Goal: Task Accomplishment & Management: Use online tool/utility

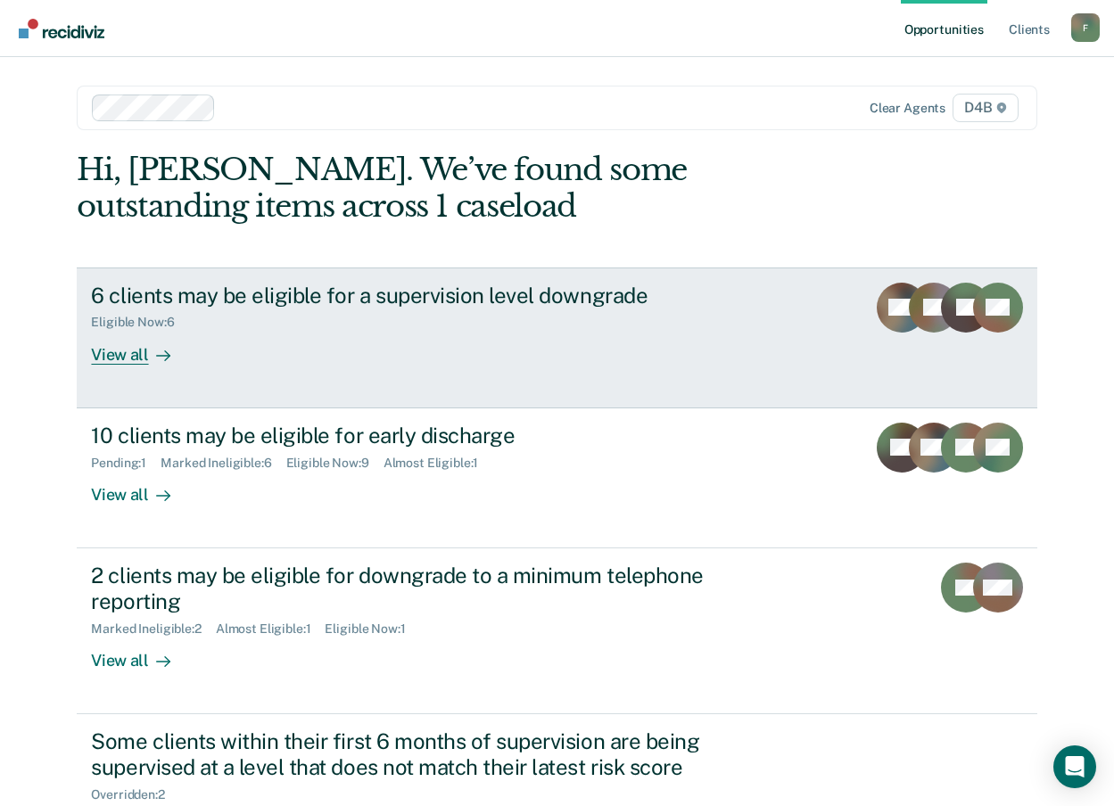
click at [117, 356] on div "View all" at bounding box center [141, 347] width 100 height 35
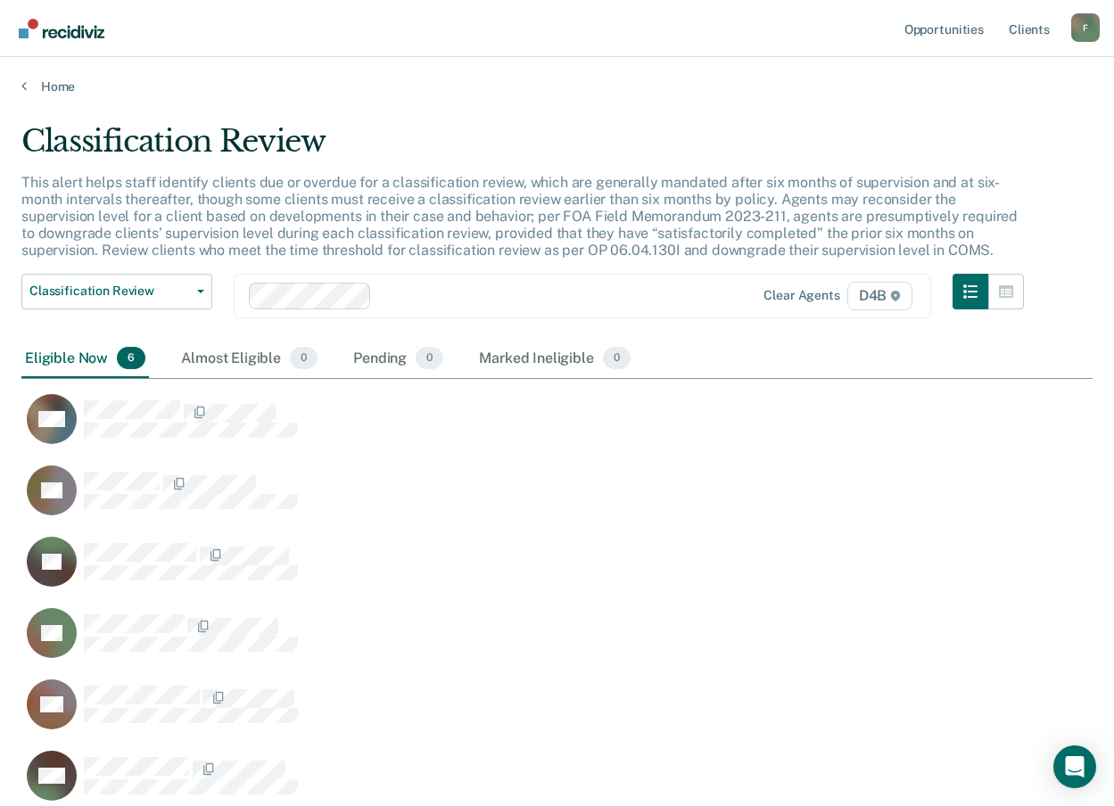
scroll to position [680, 1058]
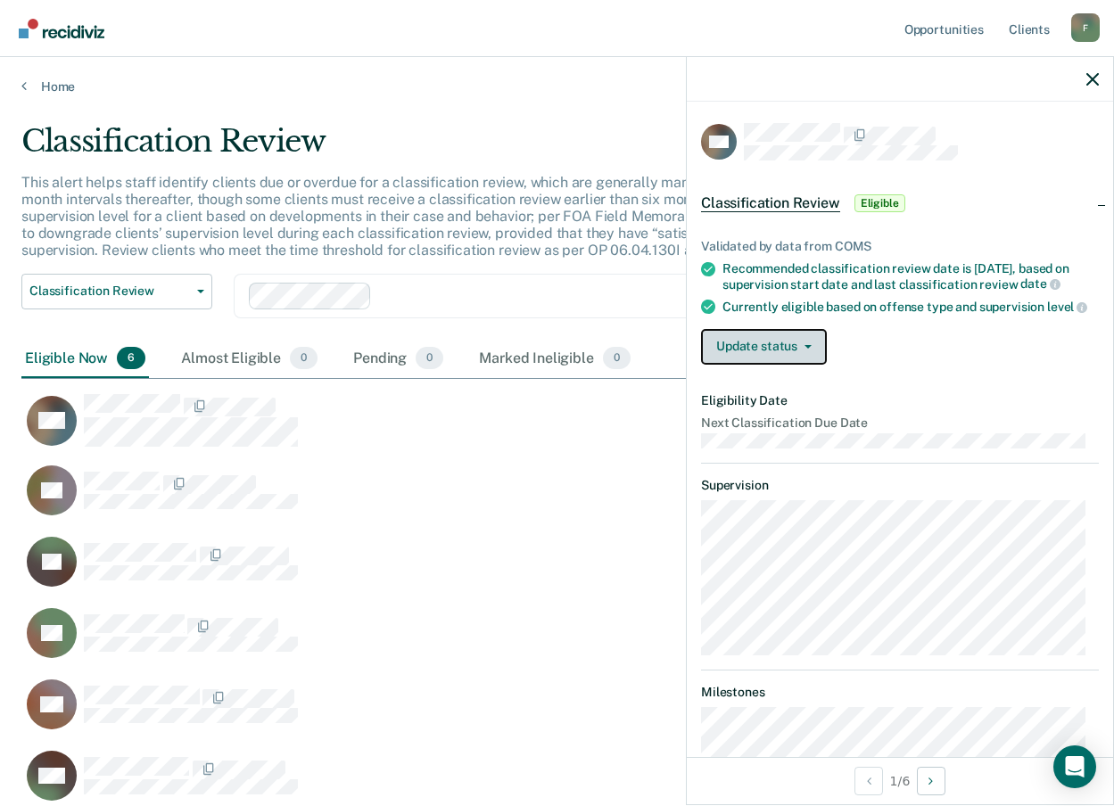
click at [782, 363] on button "Update status" at bounding box center [764, 347] width 126 height 36
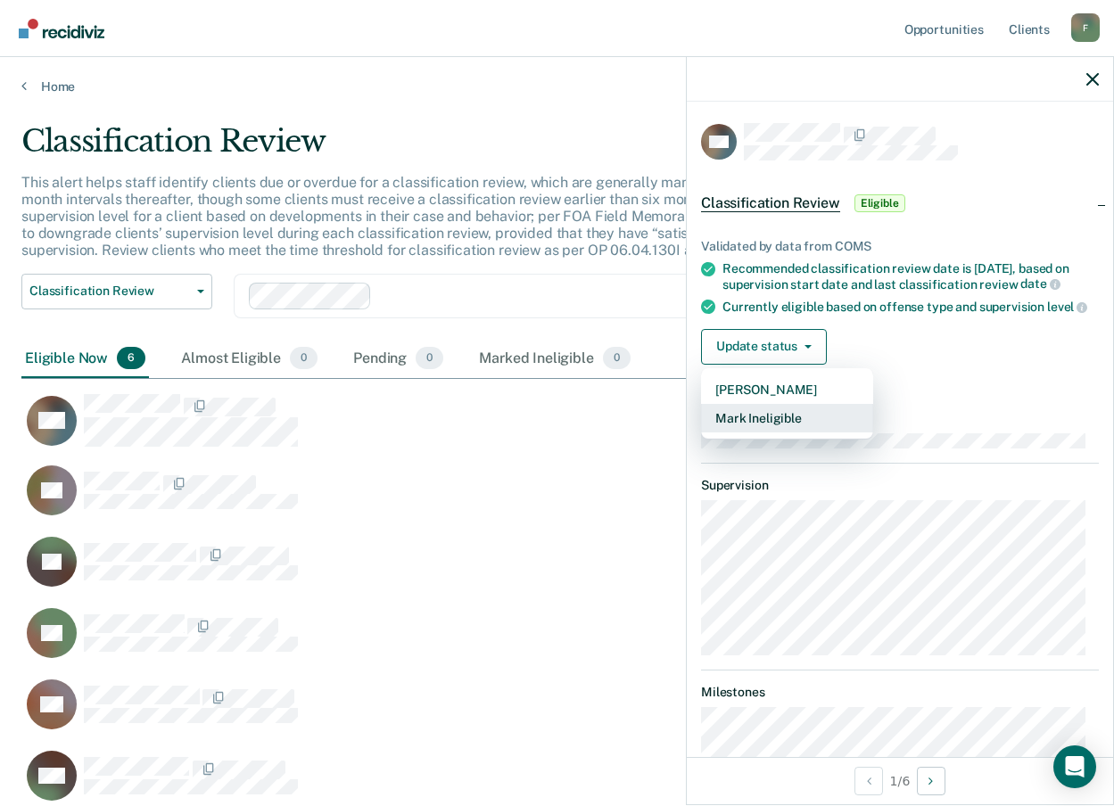
click at [754, 432] on button "Mark Ineligible" at bounding box center [787, 418] width 172 height 29
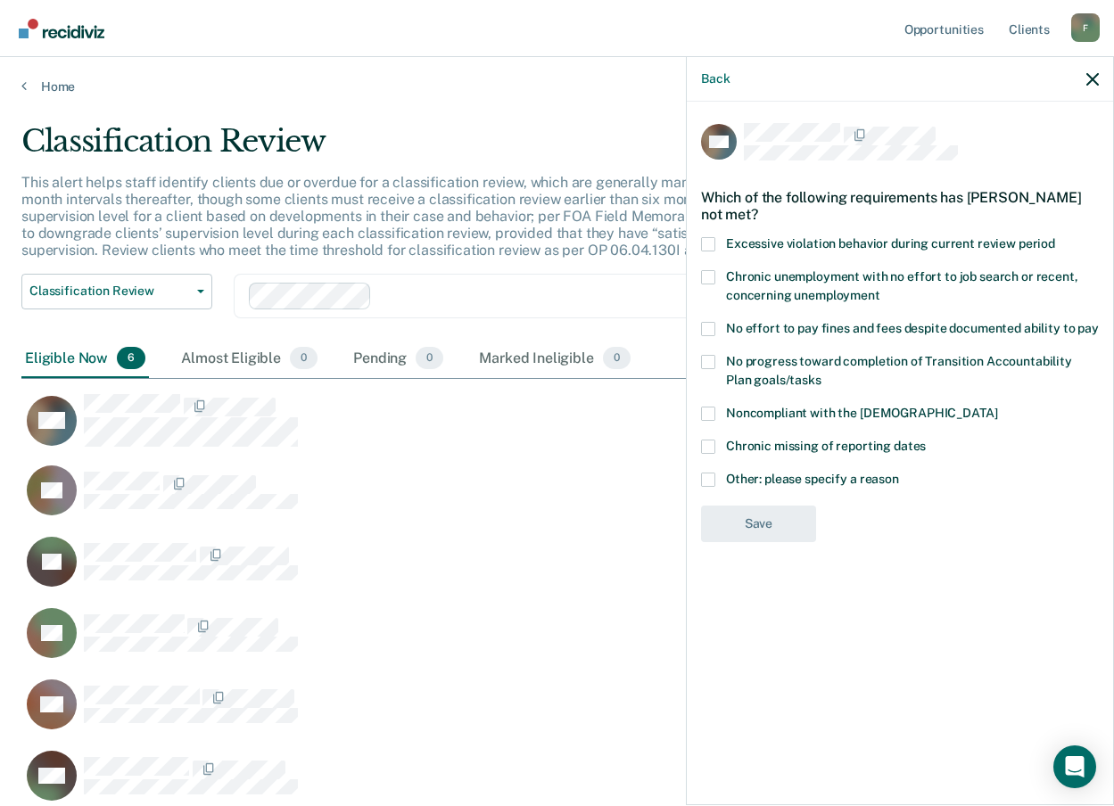
click at [713, 322] on span at bounding box center [708, 329] width 14 height 14
click at [1099, 322] on input "No effort to pay fines and fees despite documented ability to pay" at bounding box center [1099, 322] width 0 height 0
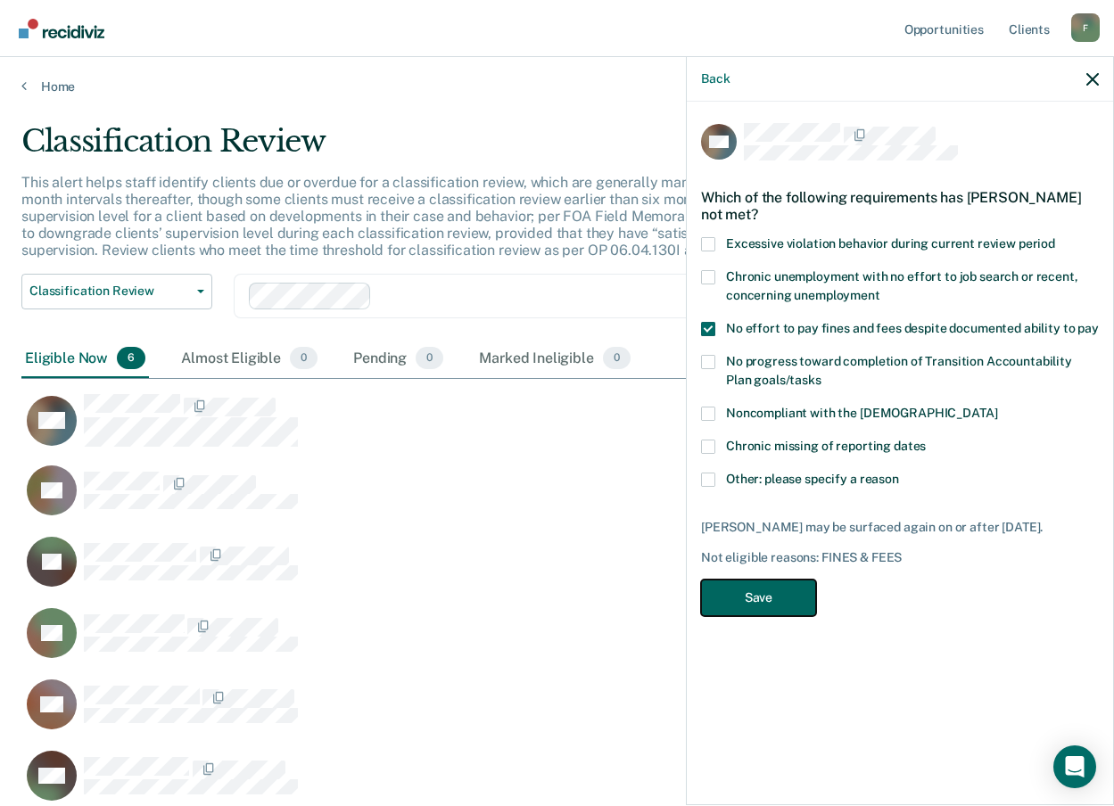
click at [771, 601] on button "Save" at bounding box center [758, 598] width 115 height 37
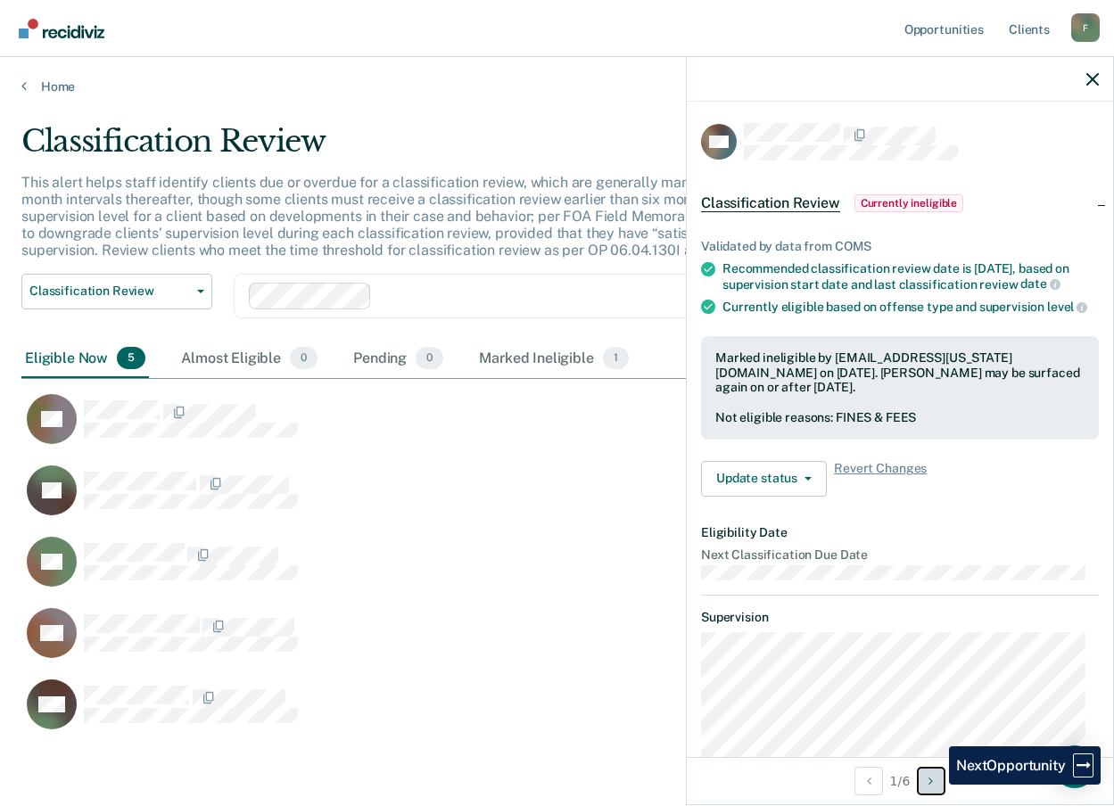
click at [933, 785] on icon "Next Opportunity" at bounding box center [930, 781] width 4 height 12
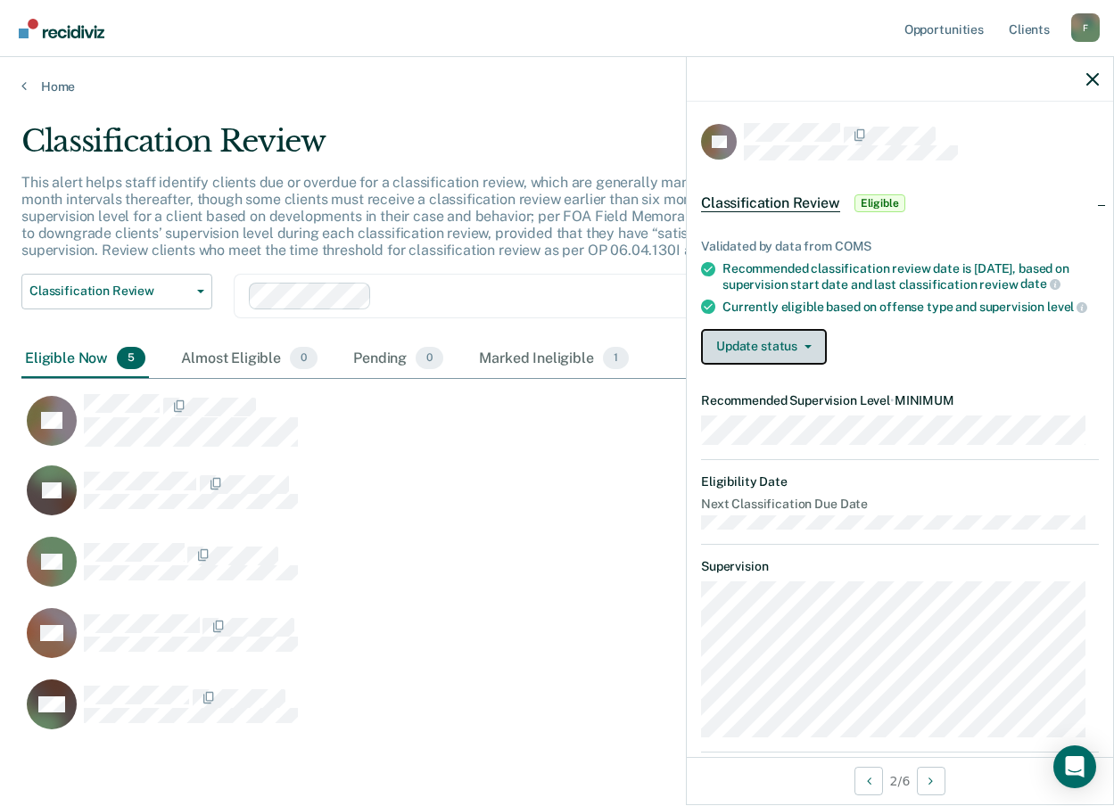
click at [761, 358] on button "Update status" at bounding box center [764, 347] width 126 height 36
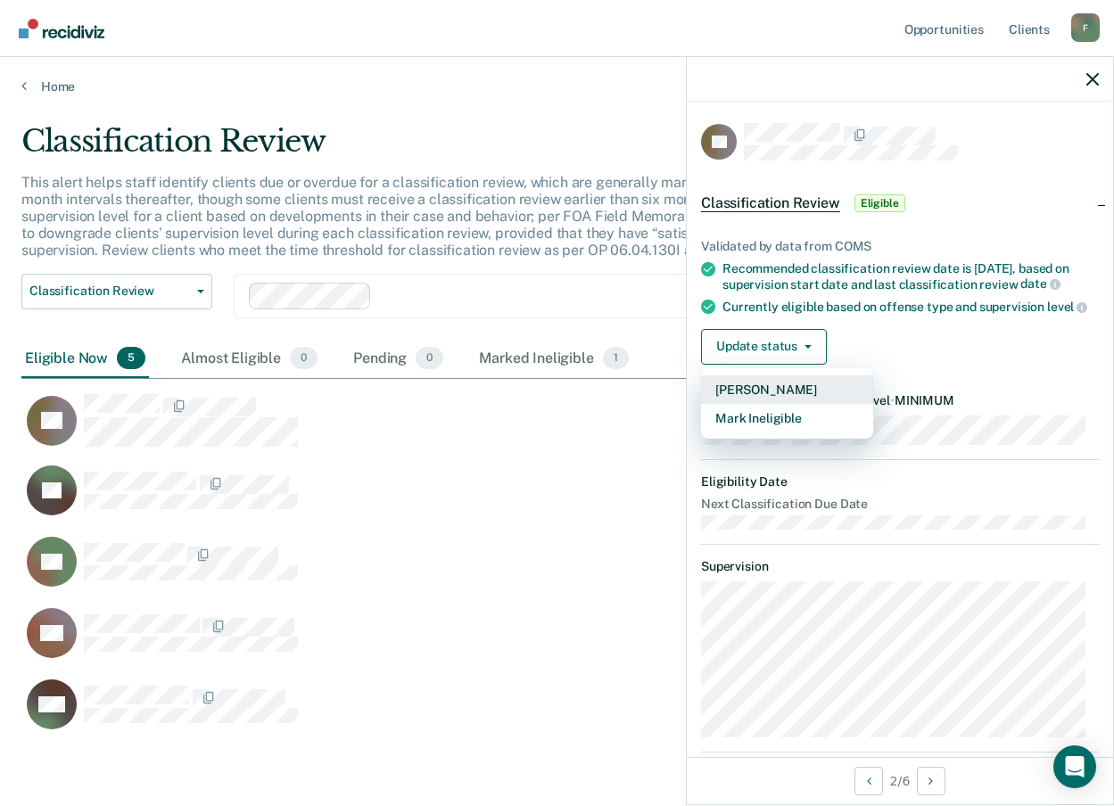
click at [754, 402] on button "[PERSON_NAME]" at bounding box center [787, 389] width 172 height 29
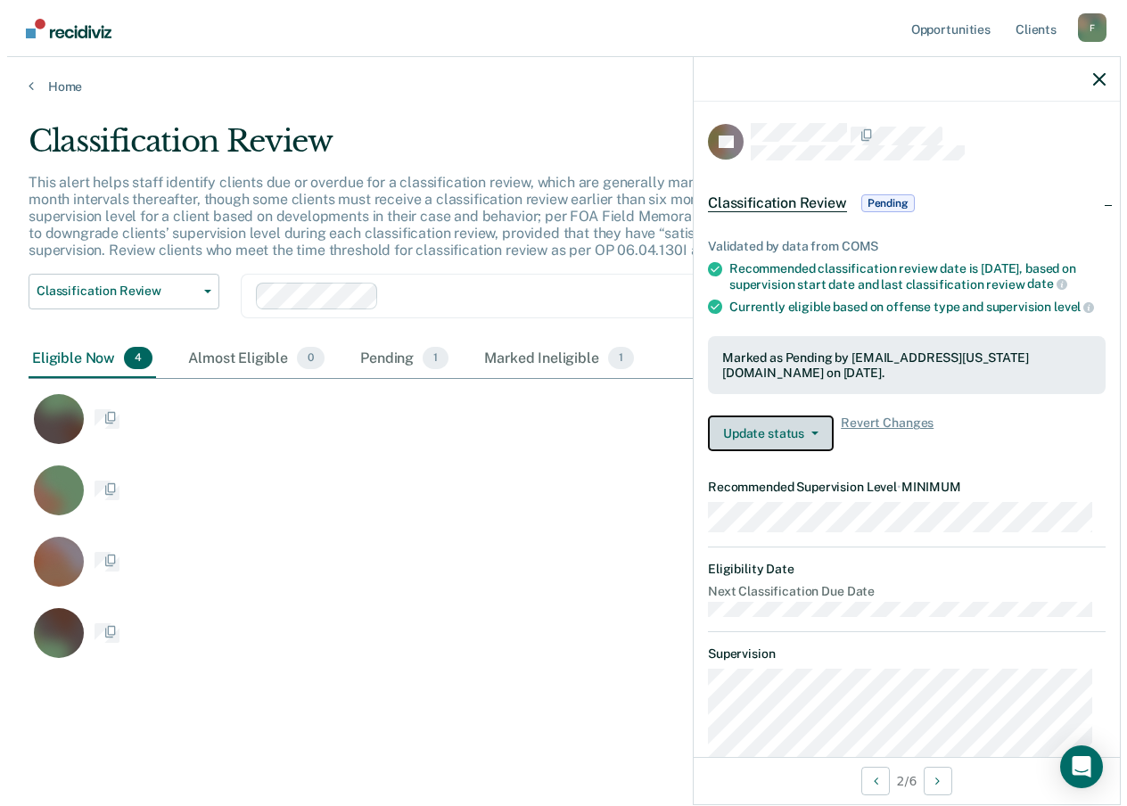
scroll to position [537, 1058]
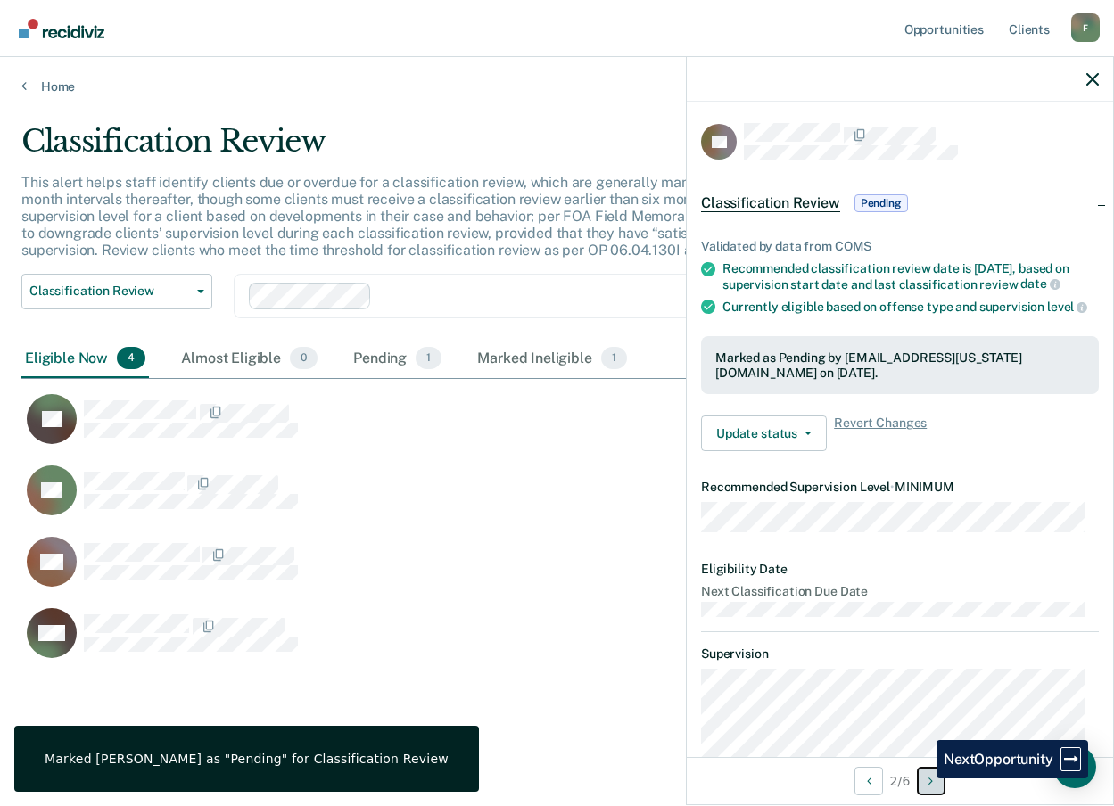
click at [923, 779] on button "Next Opportunity" at bounding box center [931, 781] width 29 height 29
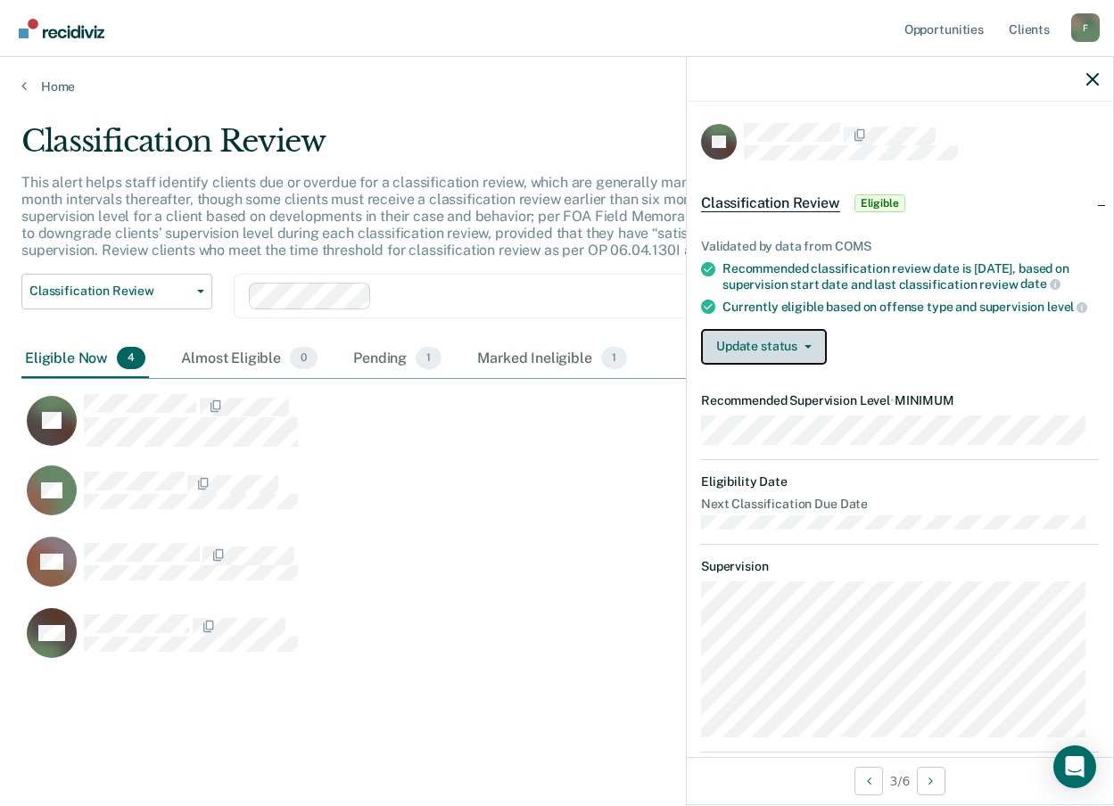
click at [736, 365] on button "Update status" at bounding box center [764, 347] width 126 height 36
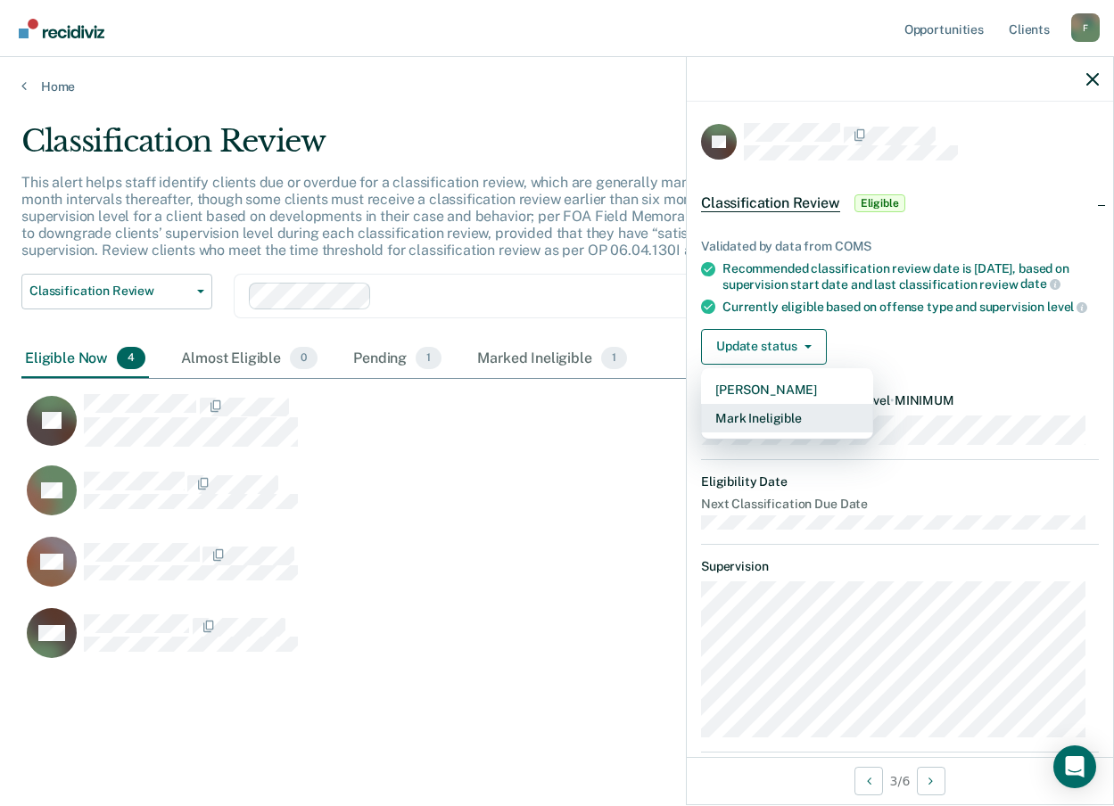
click at [744, 433] on button "Mark Ineligible" at bounding box center [787, 418] width 172 height 29
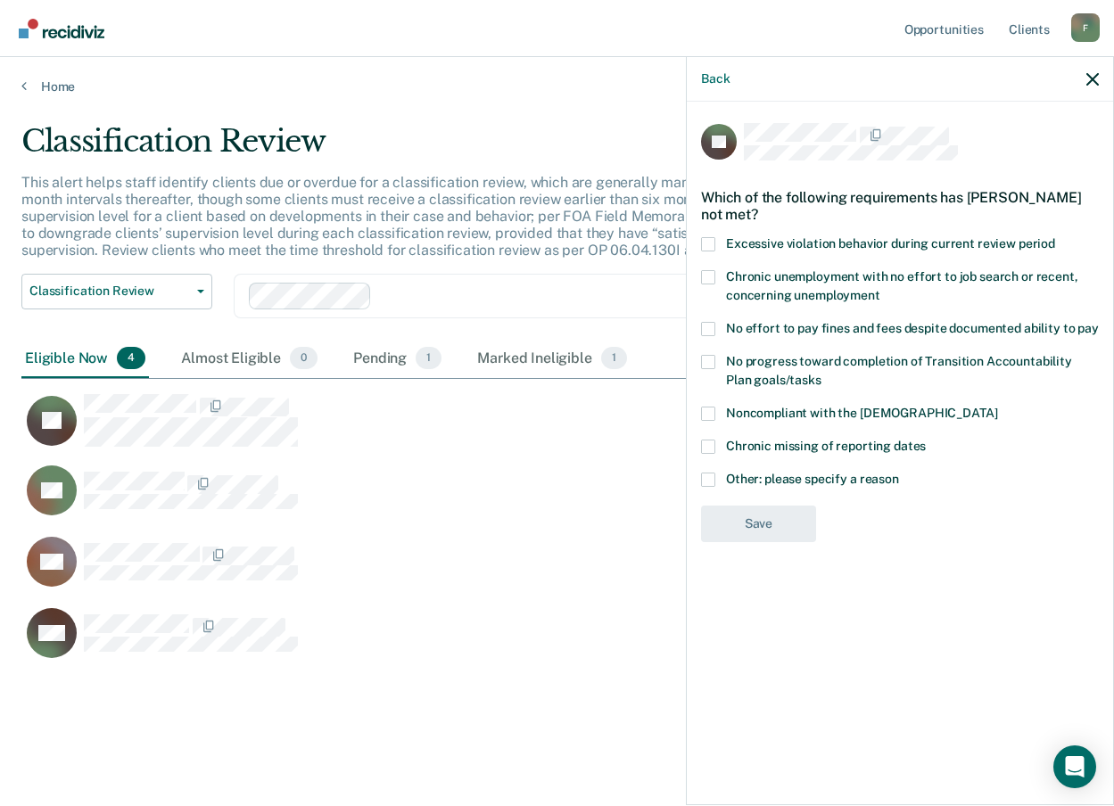
click at [702, 323] on span at bounding box center [708, 329] width 14 height 14
click at [1099, 322] on input "No effort to pay fines and fees despite documented ability to pay" at bounding box center [1099, 322] width 0 height 0
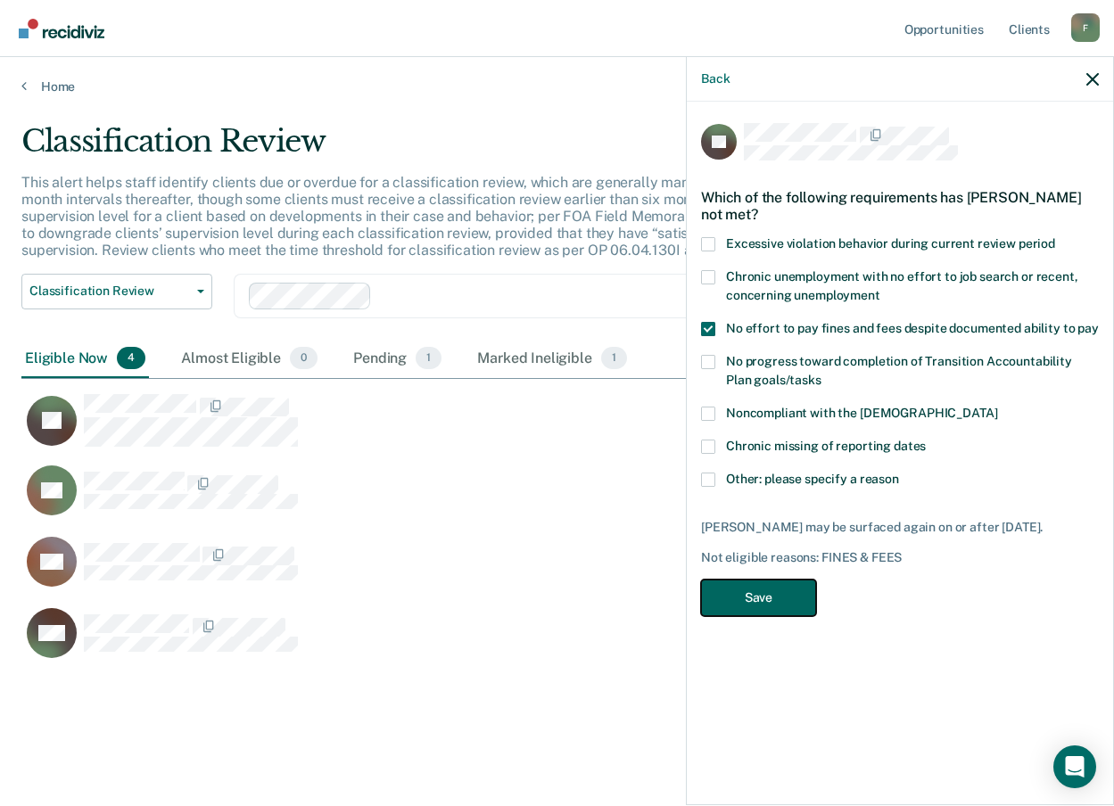
click at [770, 598] on button "Save" at bounding box center [758, 598] width 115 height 37
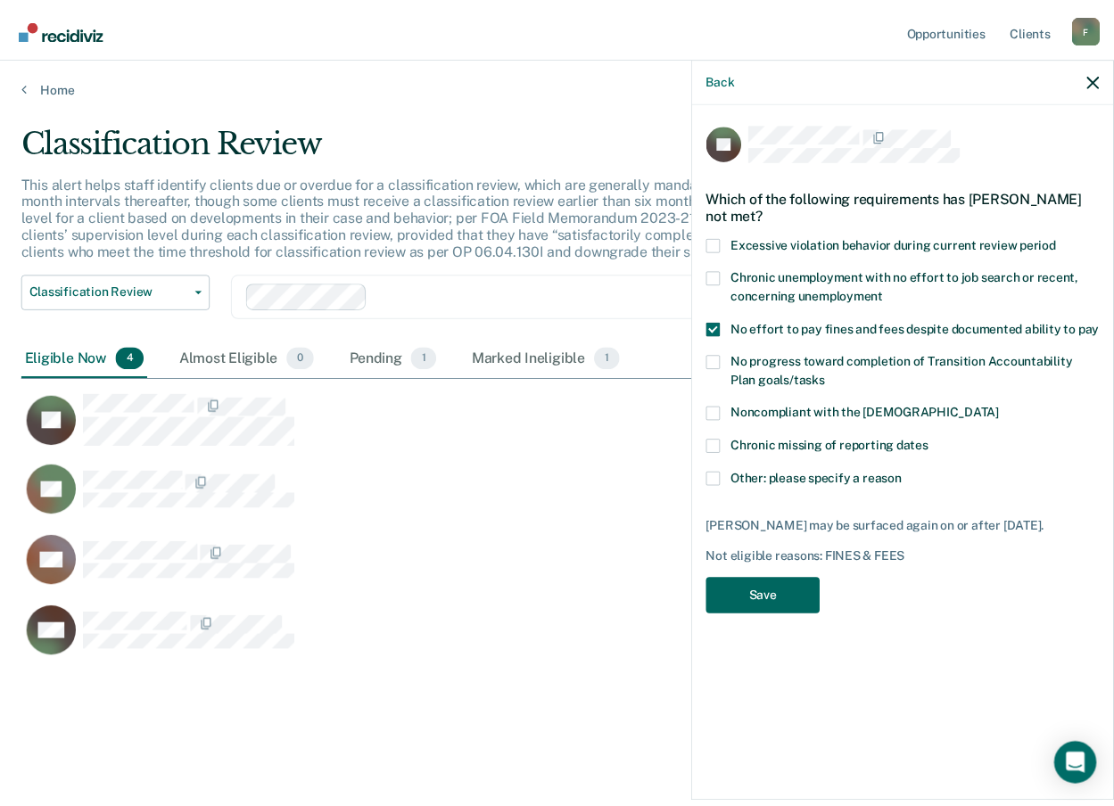
scroll to position [14, 14]
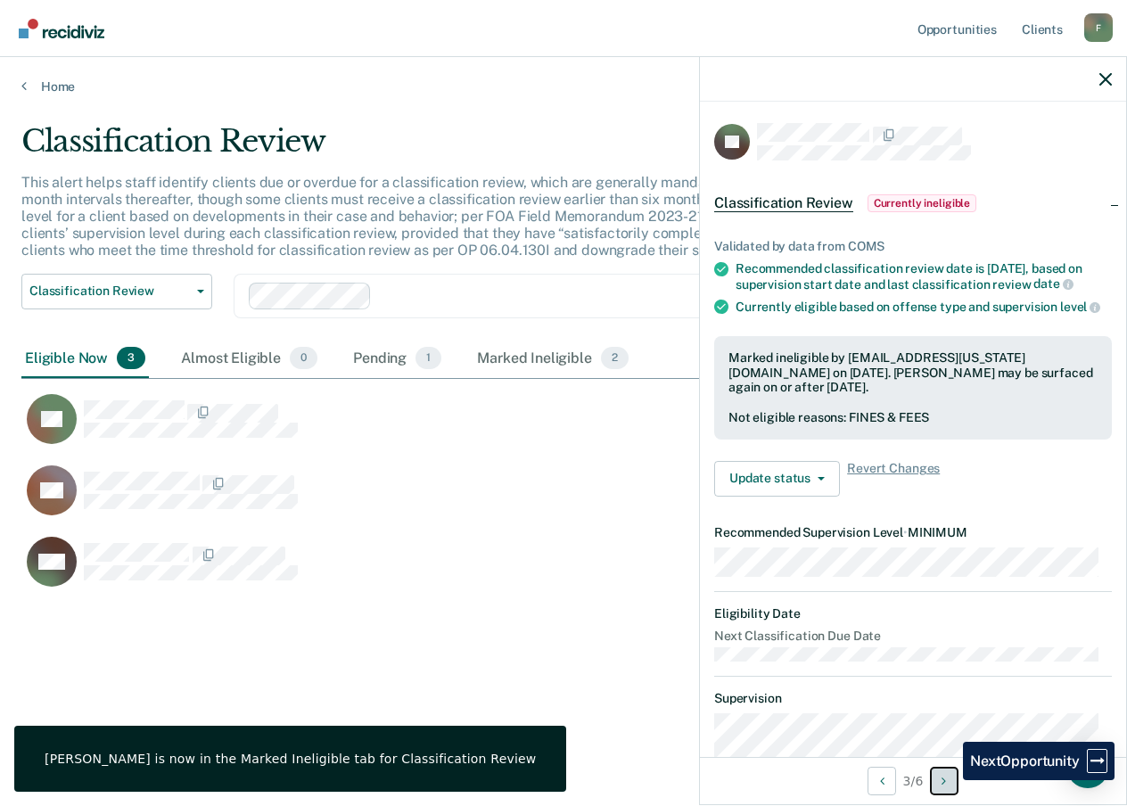
click at [950, 780] on button "Next Opportunity" at bounding box center [944, 781] width 29 height 29
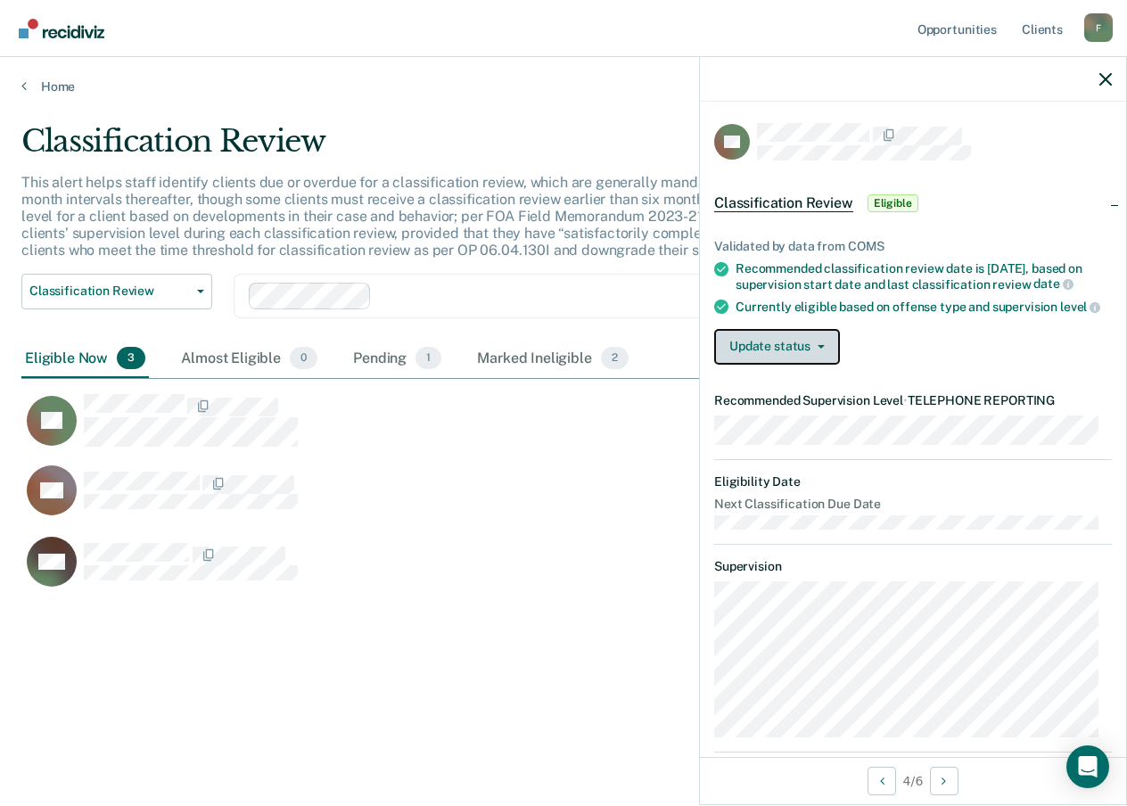
click at [772, 365] on button "Update status" at bounding box center [777, 347] width 126 height 36
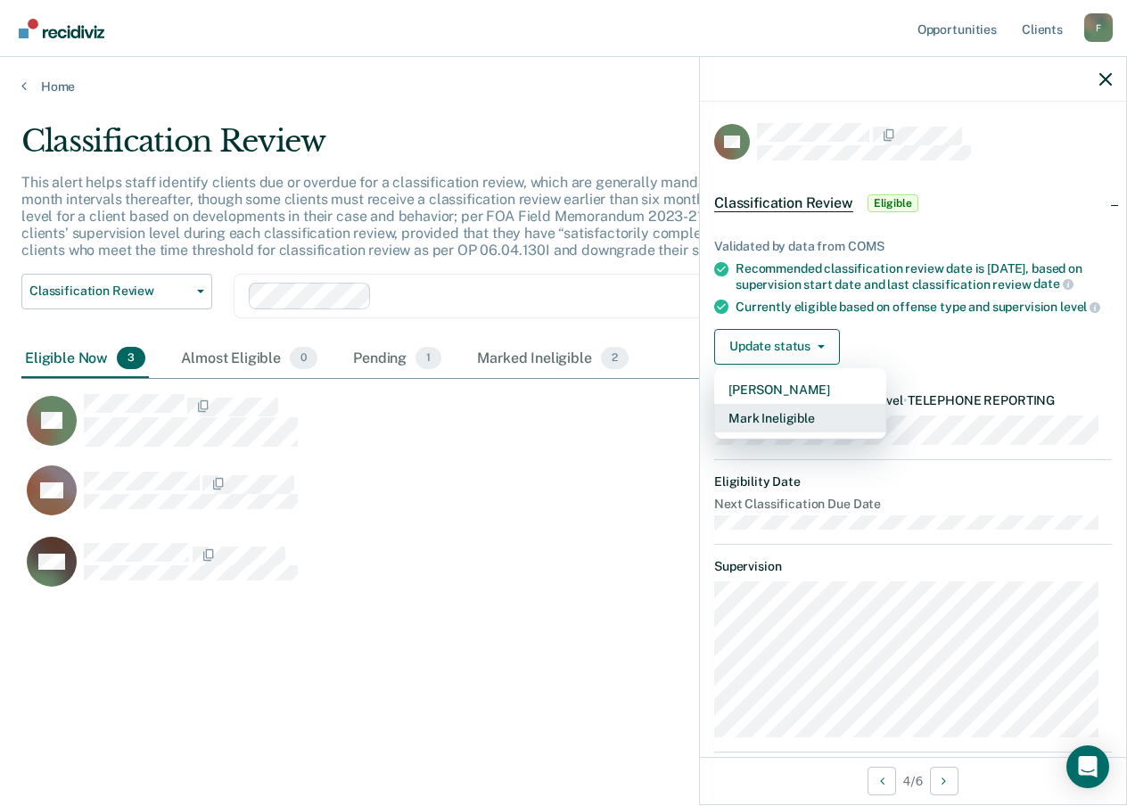
click at [772, 433] on button "Mark Ineligible" at bounding box center [800, 418] width 172 height 29
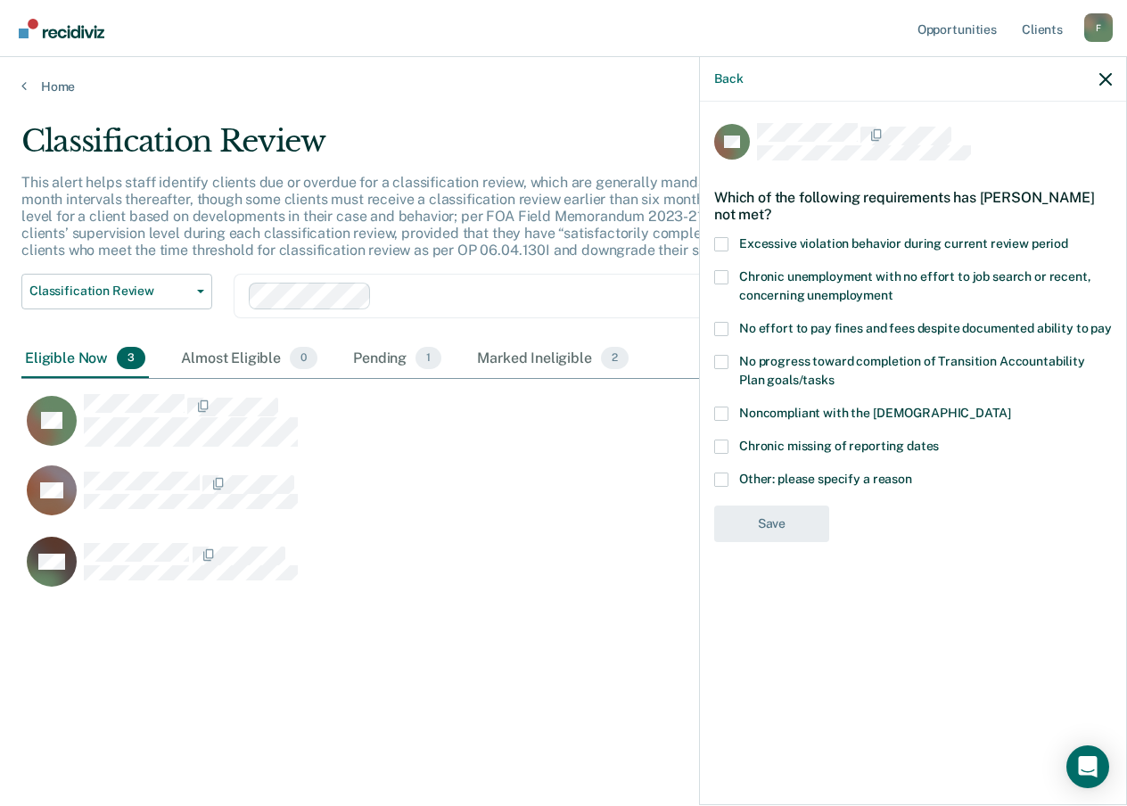
click at [720, 480] on span at bounding box center [721, 480] width 14 height 14
click at [912, 473] on input "Other: please specify a reason" at bounding box center [912, 473] width 0 height 0
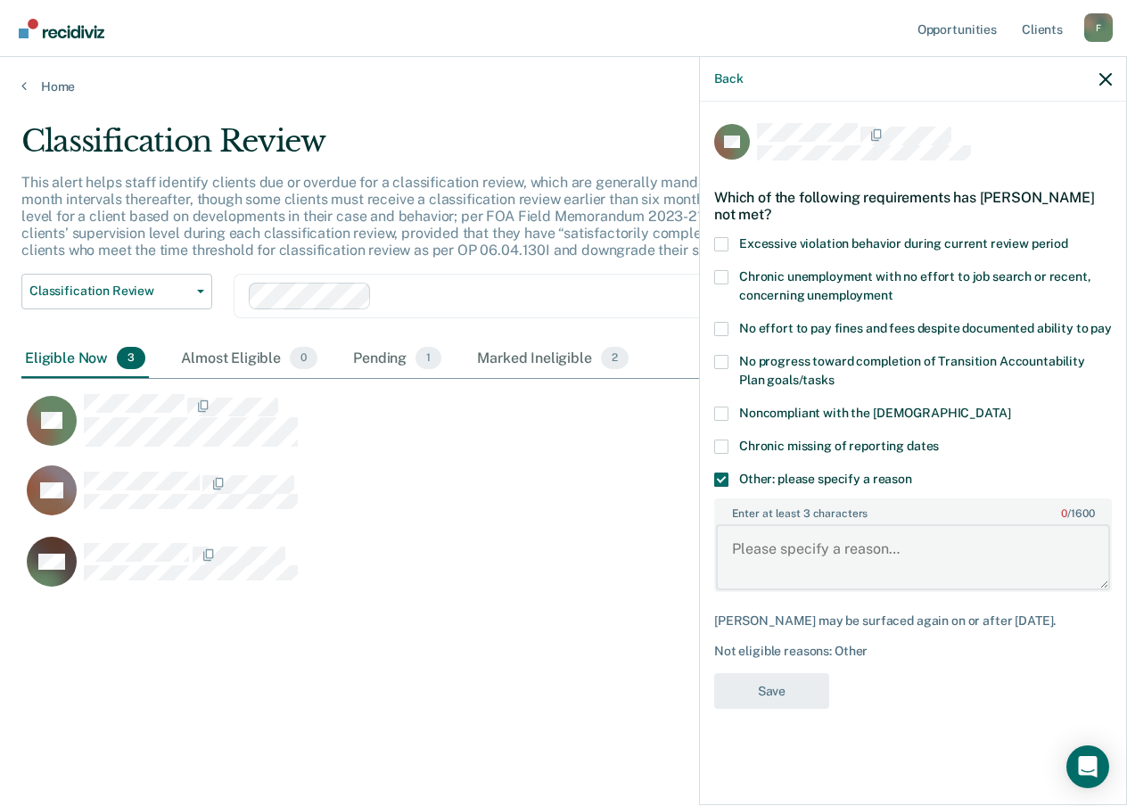
click at [771, 540] on textarea "Enter at least 3 characters 0 / 1600" at bounding box center [913, 557] width 394 height 66
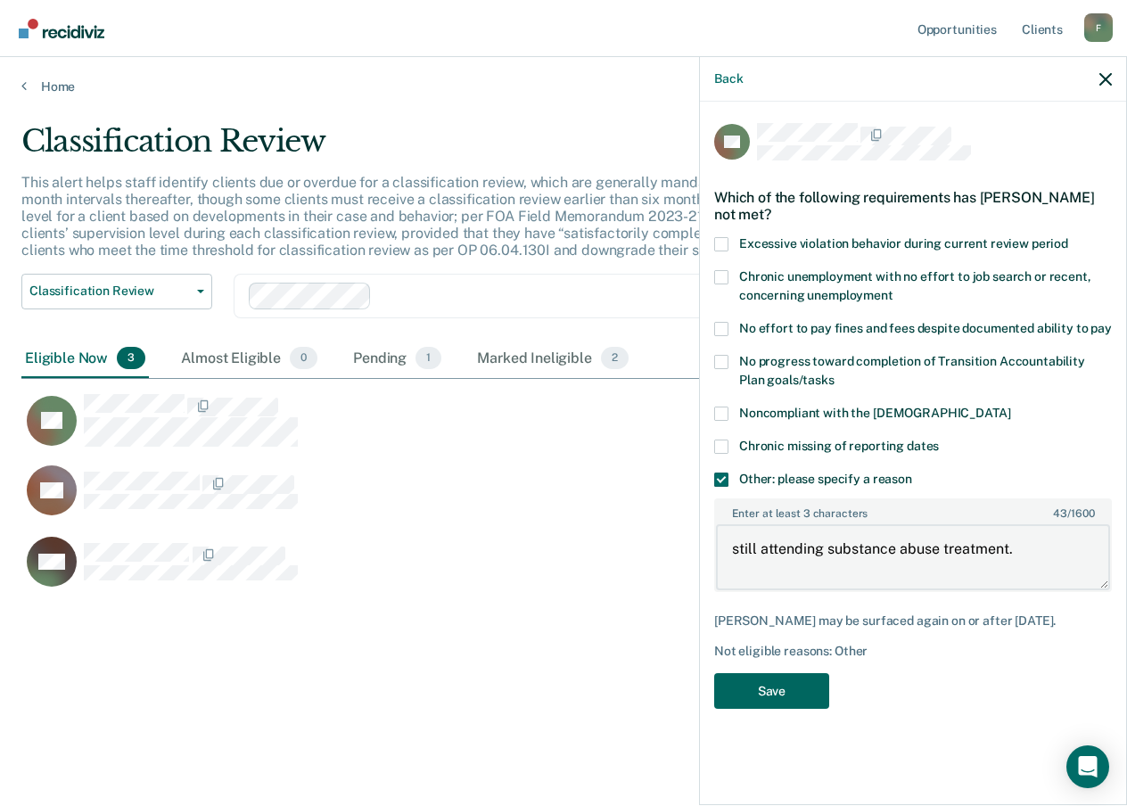
type textarea "still attending substance abuse treatment."
click at [772, 687] on button "Save" at bounding box center [771, 691] width 115 height 37
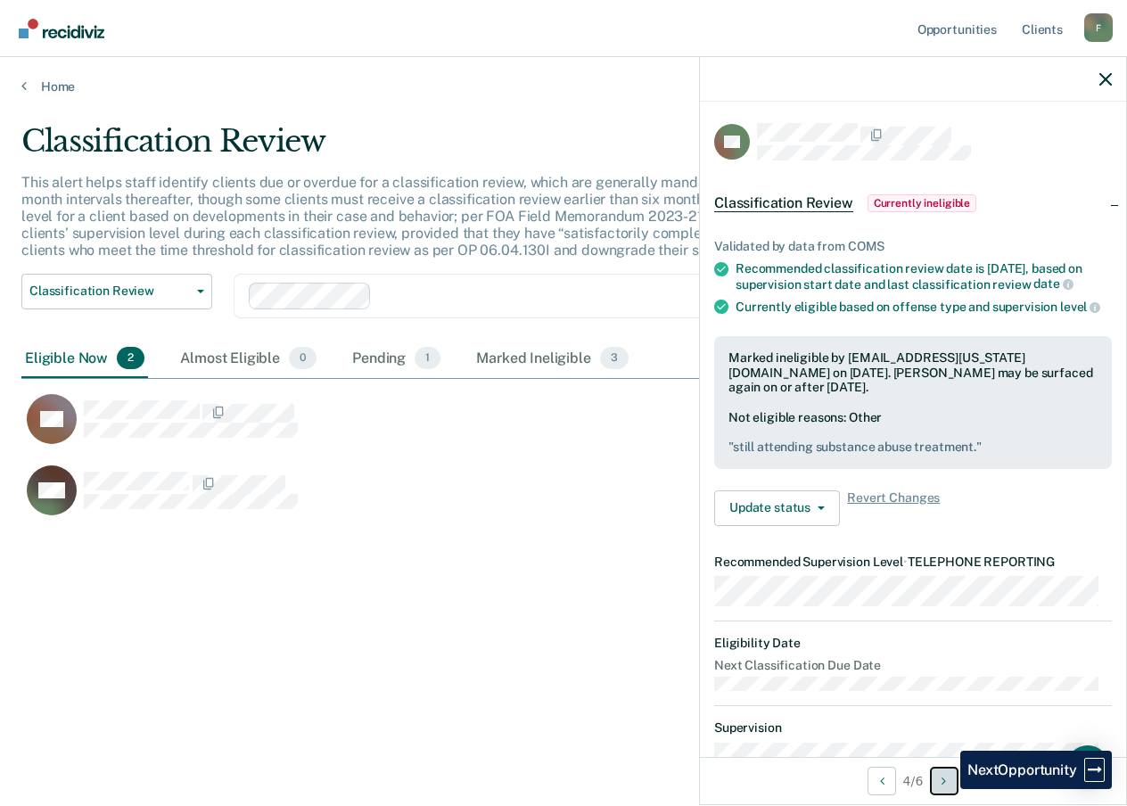
click at [947, 789] on button "Next Opportunity" at bounding box center [944, 781] width 29 height 29
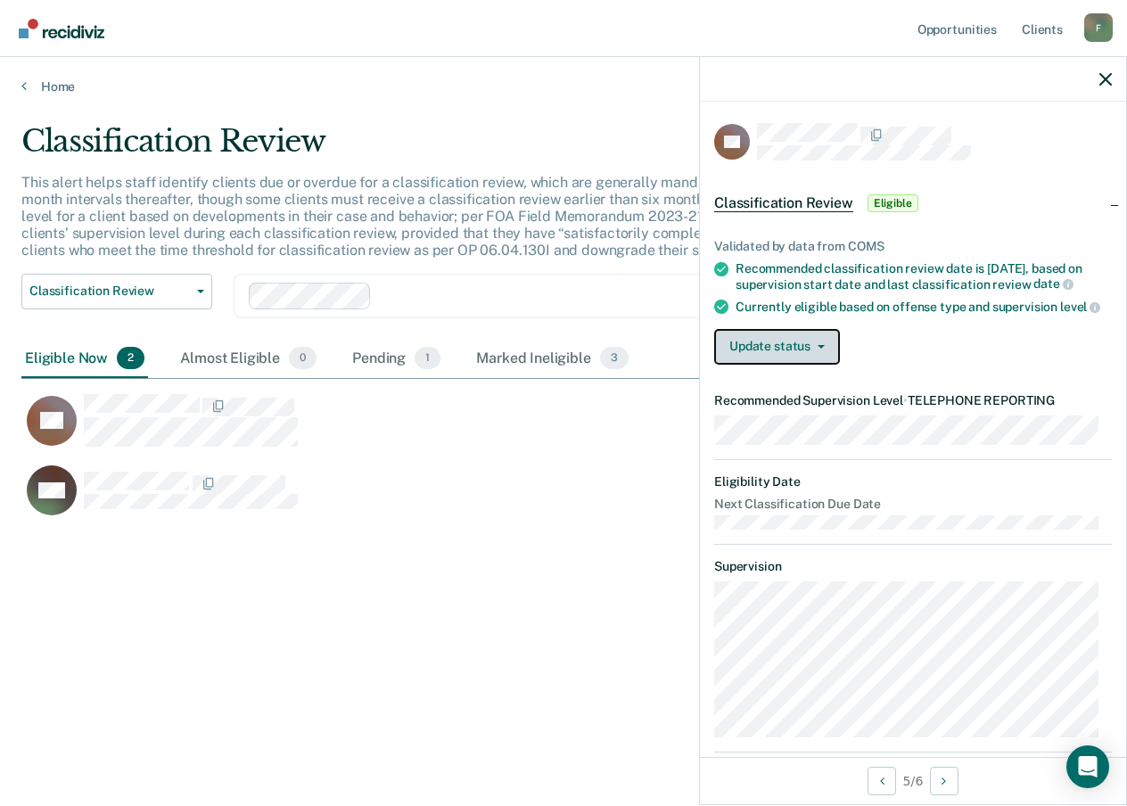
click at [805, 362] on button "Update status" at bounding box center [777, 347] width 126 height 36
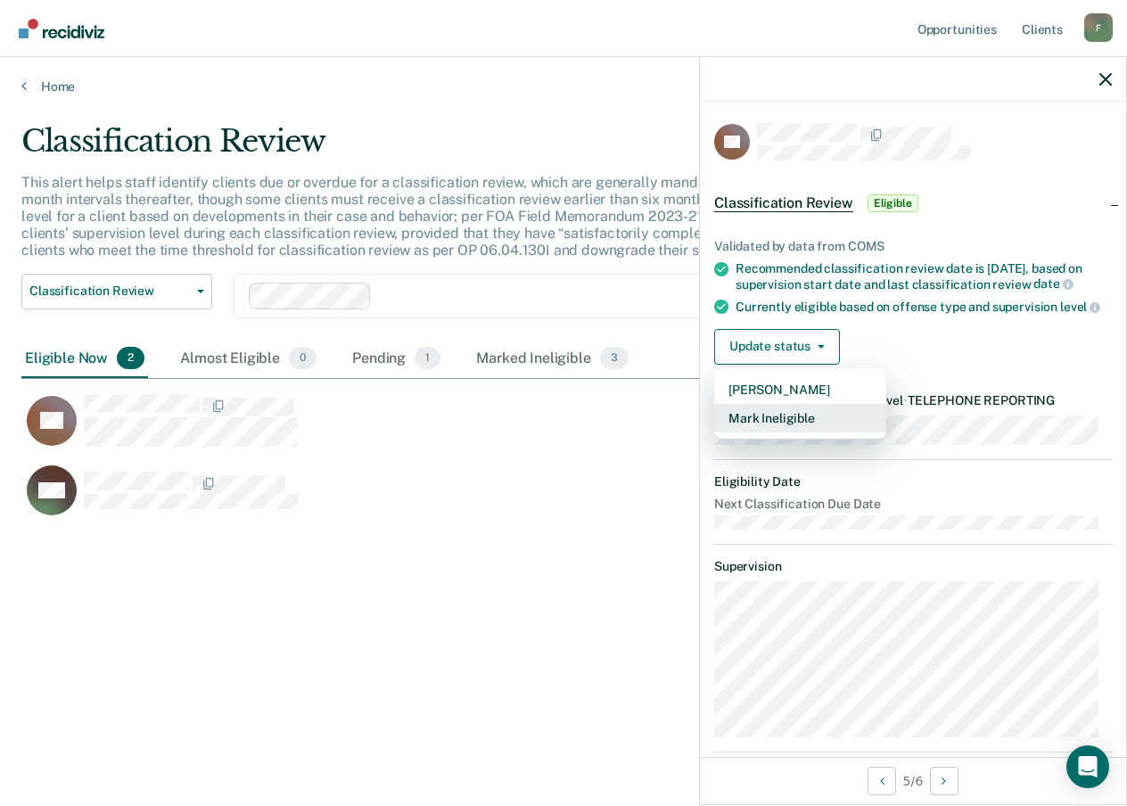
click at [787, 433] on button "Mark Ineligible" at bounding box center [800, 418] width 172 height 29
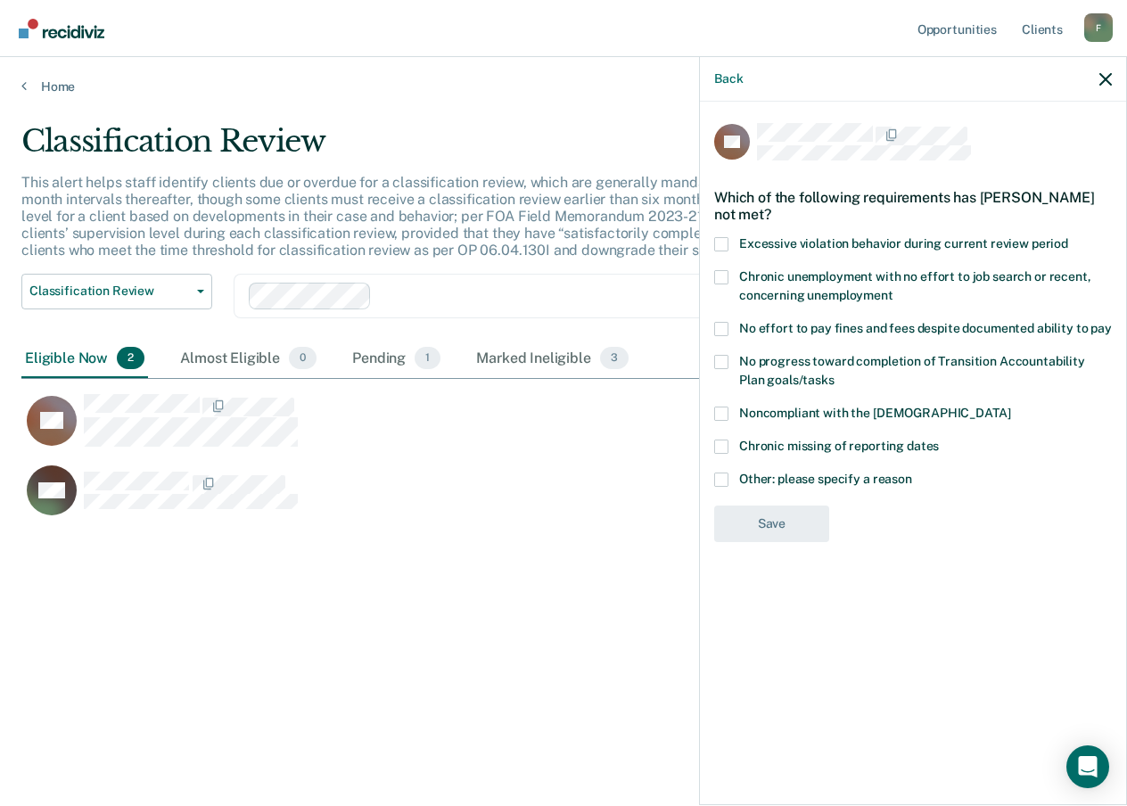
click at [721, 409] on span at bounding box center [721, 414] width 14 height 14
click at [1010, 407] on input "Noncompliant with the [DEMOGRAPHIC_DATA]" at bounding box center [1010, 407] width 0 height 0
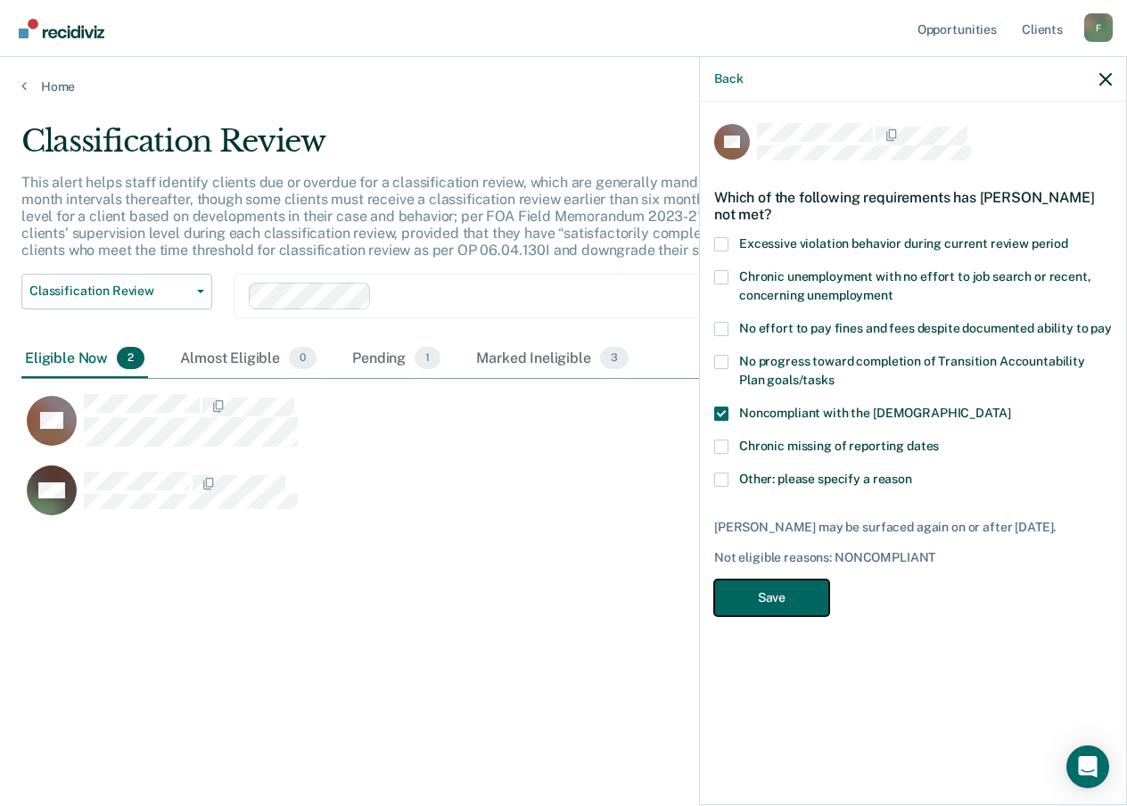
click at [770, 594] on button "Save" at bounding box center [771, 598] width 115 height 37
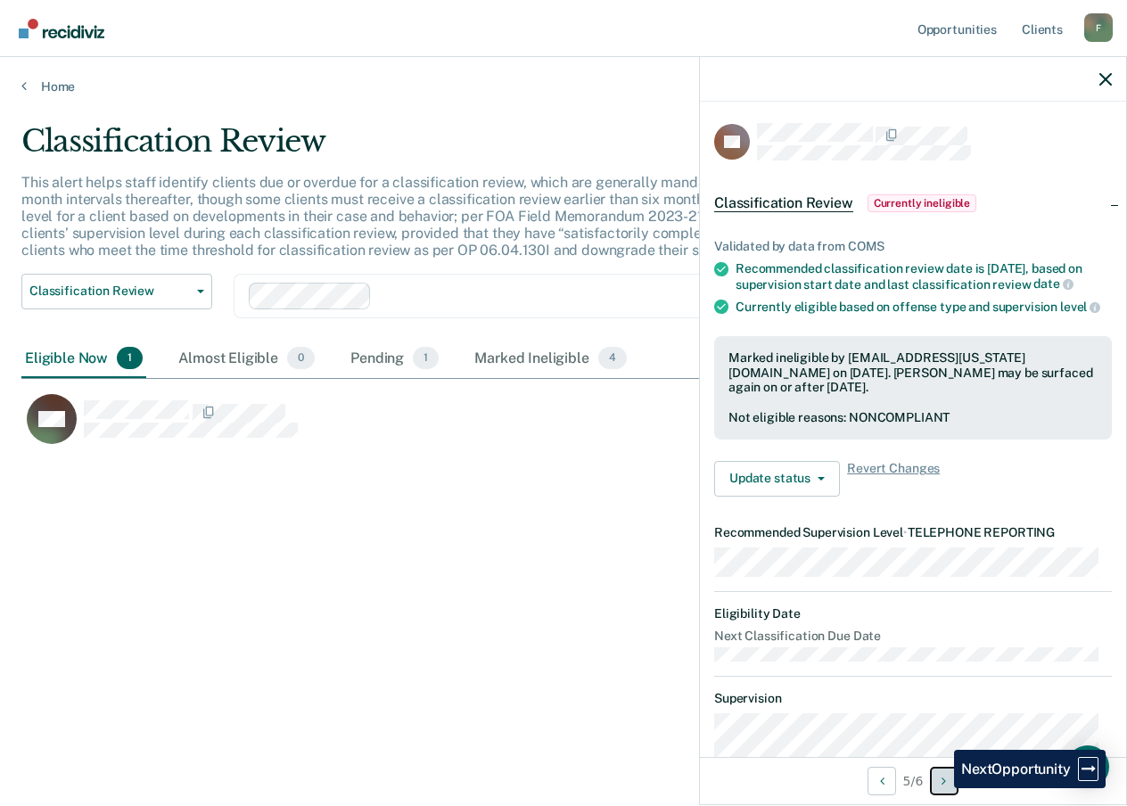
click at [941, 788] on button "Next Opportunity" at bounding box center [944, 781] width 29 height 29
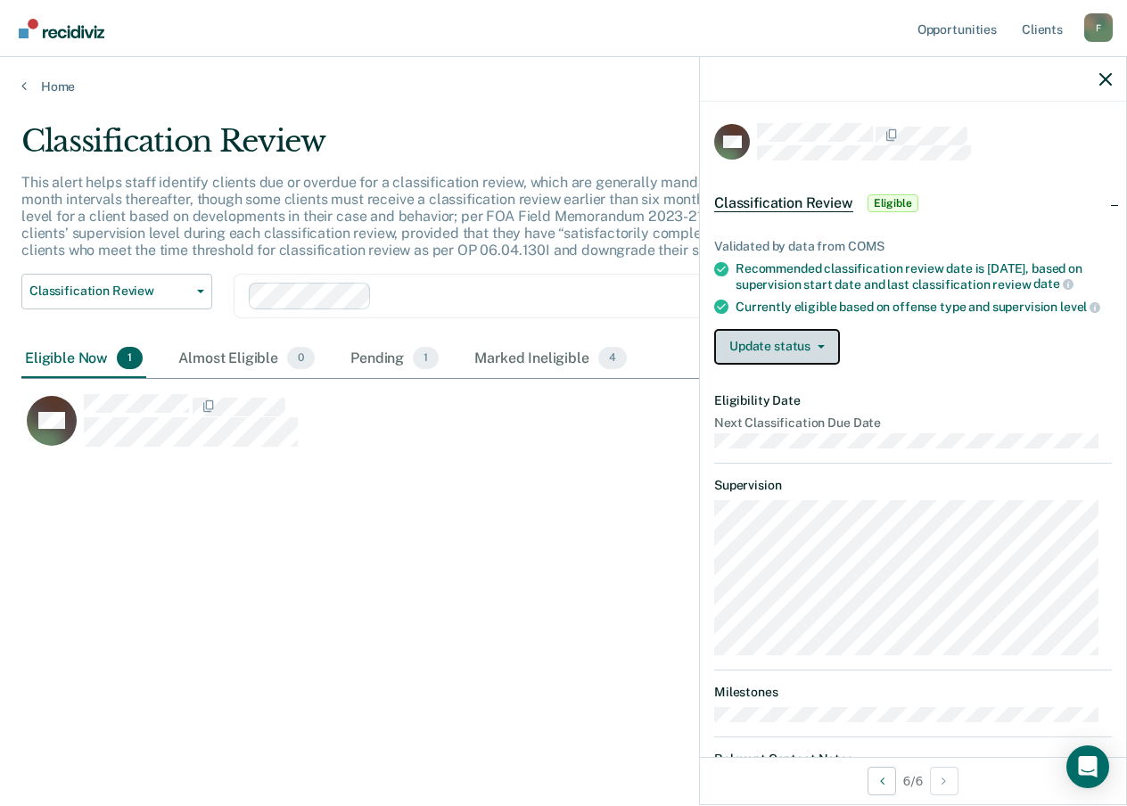
click at [774, 365] on button "Update status" at bounding box center [777, 347] width 126 height 36
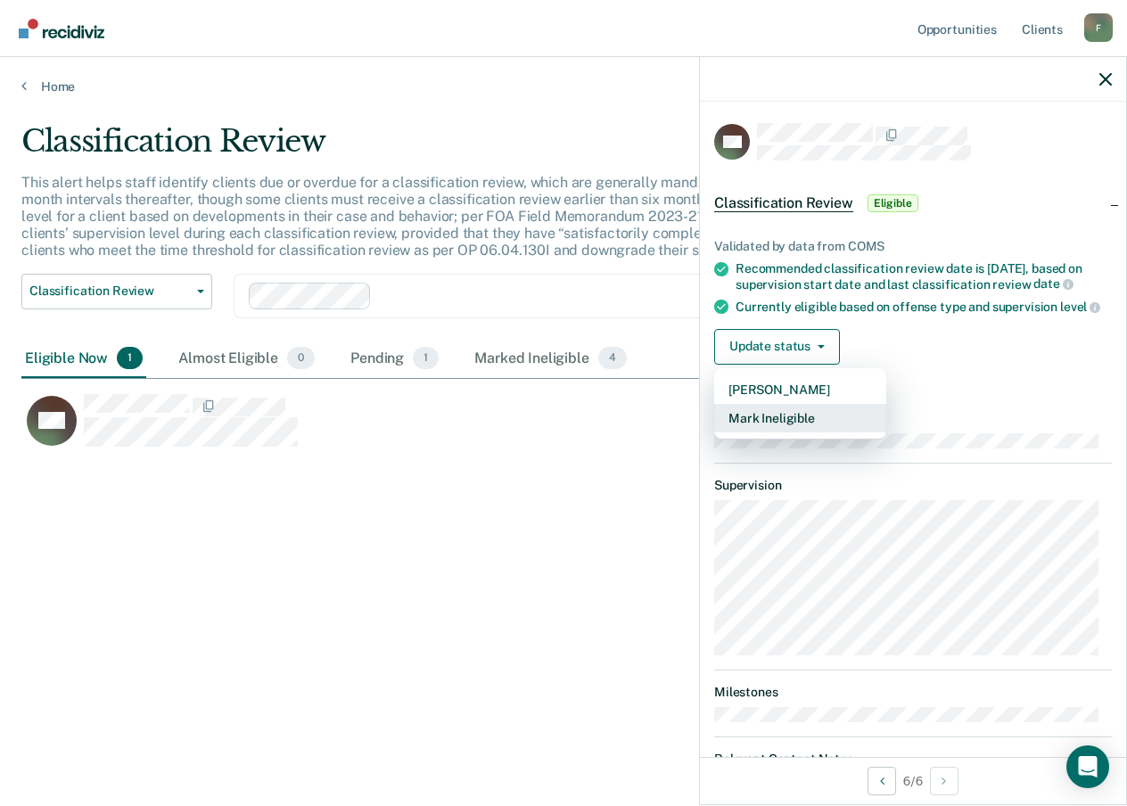
click at [766, 431] on button "Mark Ineligible" at bounding box center [800, 418] width 172 height 29
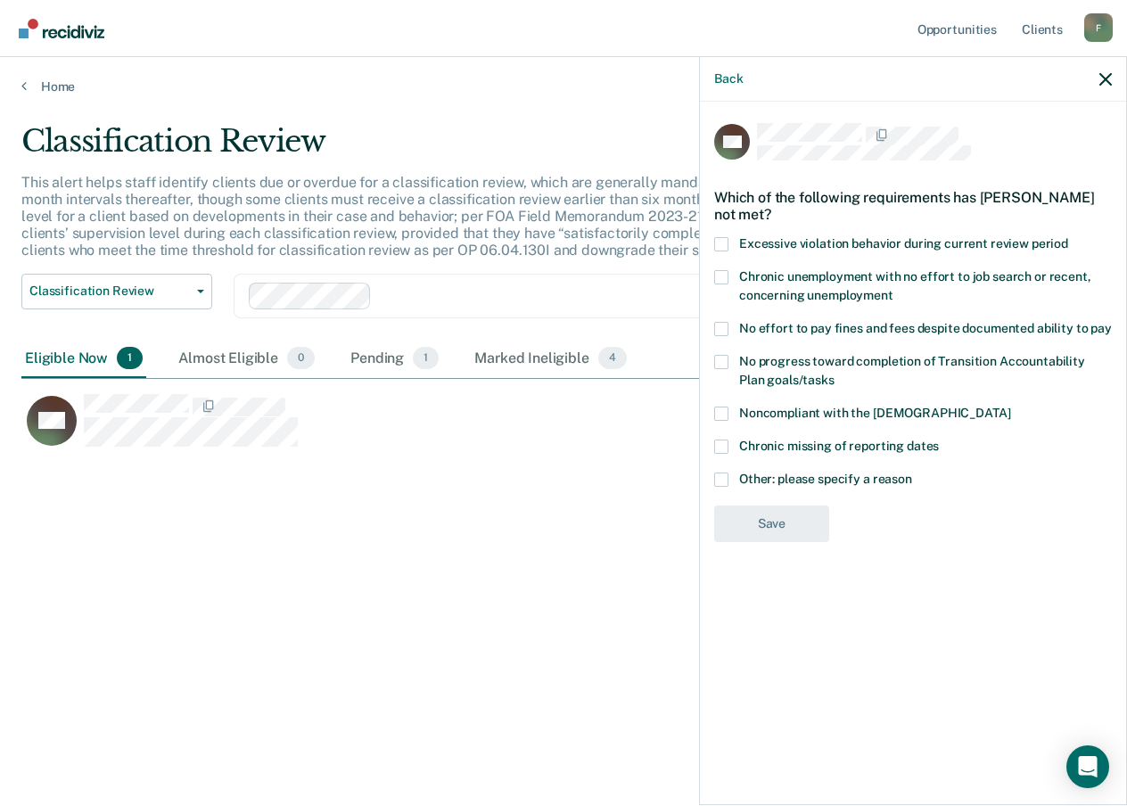
click at [721, 332] on span at bounding box center [721, 329] width 14 height 14
click at [1112, 322] on input "No effort to pay fines and fees despite documented ability to pay" at bounding box center [1112, 322] width 0 height 0
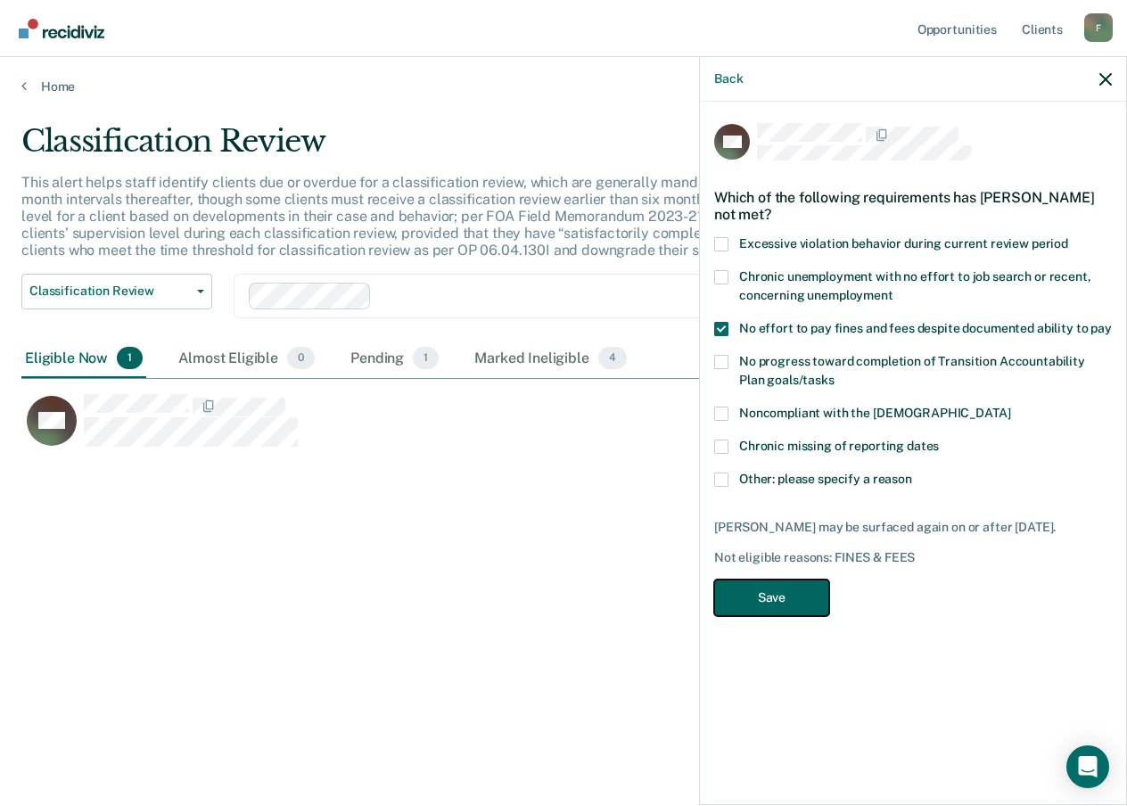
click at [747, 583] on button "Save" at bounding box center [771, 598] width 115 height 37
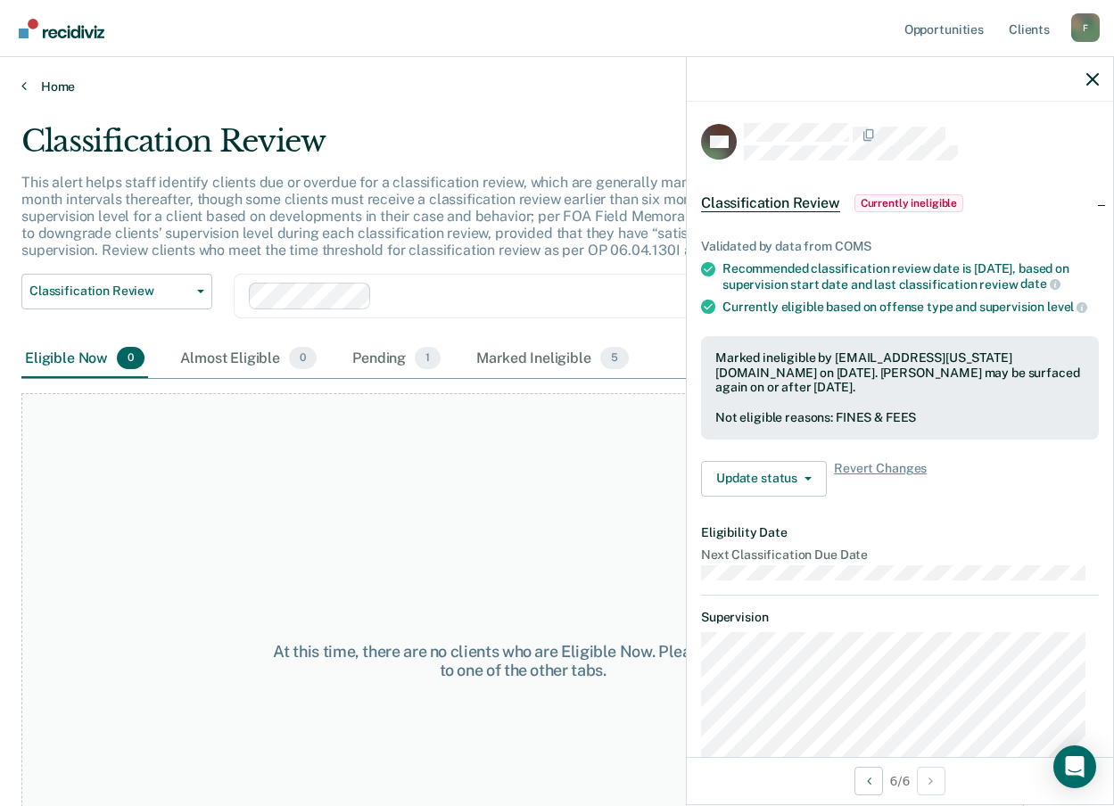
click at [60, 87] on link "Home" at bounding box center [556, 86] width 1071 height 16
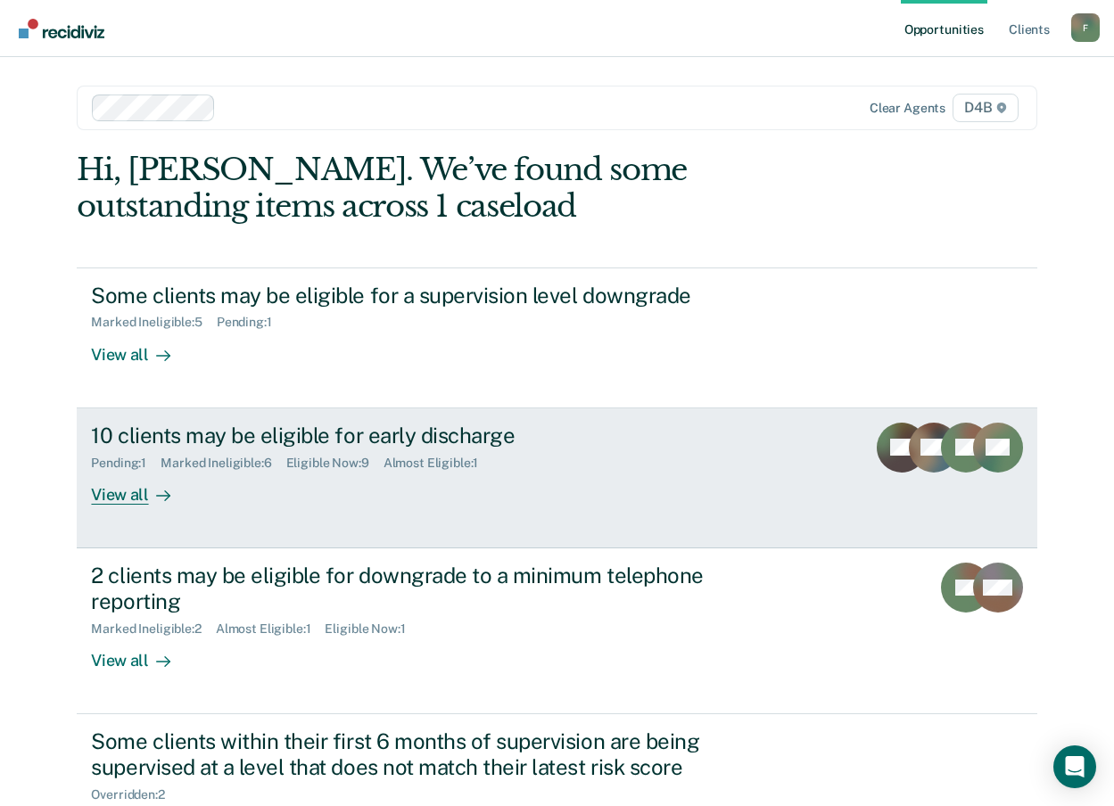
click at [121, 507] on link "10 clients may be eligible for early discharge Pending : 1 Marked Ineligible : …" at bounding box center [557, 478] width 960 height 140
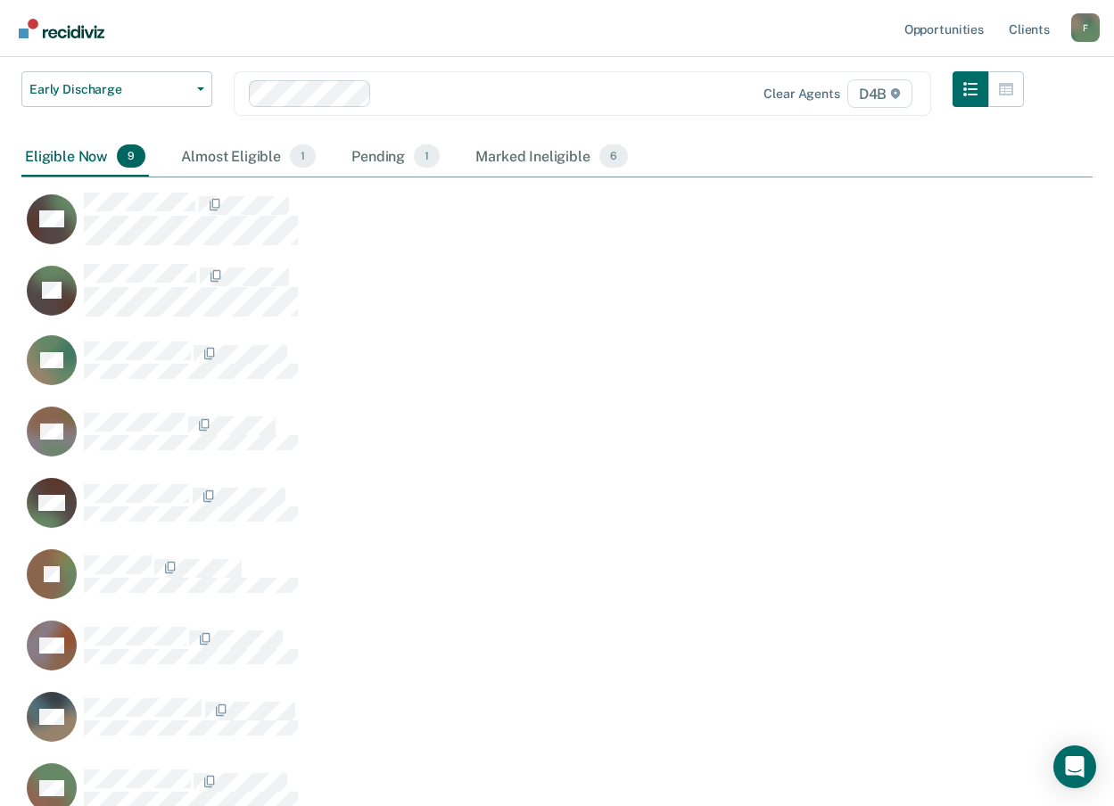
scroll to position [268, 0]
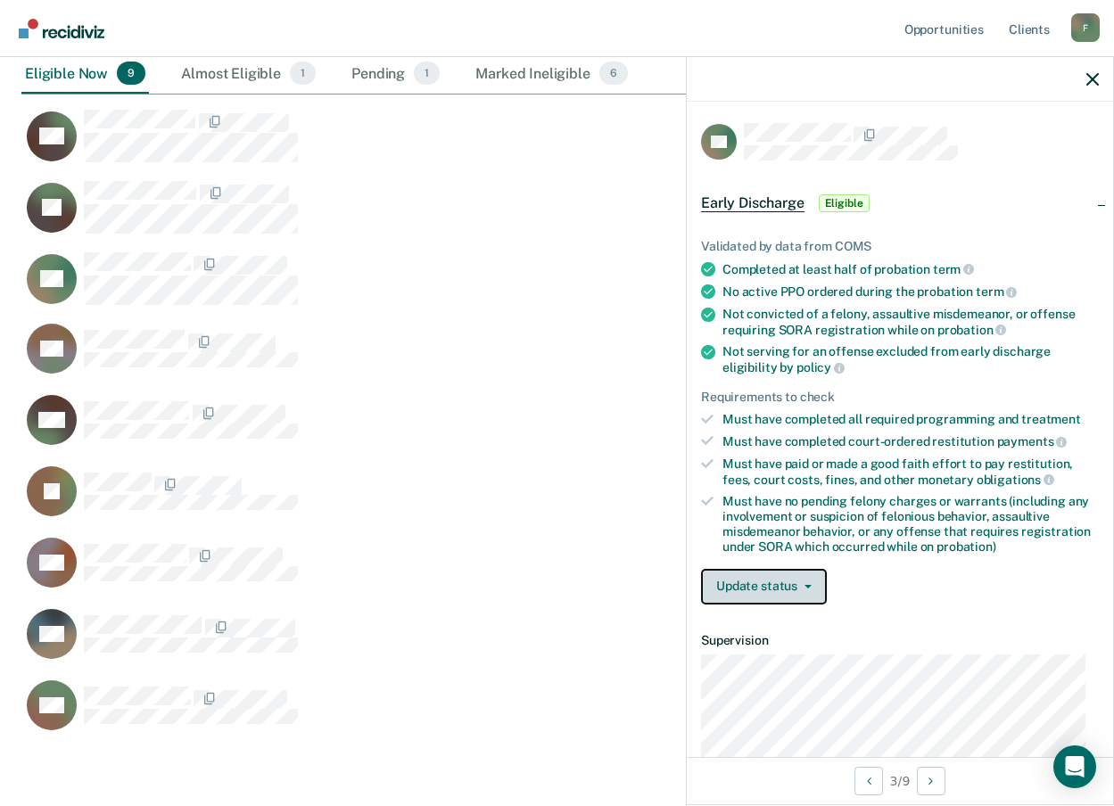
click at [774, 593] on button "Update status" at bounding box center [764, 587] width 126 height 36
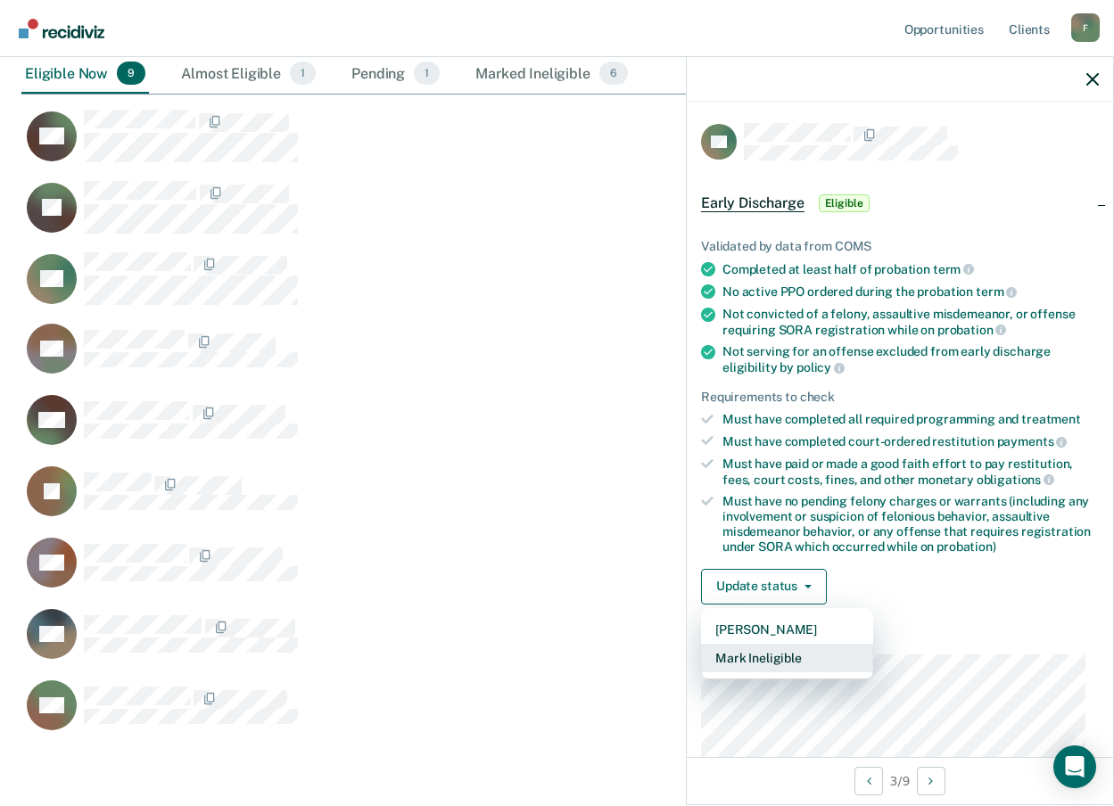
click at [756, 658] on button "Mark Ineligible" at bounding box center [787, 658] width 172 height 29
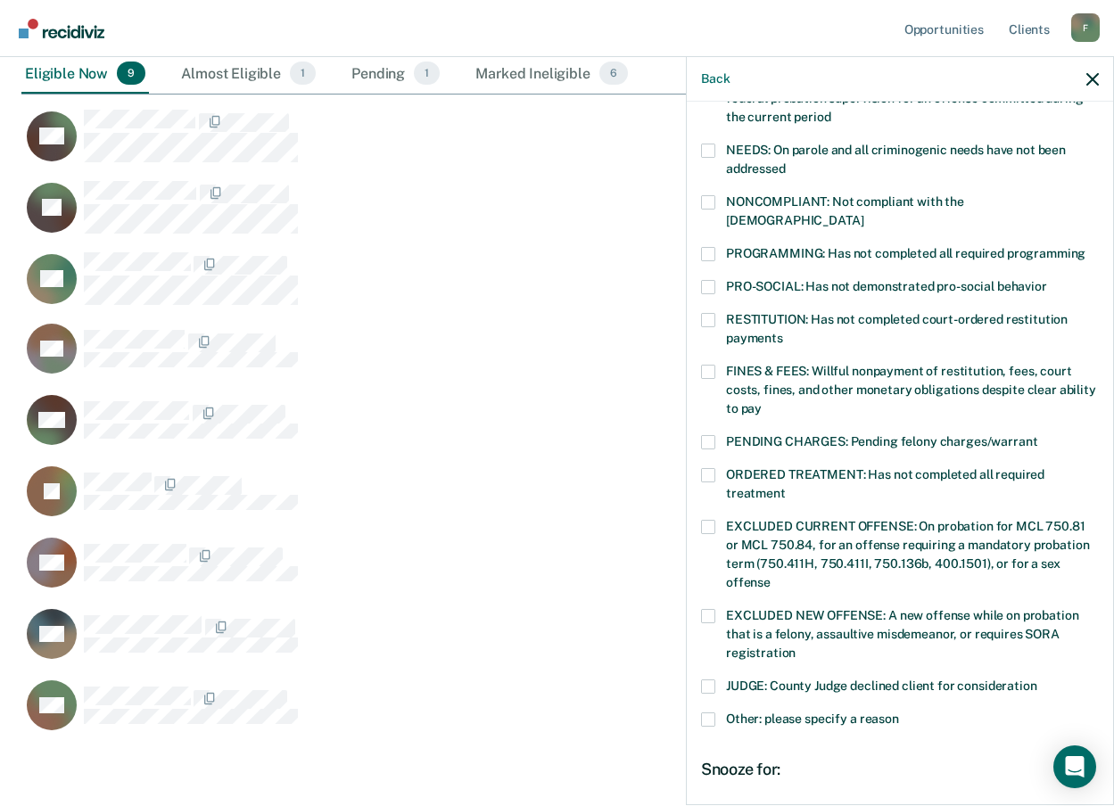
click at [702, 365] on span at bounding box center [708, 372] width 14 height 14
click at [762, 402] on input "FINES & FEES: Willful nonpayment of restitution, fees, court costs, fines, and …" at bounding box center [762, 402] width 0 height 0
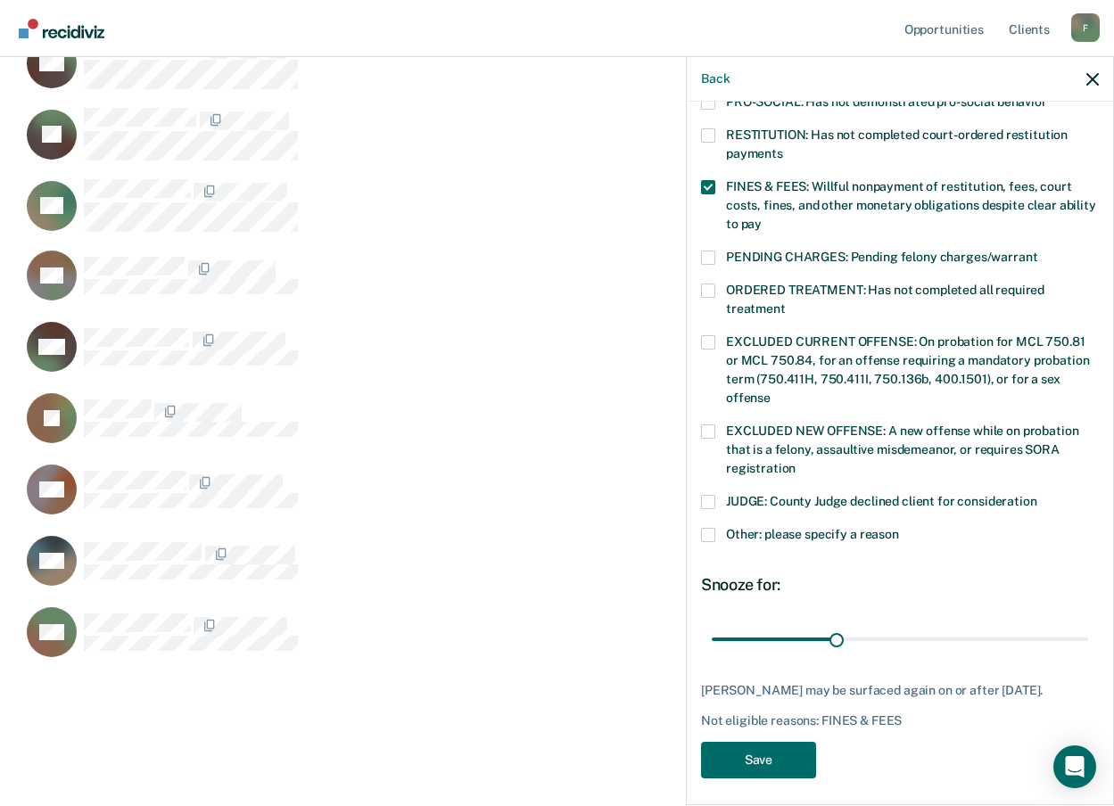
scroll to position [456, 0]
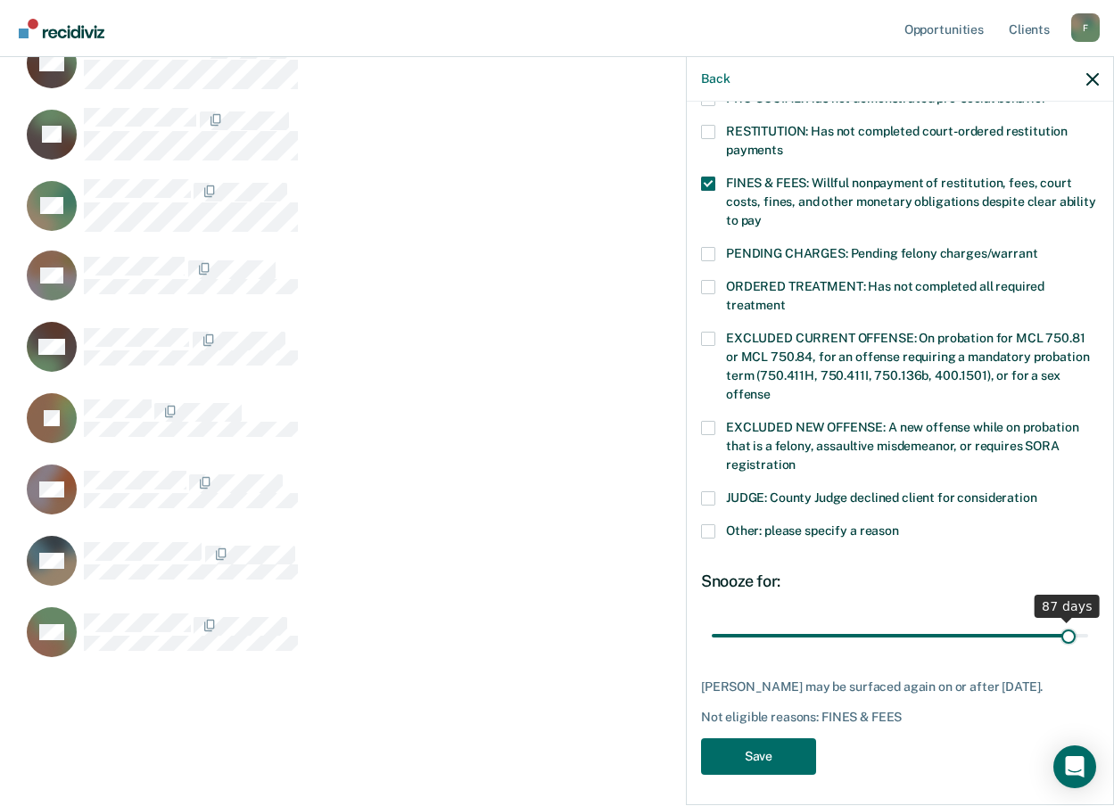
drag, startPoint x: 834, startPoint y: 612, endPoint x: 1055, endPoint y: 606, distance: 221.2
type input "87"
click at [1055, 620] on input "range" at bounding box center [900, 635] width 376 height 31
click at [788, 741] on button "Save" at bounding box center [758, 756] width 115 height 37
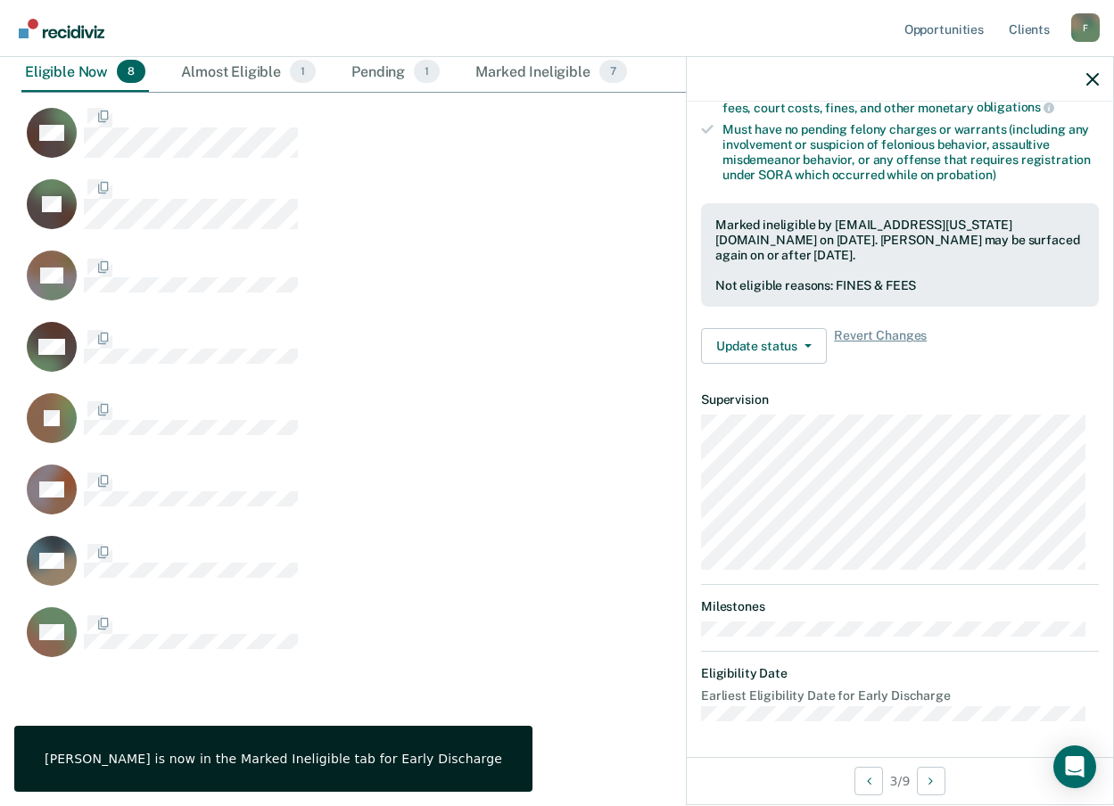
scroll to position [371, 0]
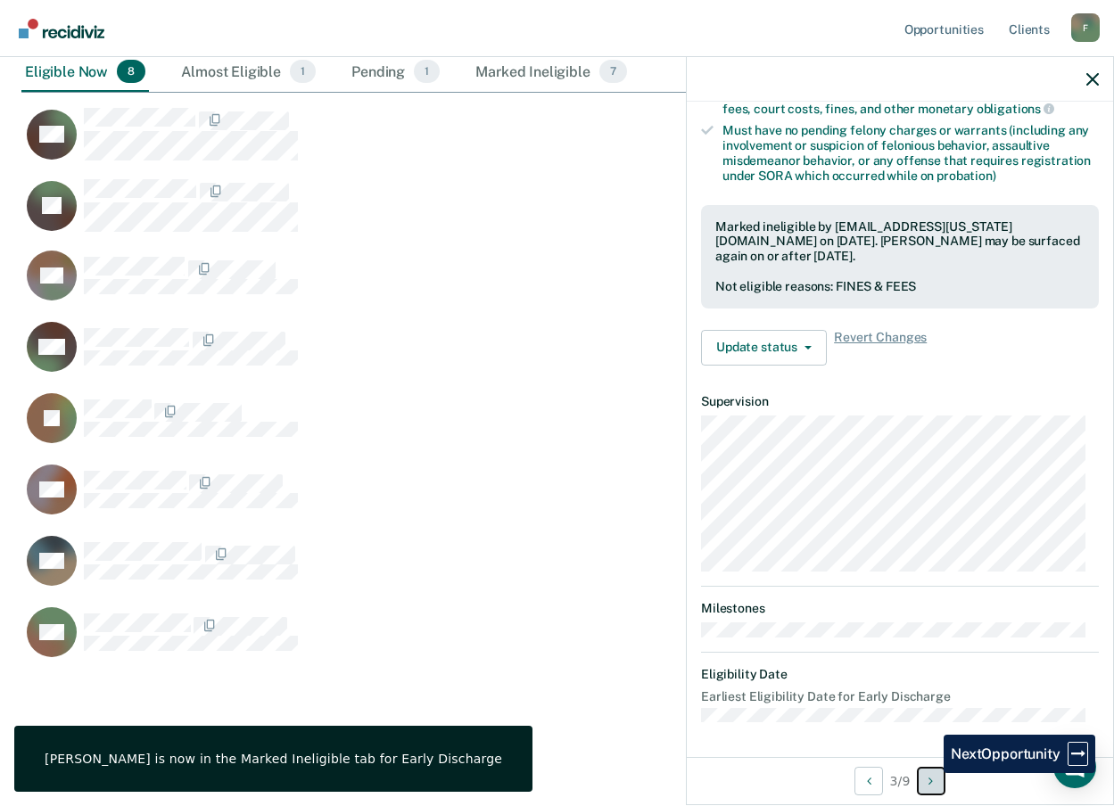
click at [930, 773] on button "Next Opportunity" at bounding box center [931, 781] width 29 height 29
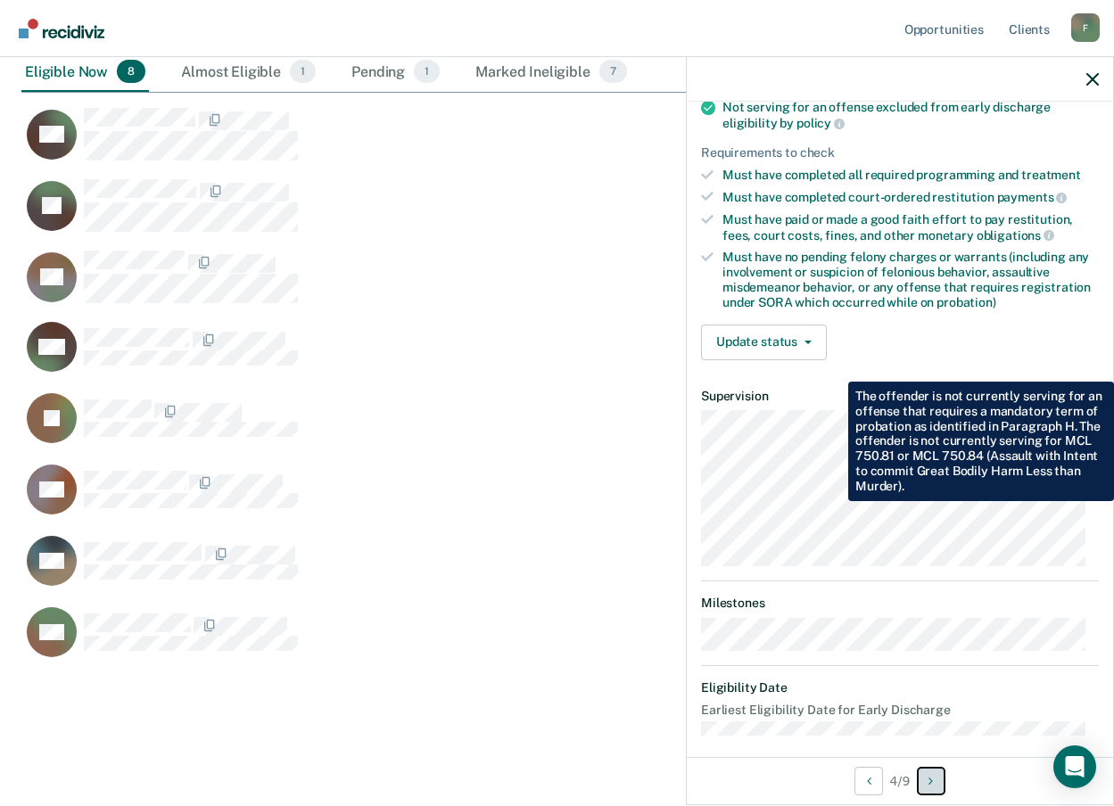
scroll to position [257, 0]
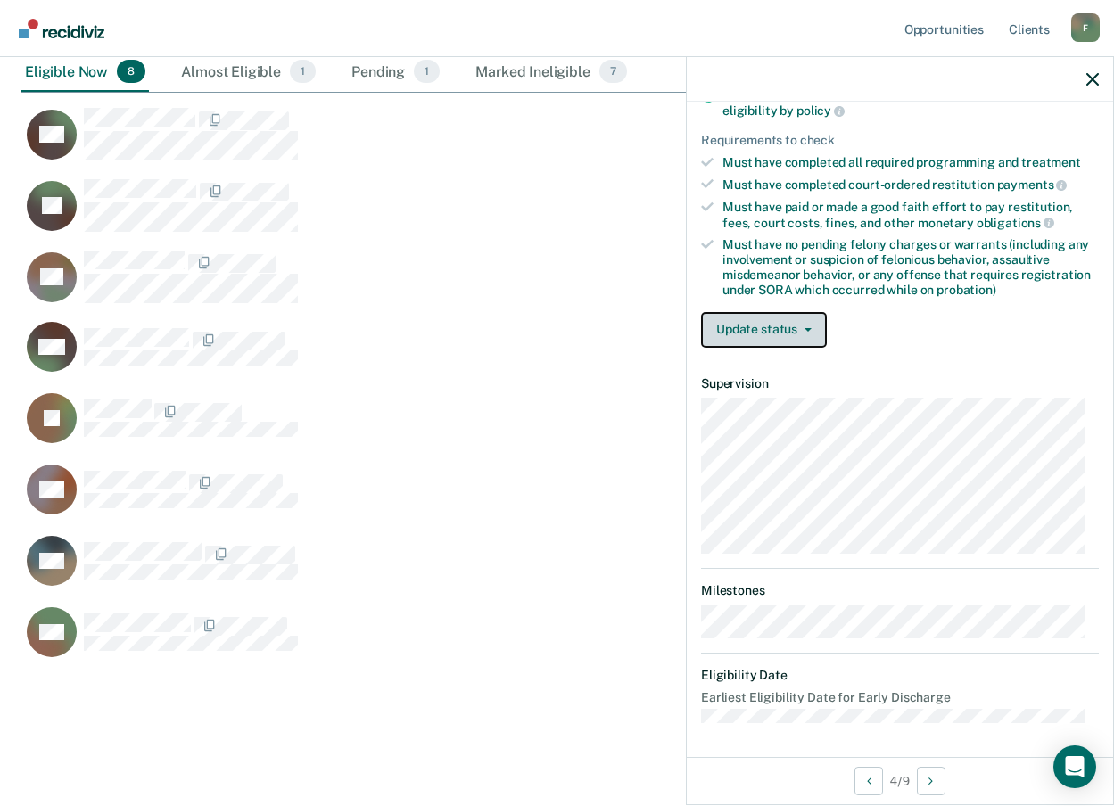
click at [742, 331] on button "Update status" at bounding box center [764, 330] width 126 height 36
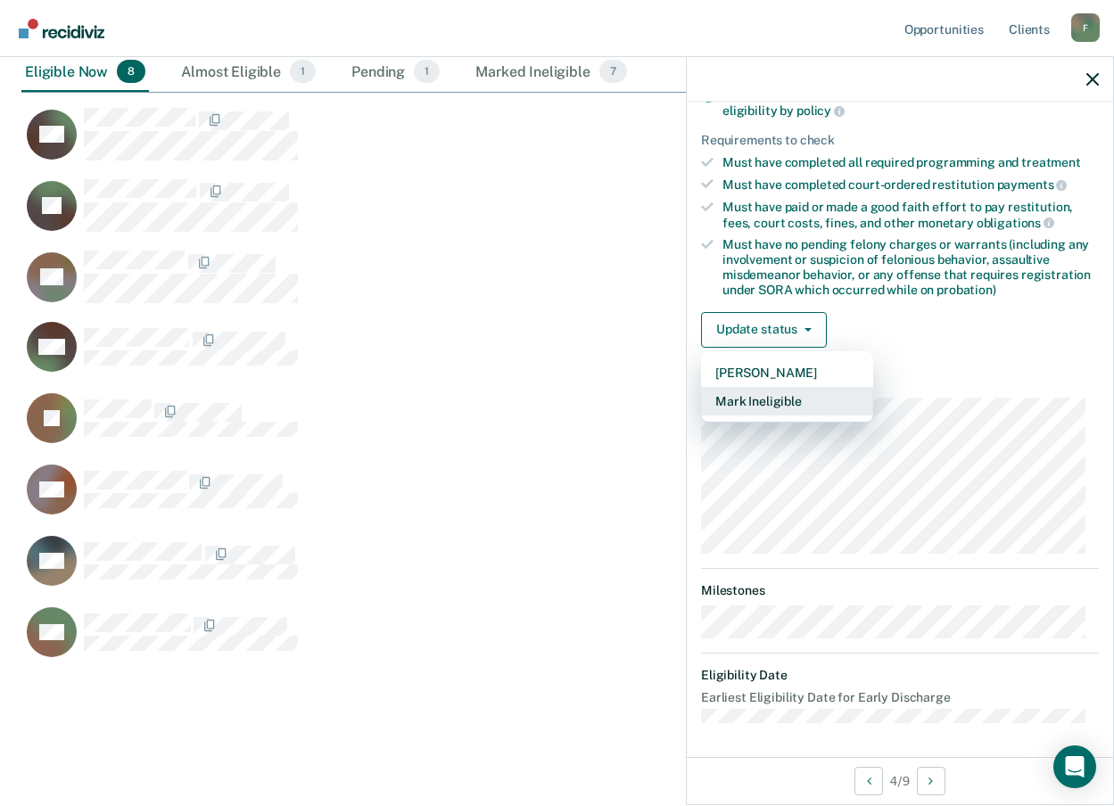
click at [743, 402] on button "Mark Ineligible" at bounding box center [787, 401] width 172 height 29
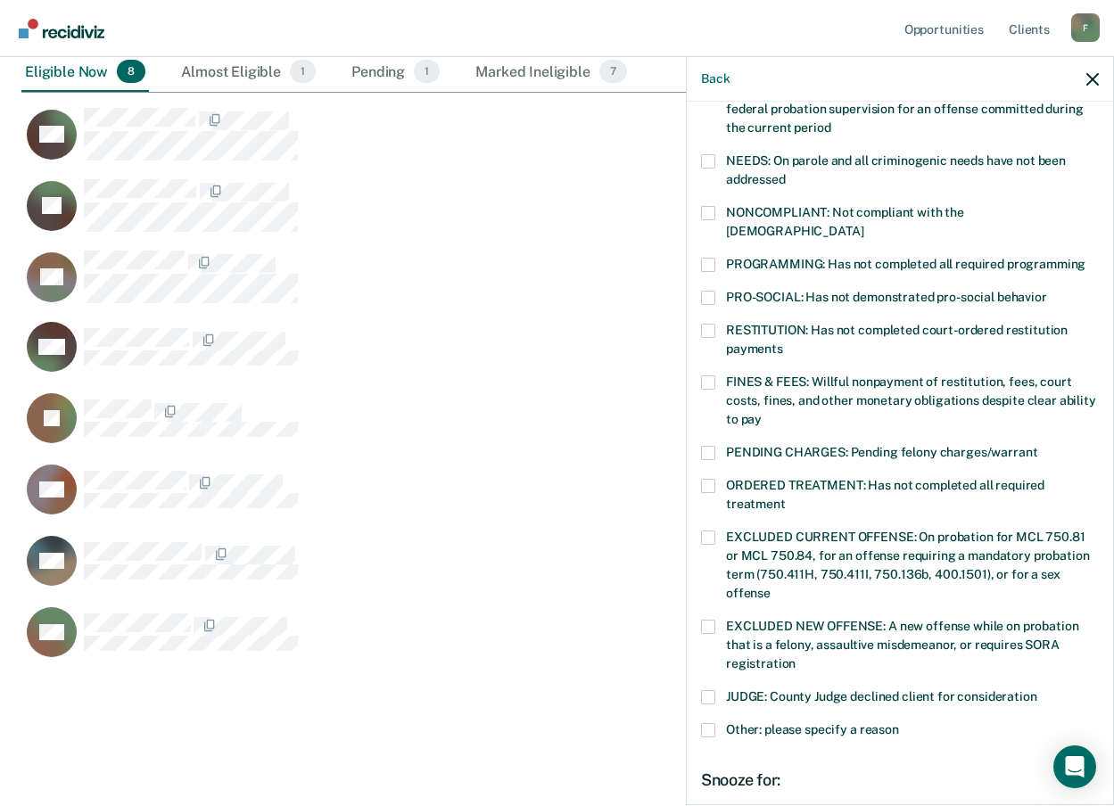
click at [710, 375] on span at bounding box center [708, 382] width 14 height 14
click at [762, 413] on input "FINES & FEES: Willful nonpayment of restitution, fees, court costs, fines, and …" at bounding box center [762, 413] width 0 height 0
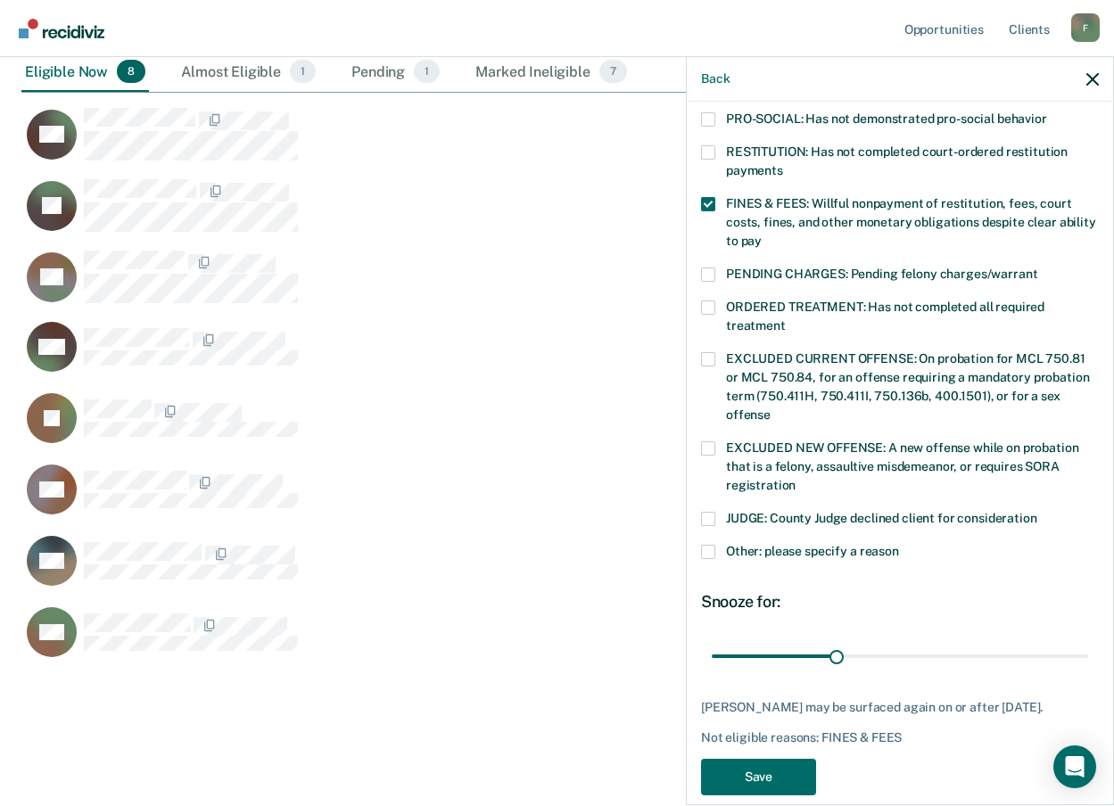
scroll to position [441, 0]
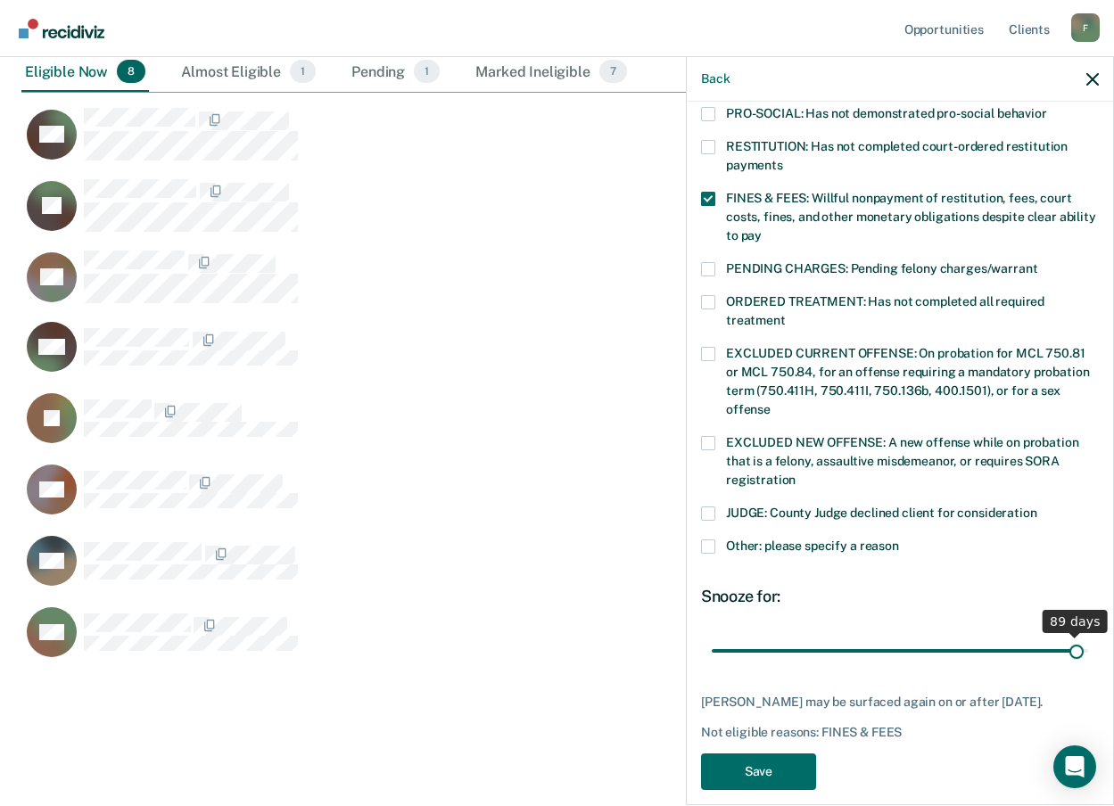
drag, startPoint x: 830, startPoint y: 627, endPoint x: 1065, endPoint y: 616, distance: 234.8
type input "89"
click at [1065, 635] on input "range" at bounding box center [900, 650] width 376 height 31
click at [1069, 633] on div at bounding box center [1075, 635] width 12 height 5
click at [747, 776] on button "Save" at bounding box center [758, 772] width 115 height 37
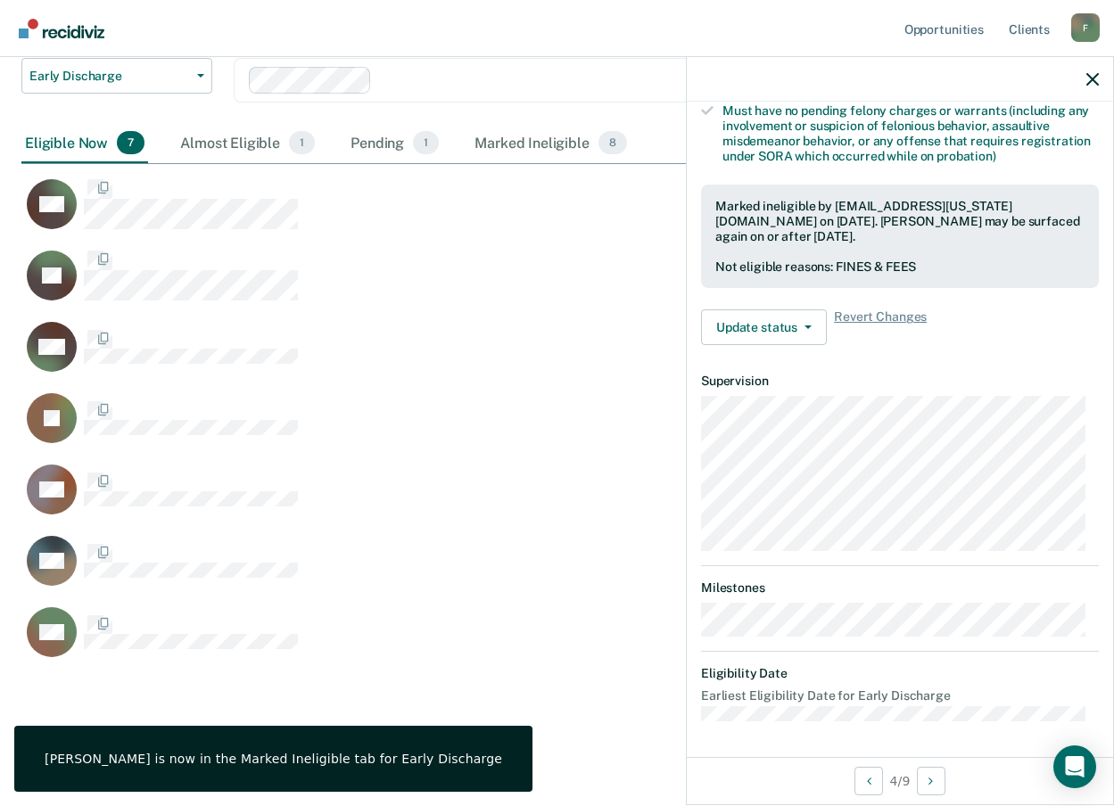
scroll to position [389, 0]
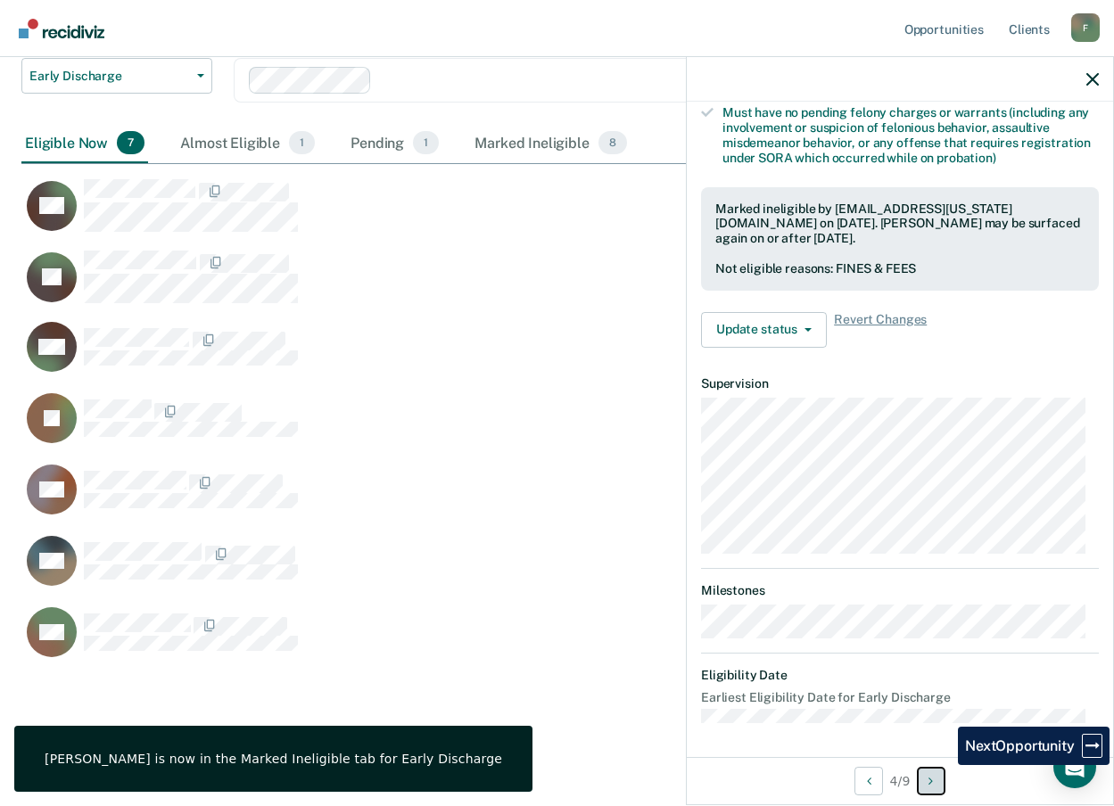
click at [944, 775] on button "Next Opportunity" at bounding box center [931, 781] width 29 height 29
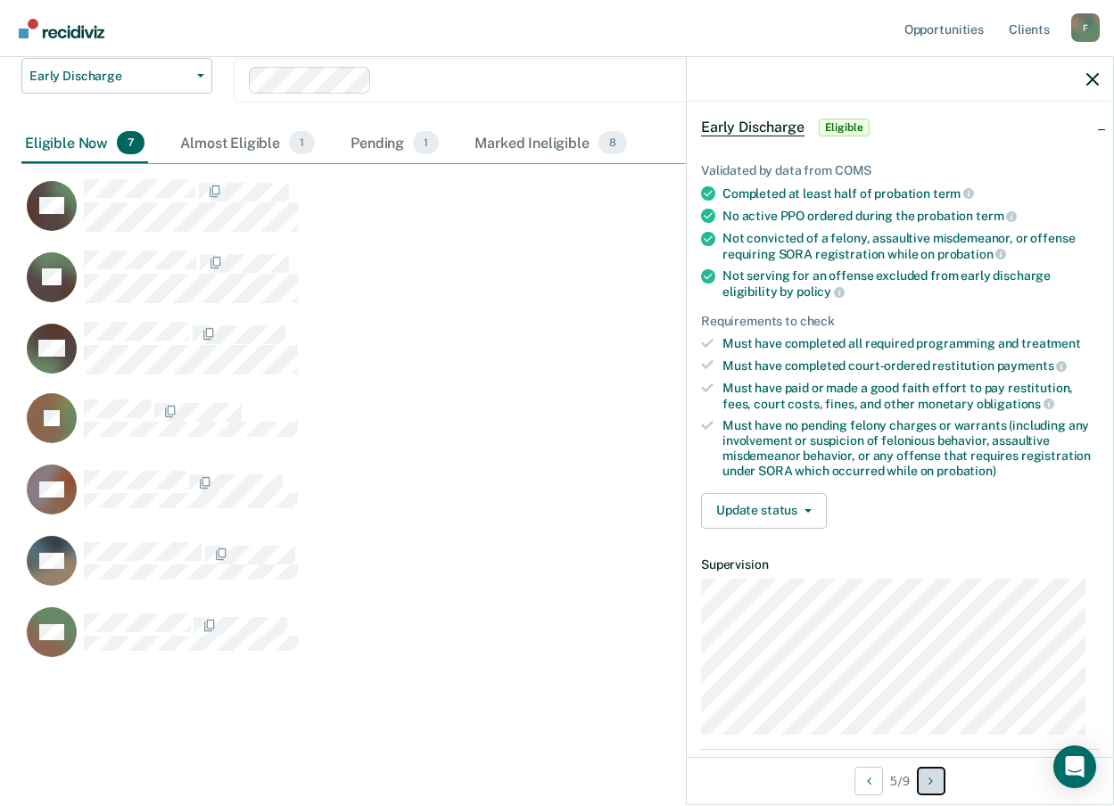
scroll to position [0, 0]
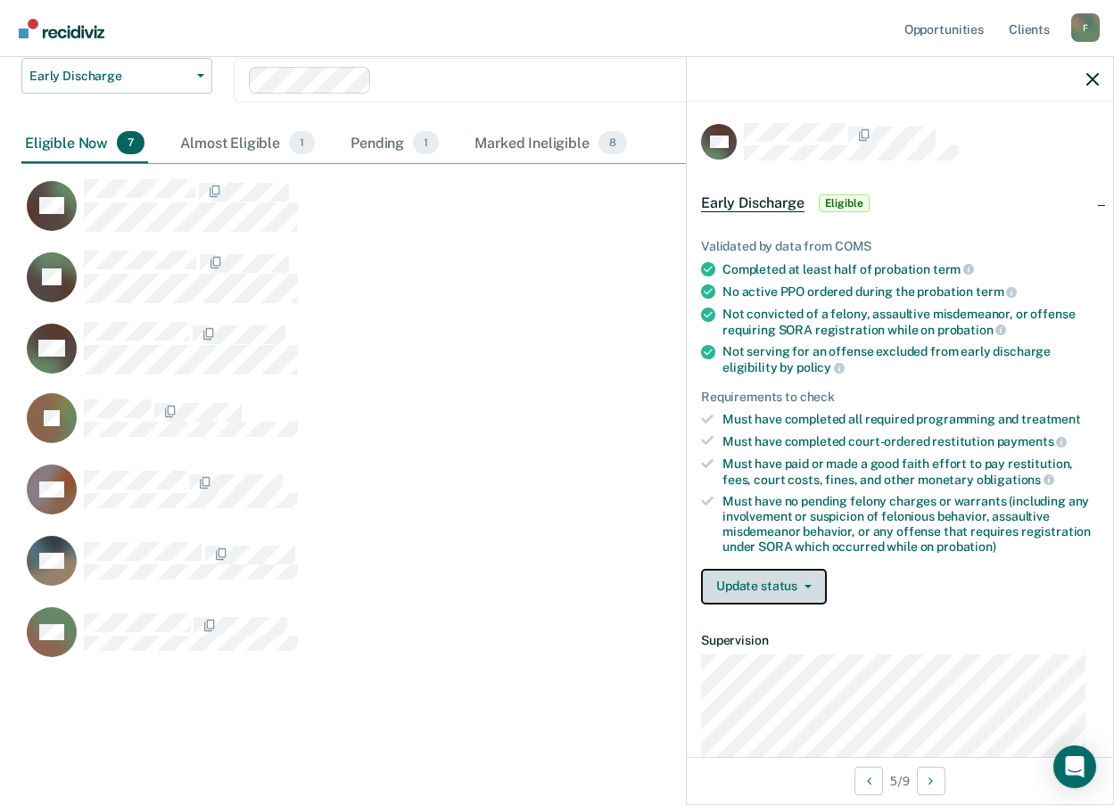
click at [761, 581] on button "Update status" at bounding box center [764, 587] width 126 height 36
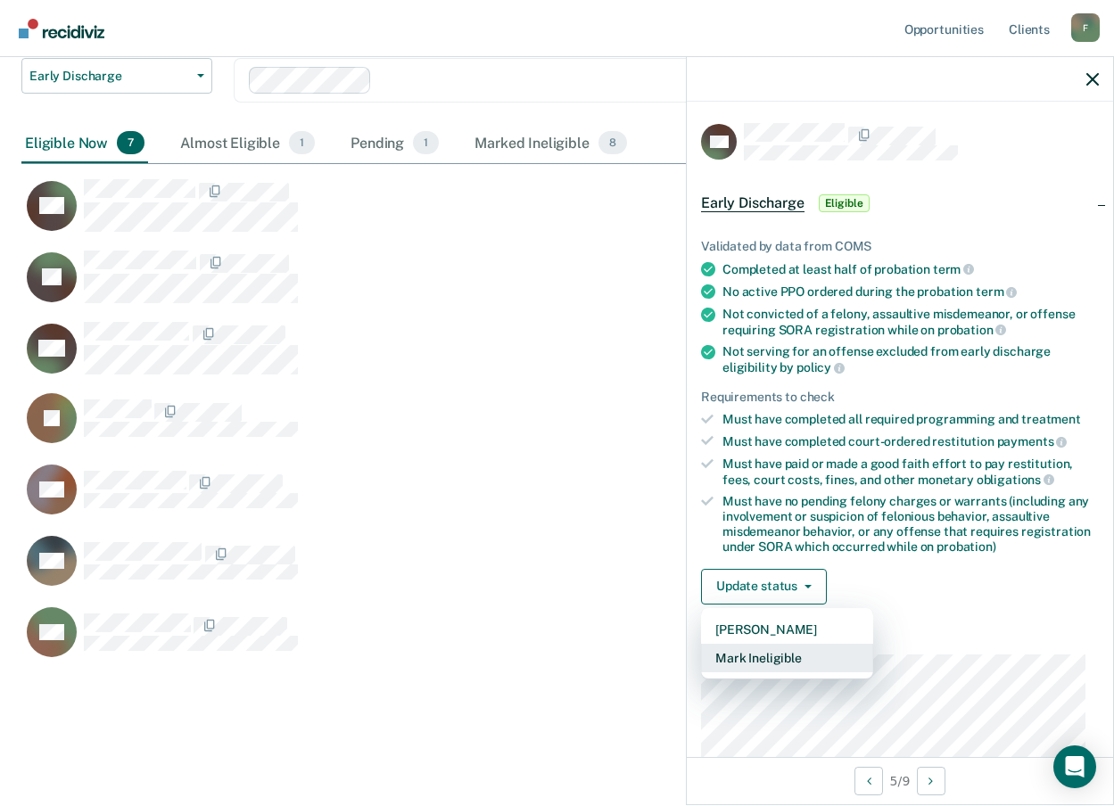
click at [748, 664] on button "Mark Ineligible" at bounding box center [787, 658] width 172 height 29
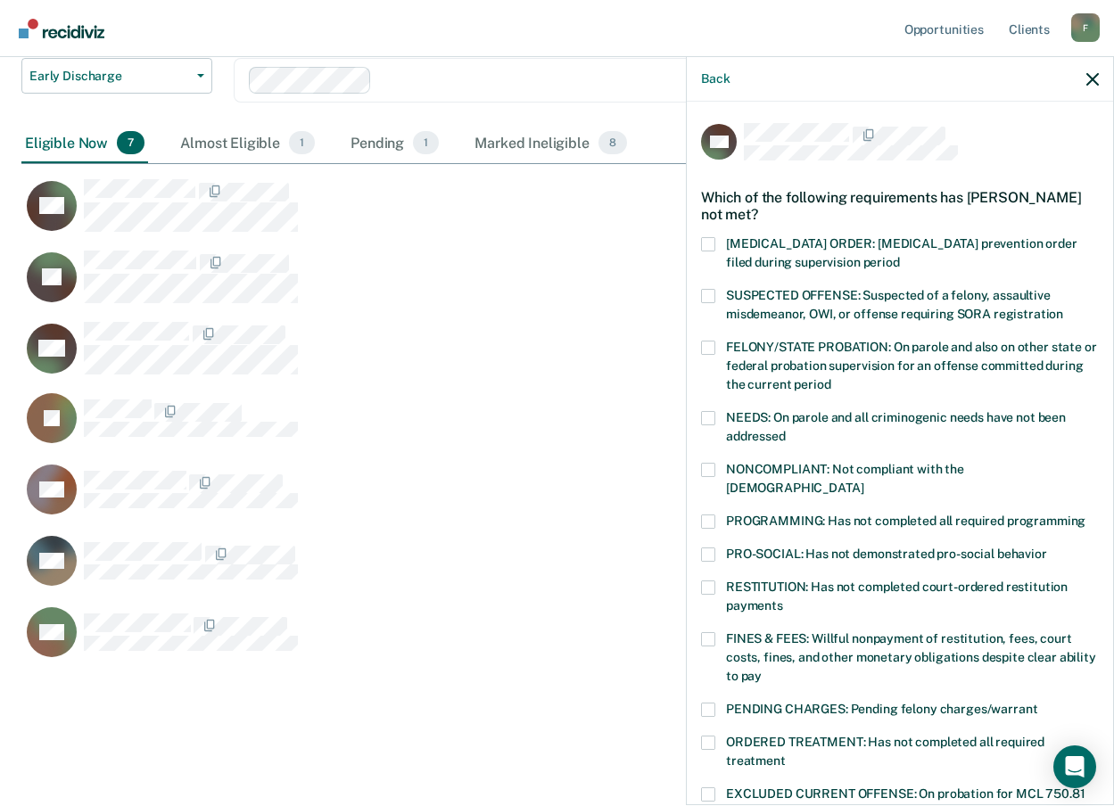
click at [708, 581] on span at bounding box center [708, 588] width 14 height 14
click at [783, 599] on input "RESTITUTION: Has not completed court-ordered restitution payments" at bounding box center [783, 599] width 0 height 0
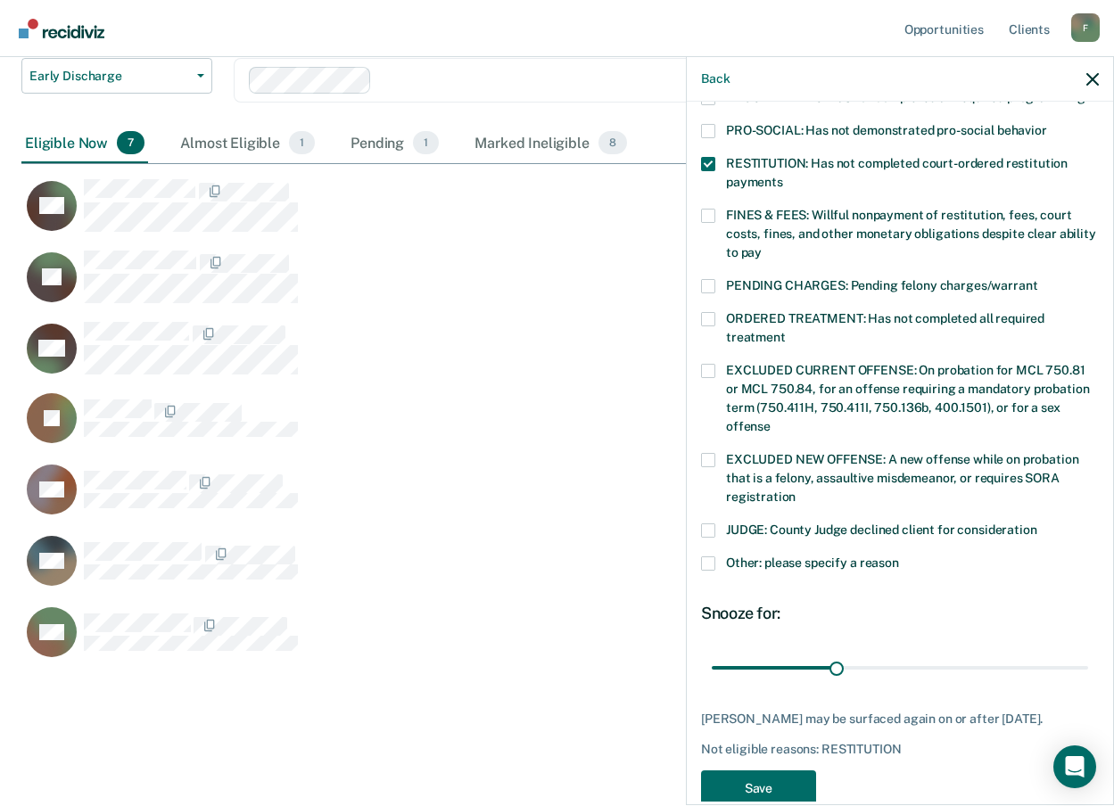
scroll to position [456, 0]
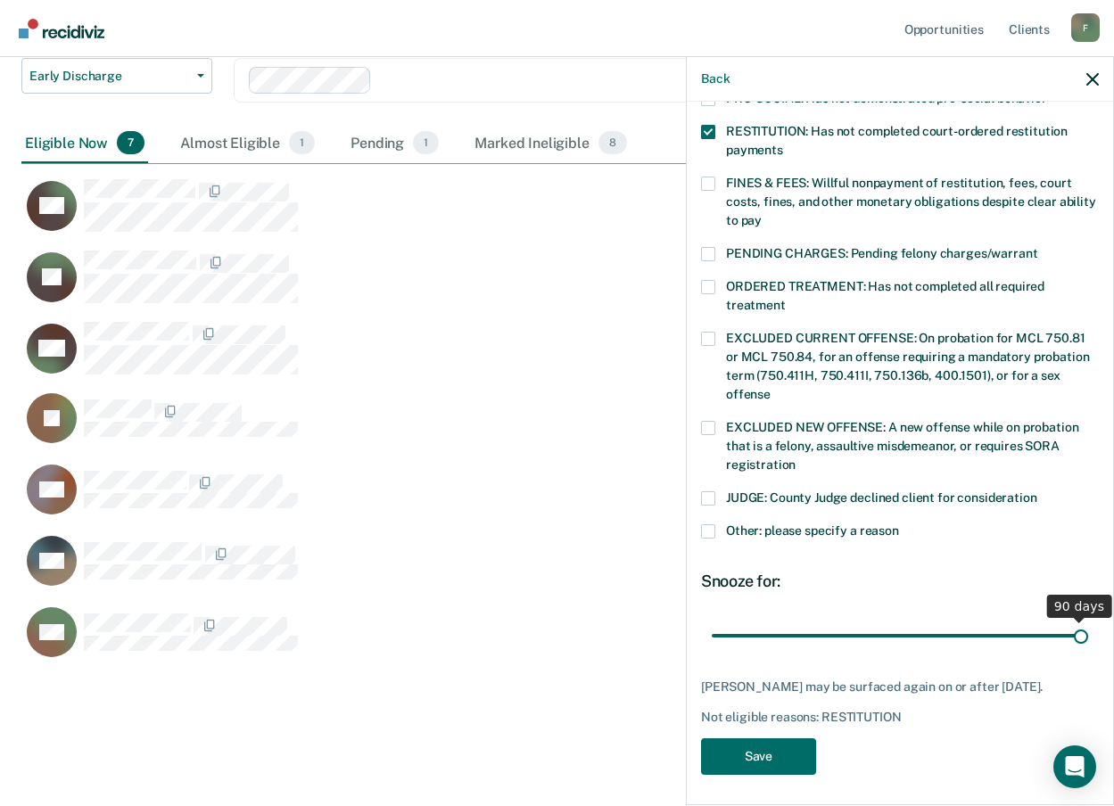
drag, startPoint x: 833, startPoint y: 613, endPoint x: 1076, endPoint y: 610, distance: 243.5
type input "90"
click at [1076, 620] on input "range" at bounding box center [900, 635] width 376 height 31
click at [777, 752] on button "Save" at bounding box center [758, 756] width 115 height 37
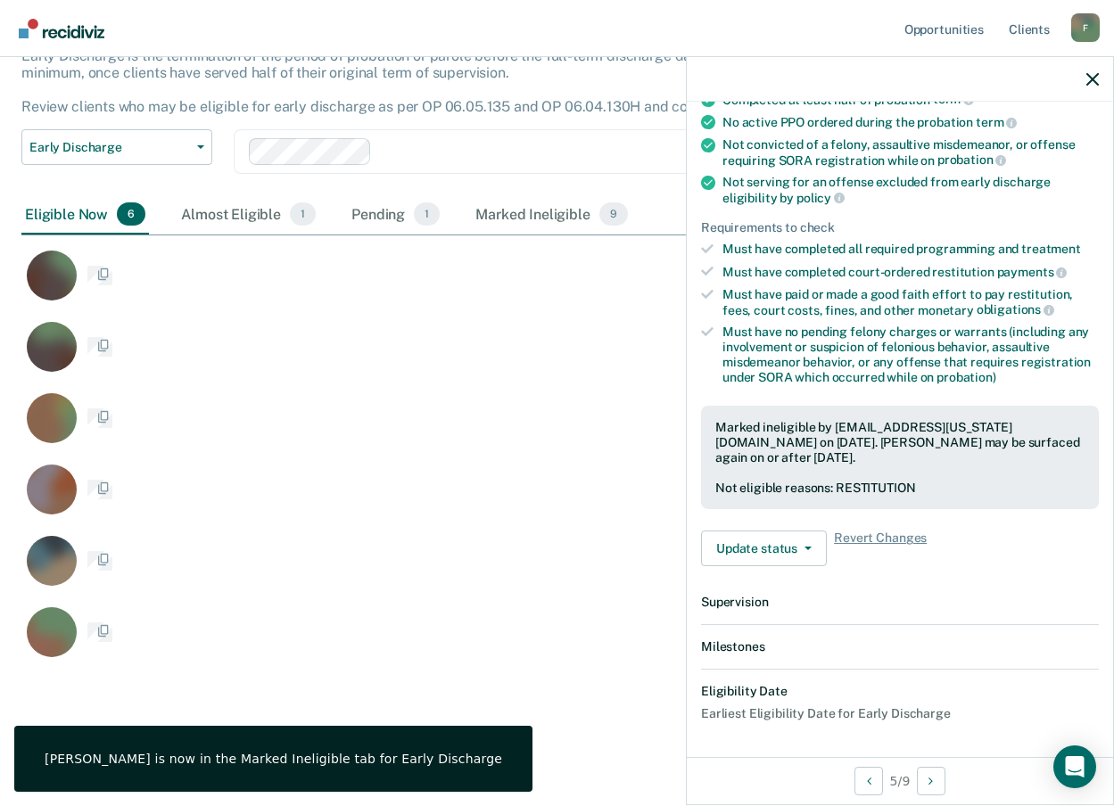
scroll to position [371, 0]
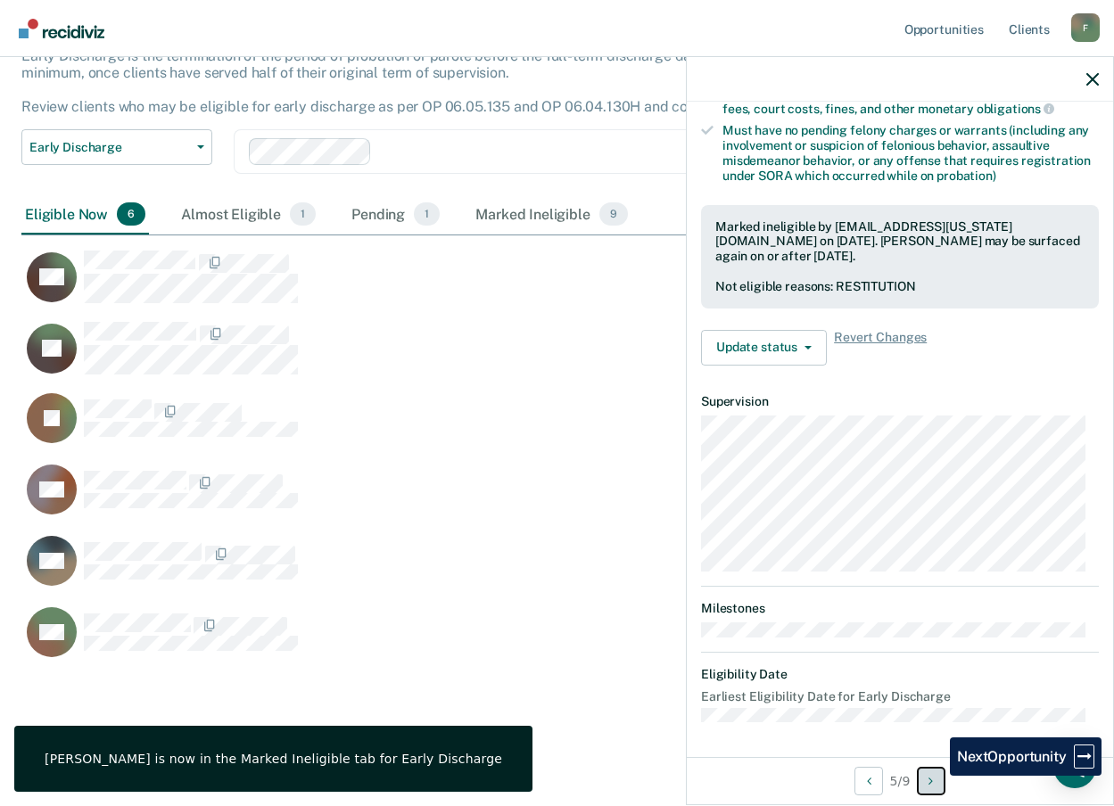
click at [936, 776] on button "Next Opportunity" at bounding box center [931, 781] width 29 height 29
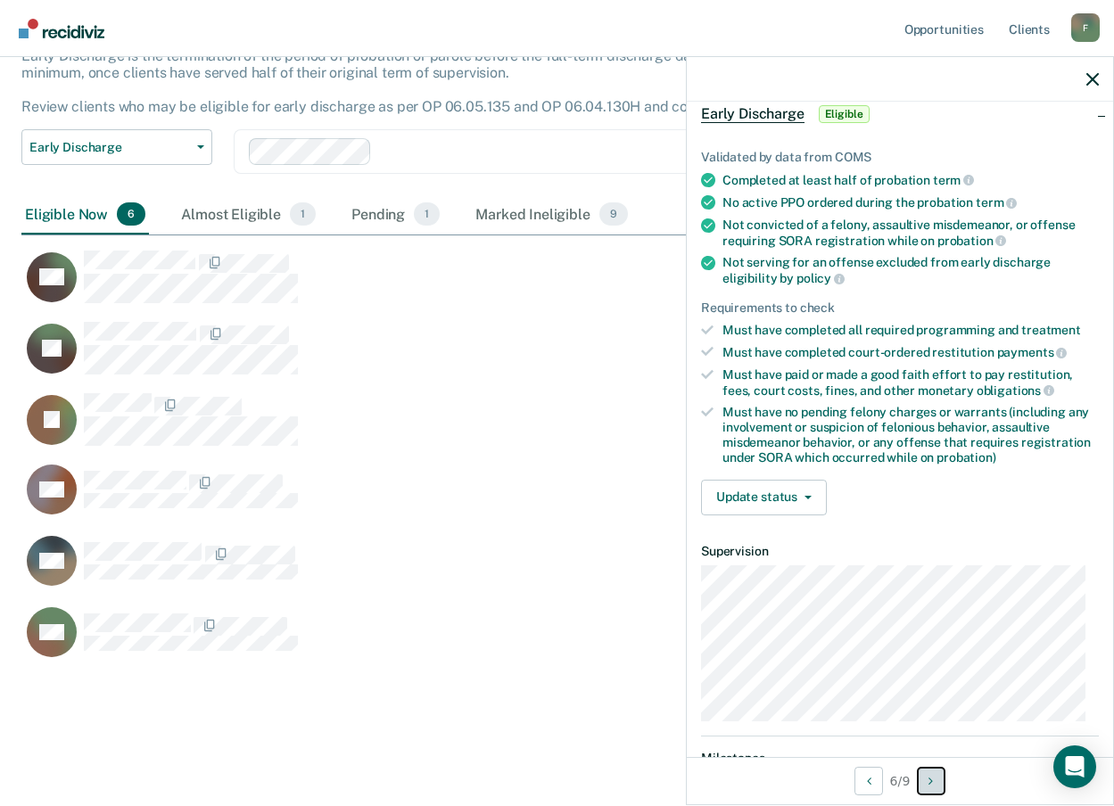
scroll to position [178, 0]
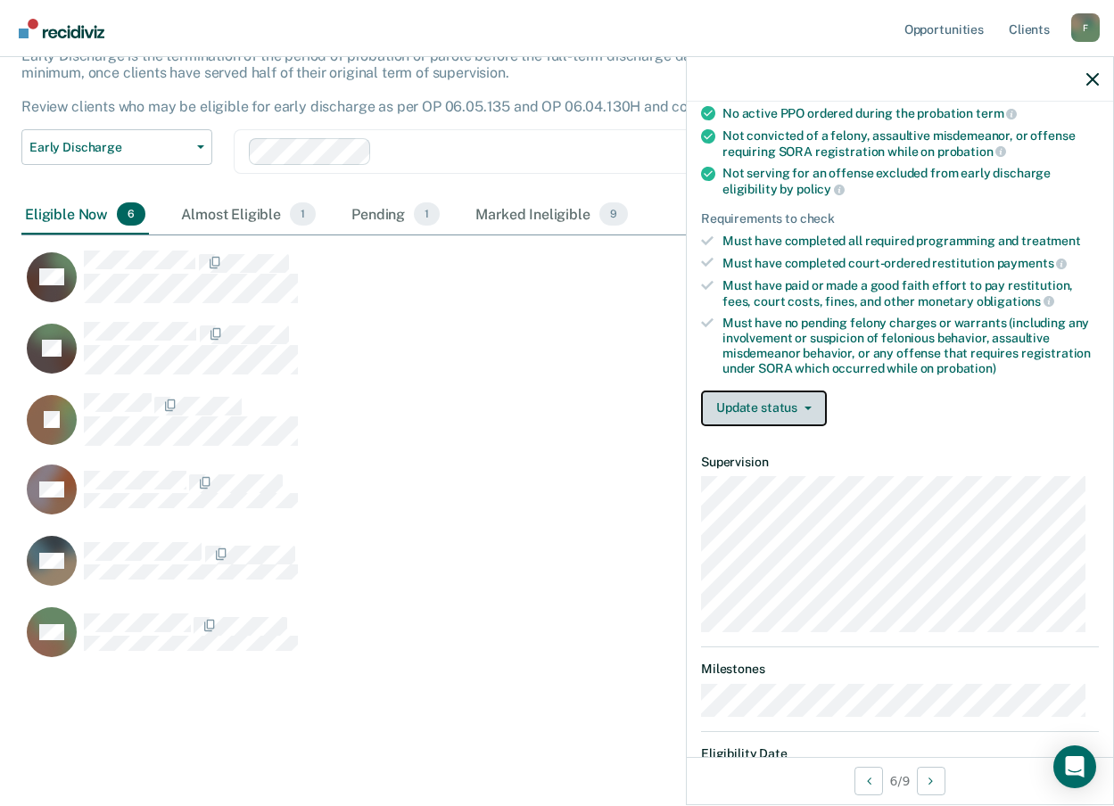
click at [726, 411] on button "Update status" at bounding box center [764, 409] width 126 height 36
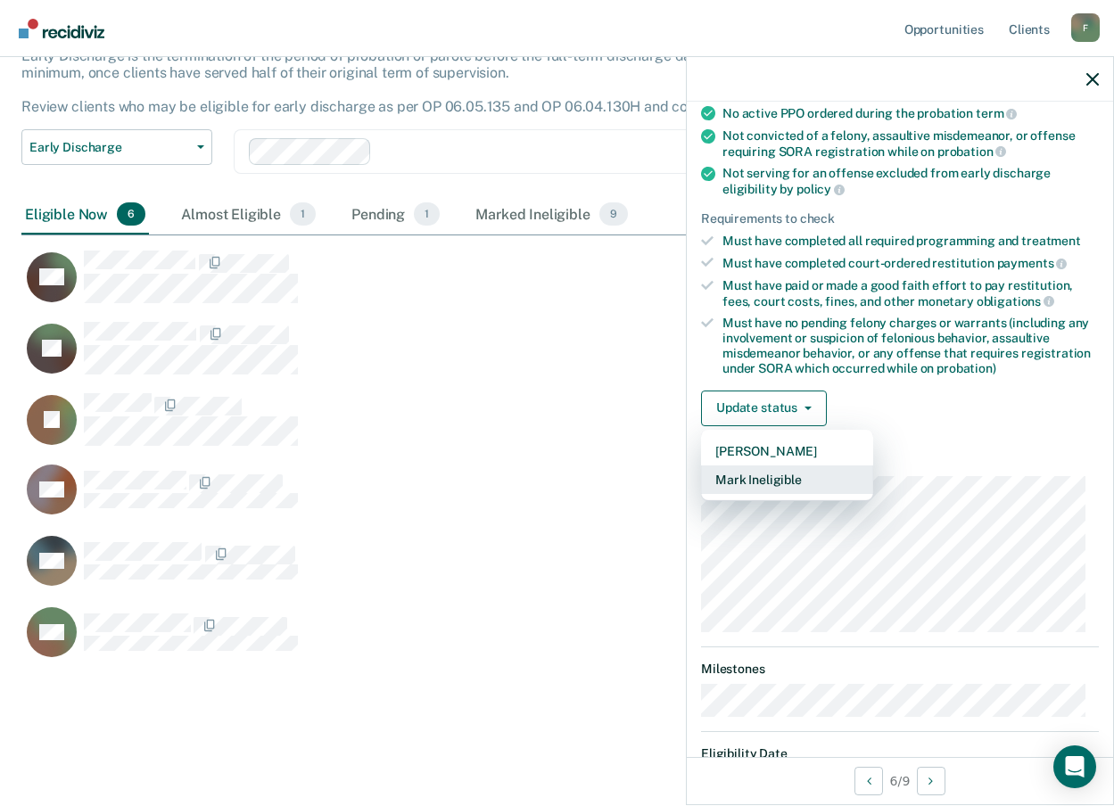
click at [732, 483] on button "Mark Ineligible" at bounding box center [787, 480] width 172 height 29
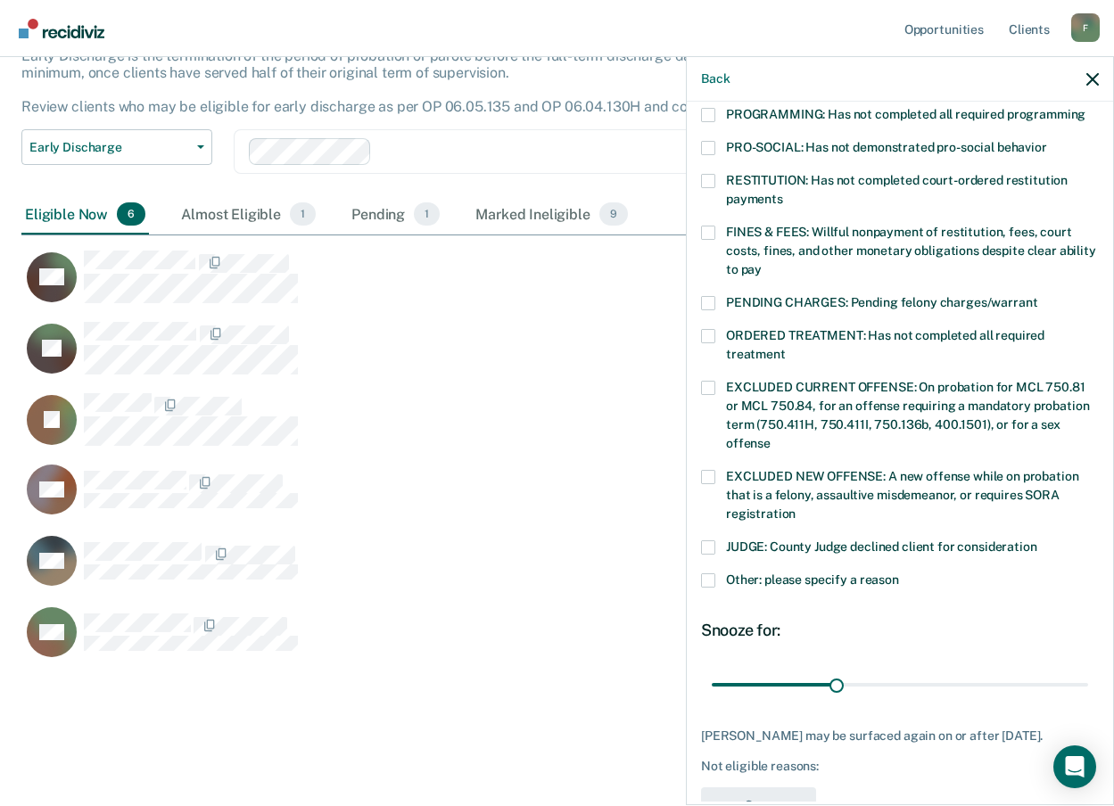
scroll to position [441, 0]
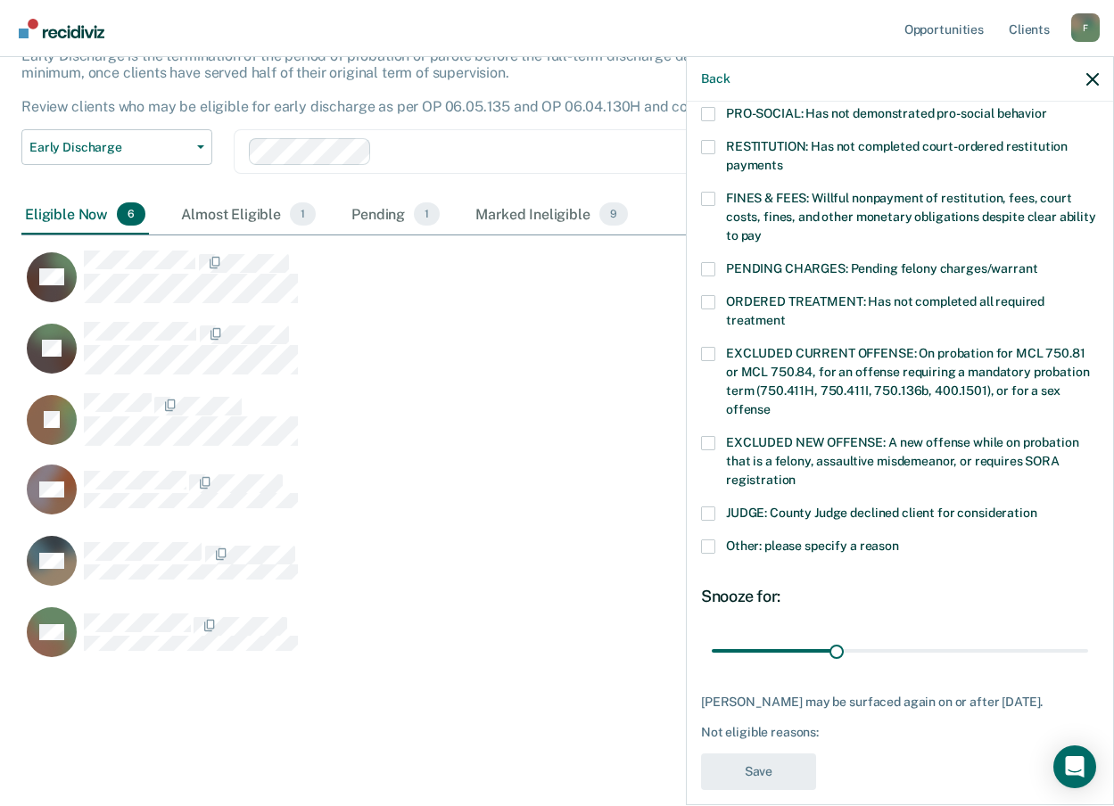
click at [708, 540] on span at bounding box center [708, 547] width 14 height 14
click at [899, 540] on input "Other: please specify a reason" at bounding box center [899, 540] width 0 height 0
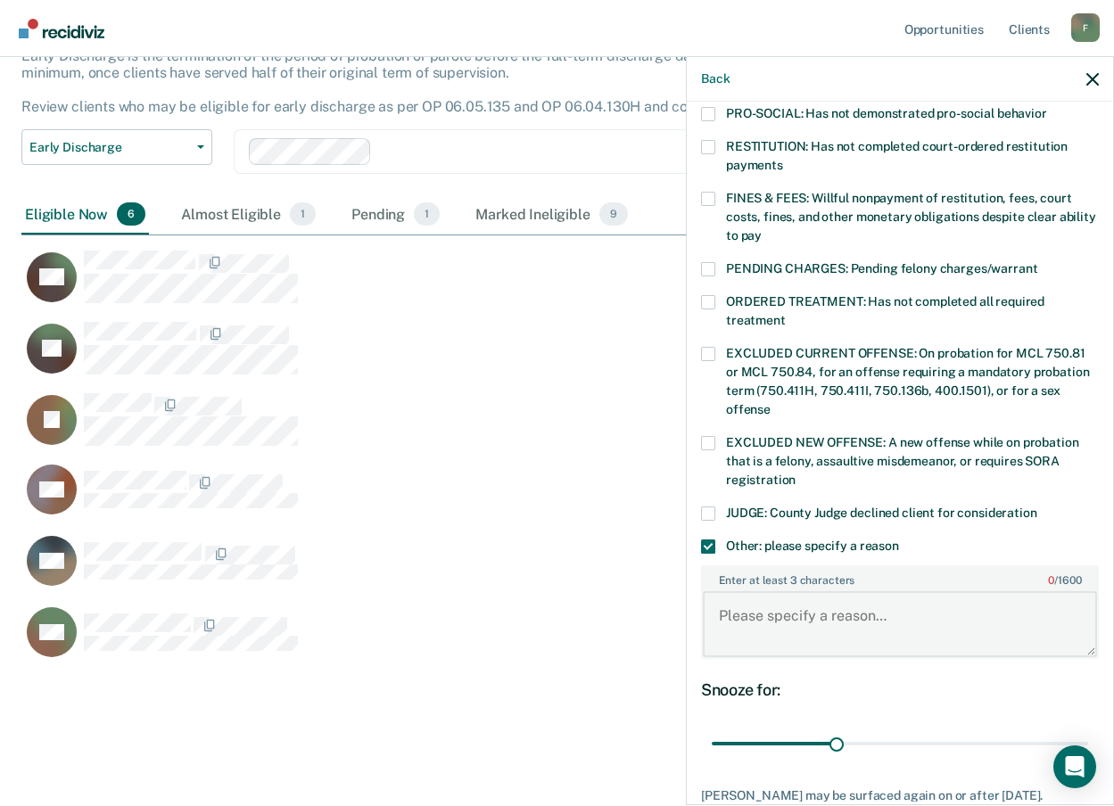
click at [819, 609] on textarea "Enter at least 3 characters 0 / 1600" at bounding box center [900, 624] width 394 height 66
drag, startPoint x: 969, startPoint y: 604, endPoint x: 921, endPoint y: 668, distance: 79.7
click at [921, 680] on div "Snooze for:" at bounding box center [900, 690] width 398 height 20
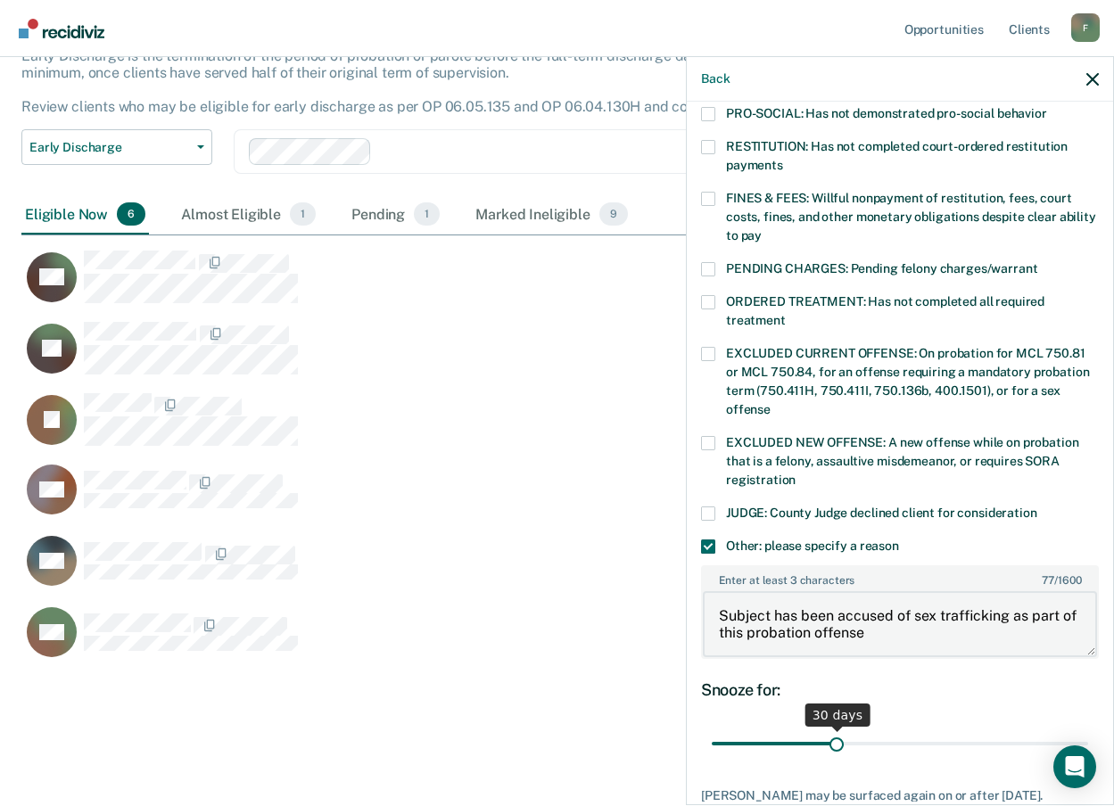
type textarea "Subject has been accused of sex trafficking as part of this probation offense"
drag, startPoint x: 830, startPoint y: 721, endPoint x: 1099, endPoint y: 686, distance: 270.8
type input "90"
click at [1088, 729] on input "range" at bounding box center [900, 744] width 376 height 31
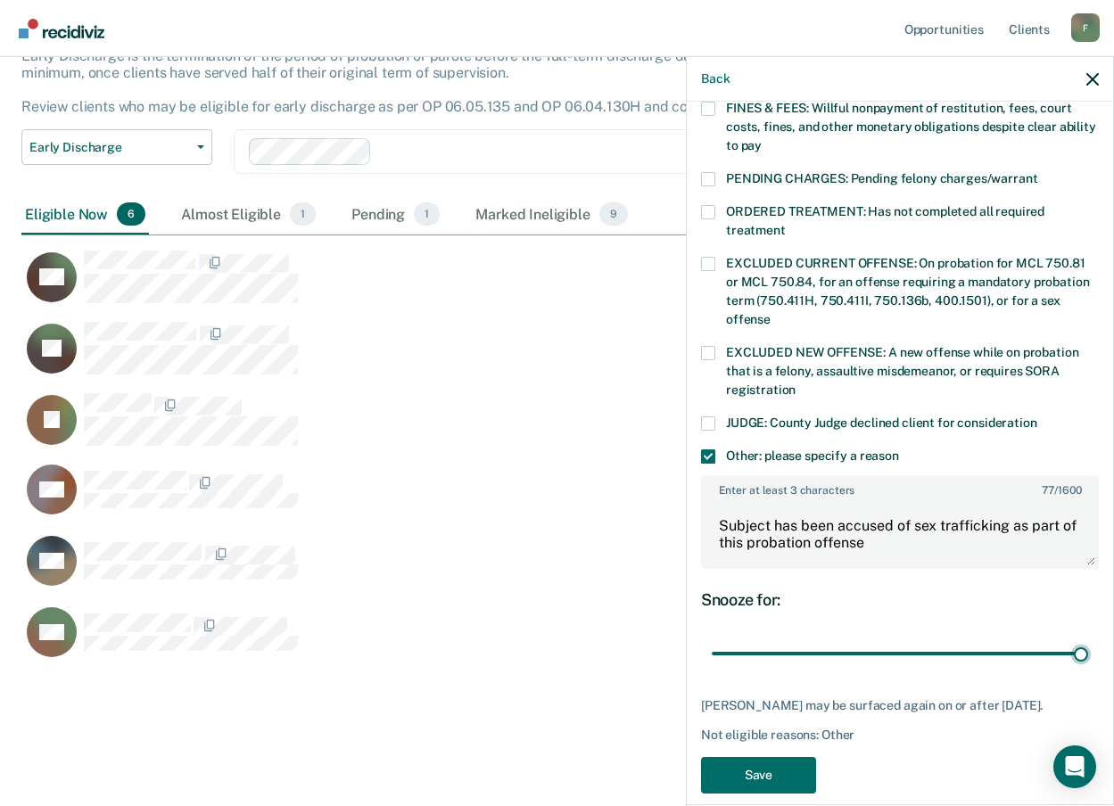
scroll to position [534, 0]
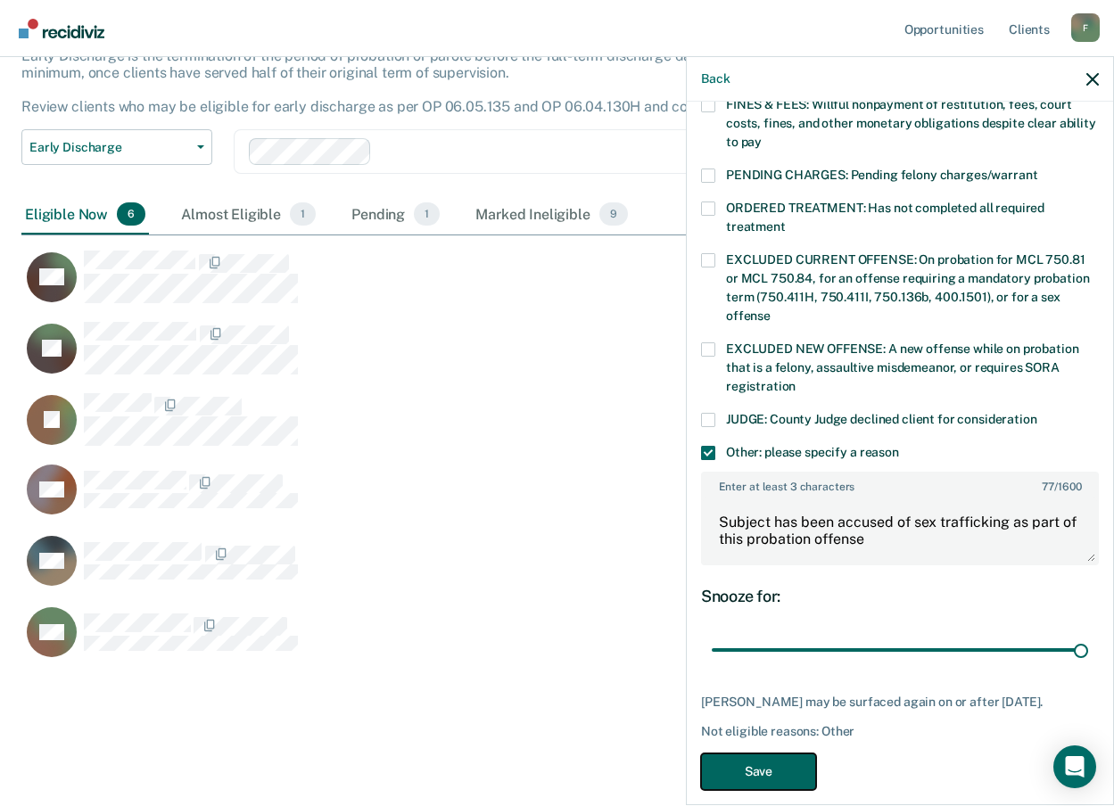
click at [764, 754] on button "Save" at bounding box center [758, 772] width 115 height 37
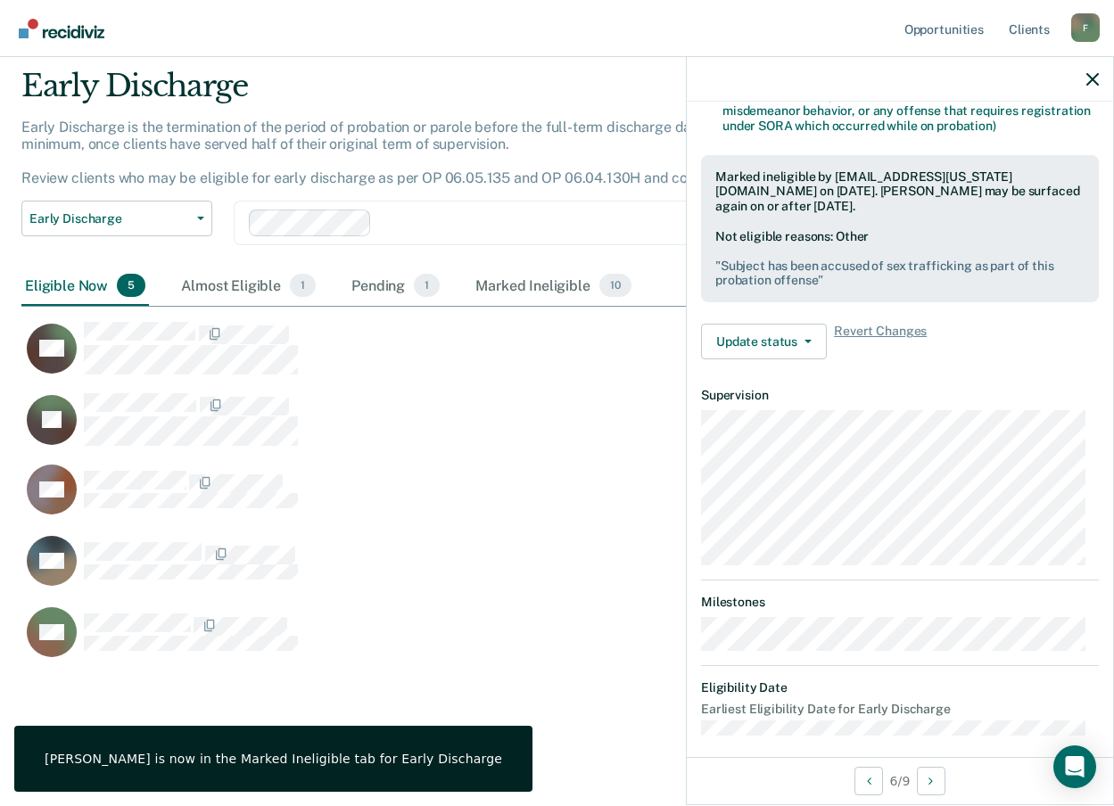
scroll to position [433, 0]
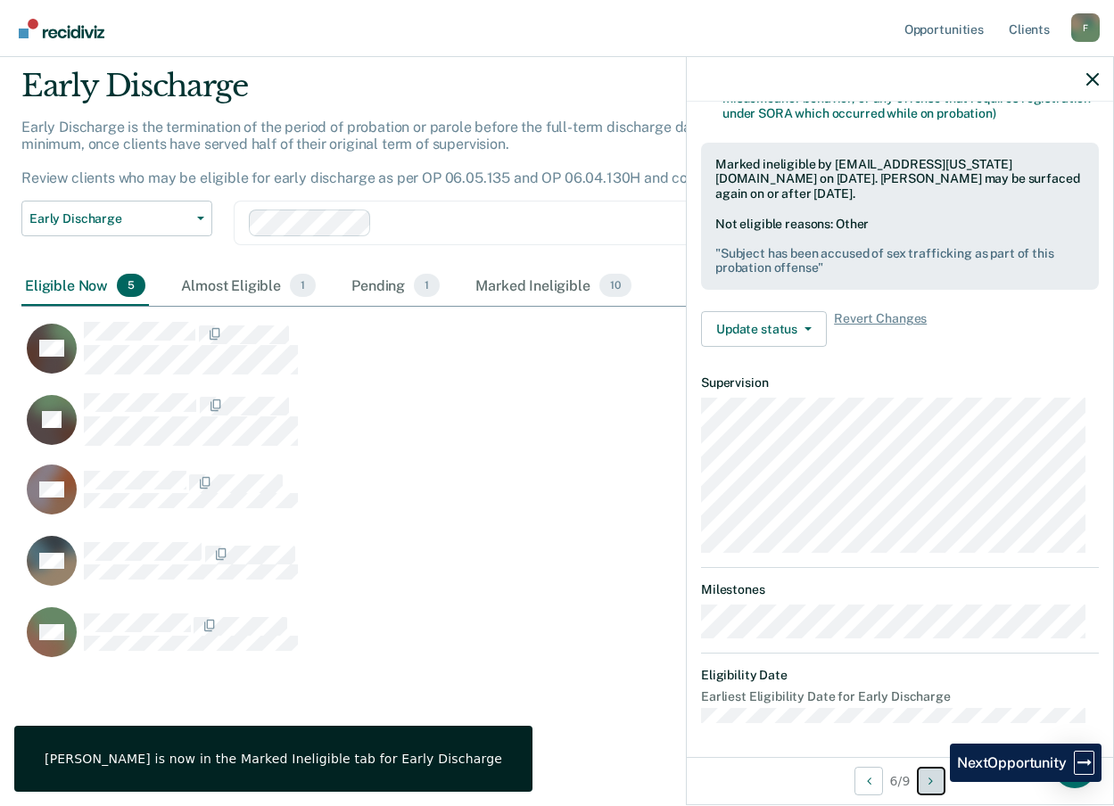
click at [936, 782] on button "Next Opportunity" at bounding box center [931, 781] width 29 height 29
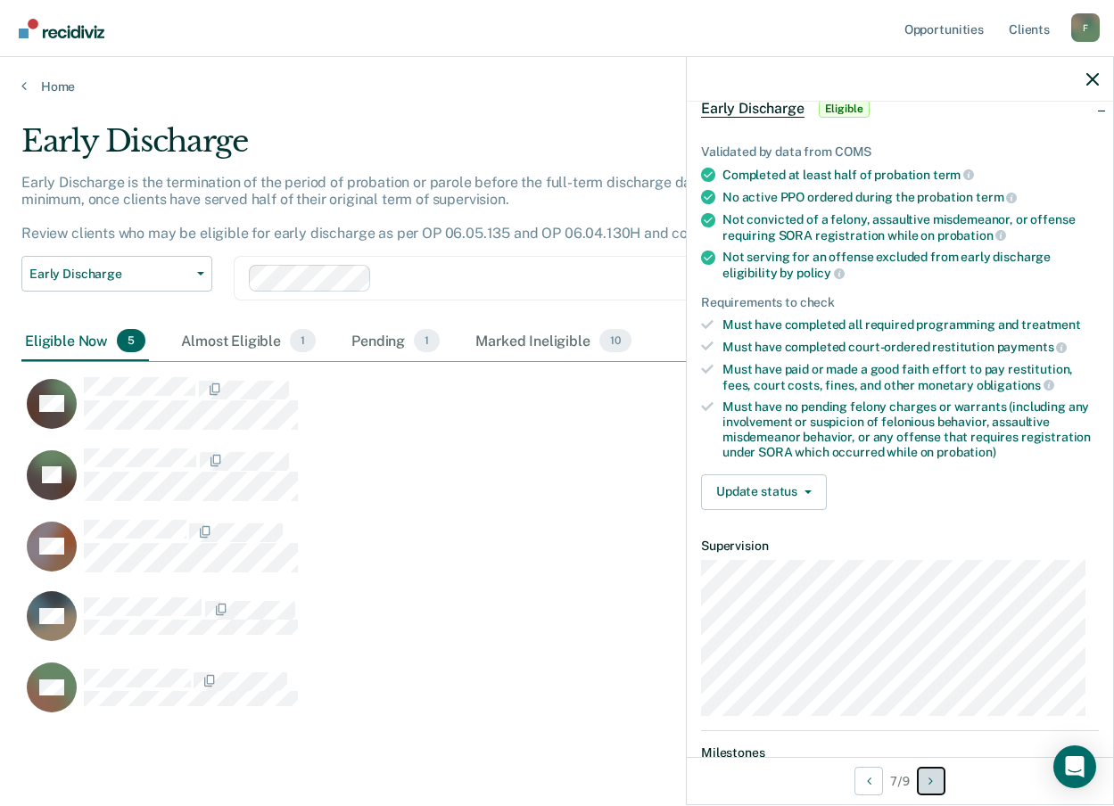
scroll to position [238, 0]
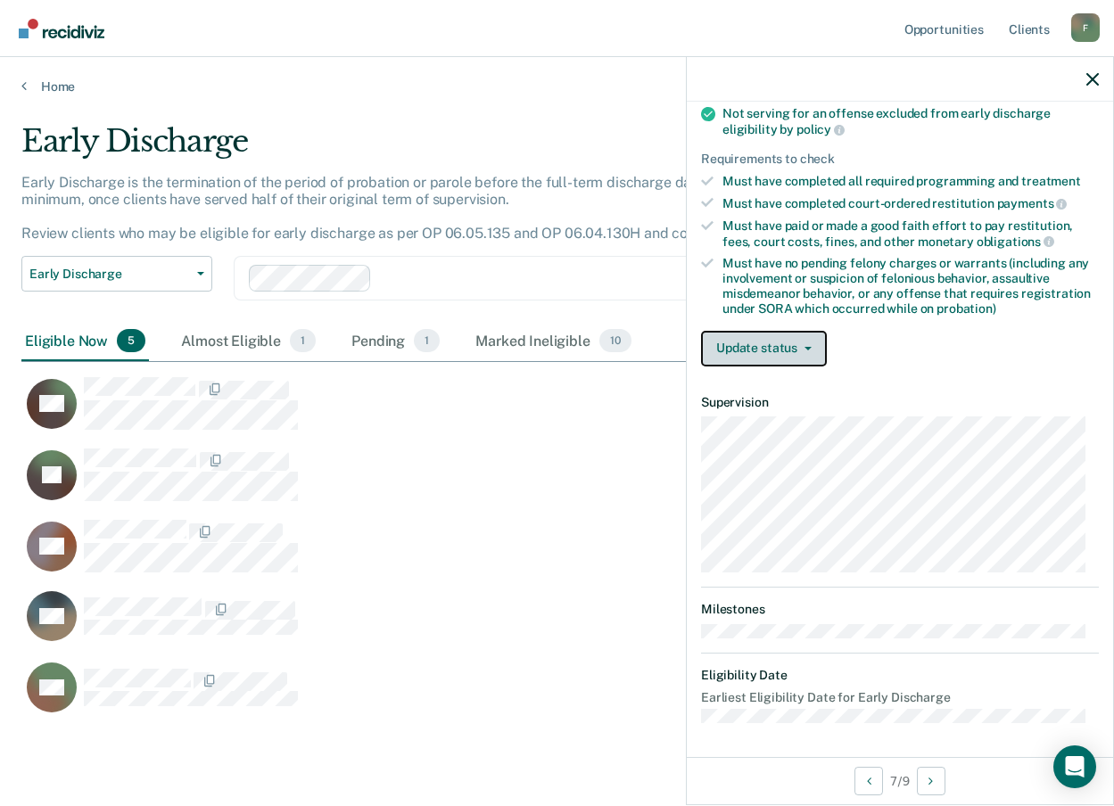
click at [773, 354] on button "Update status" at bounding box center [764, 349] width 126 height 36
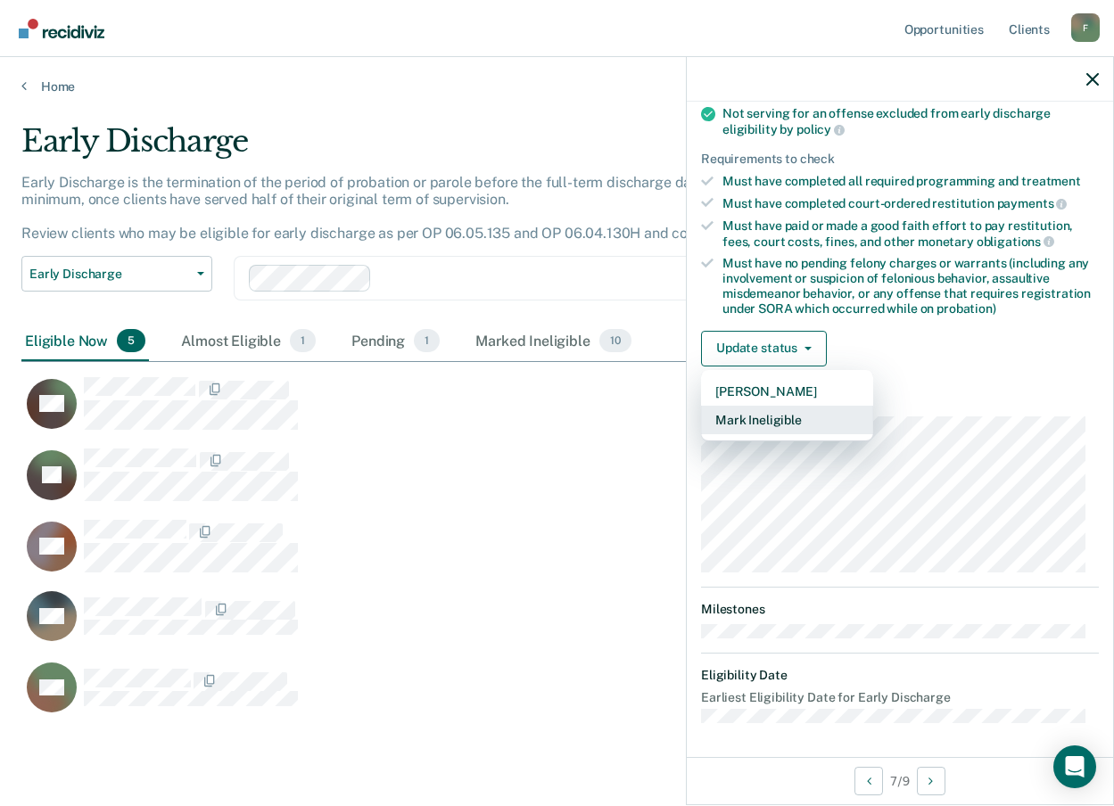
click at [753, 420] on button "Mark Ineligible" at bounding box center [787, 420] width 172 height 29
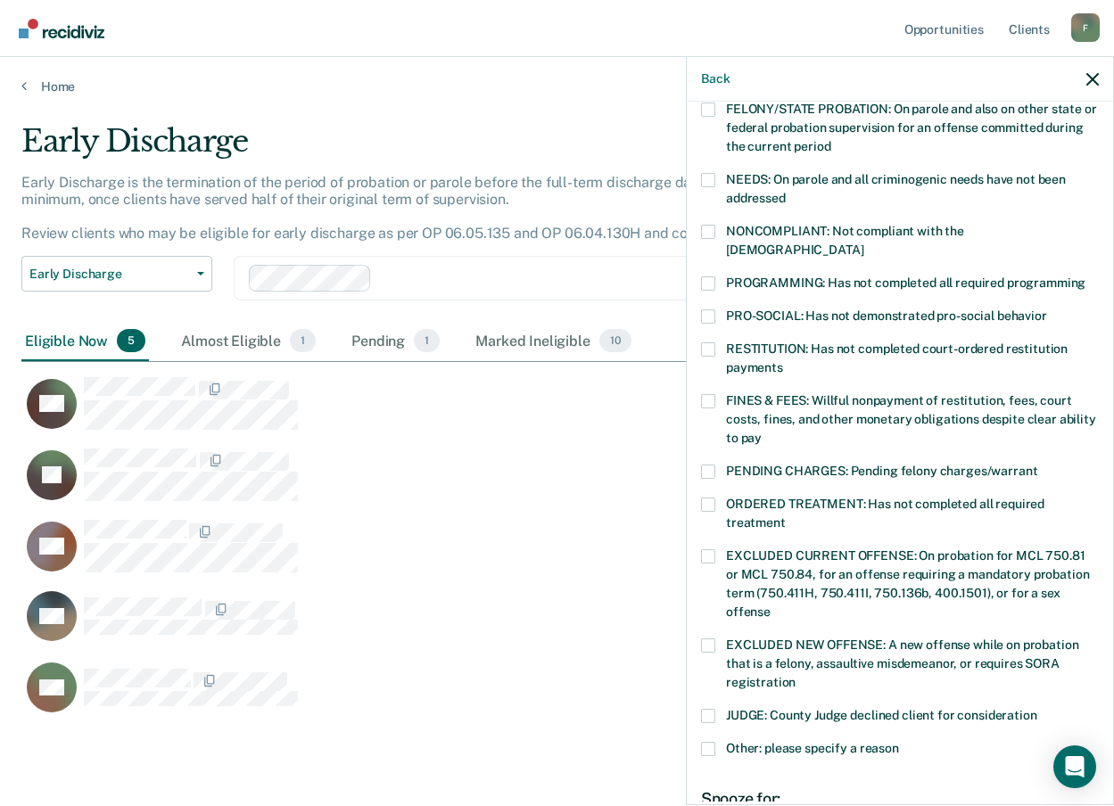
click at [707, 498] on span at bounding box center [708, 505] width 14 height 14
click at [786, 516] on input "ORDERED TREATMENT: Has not completed all required treatment" at bounding box center [786, 516] width 0 height 0
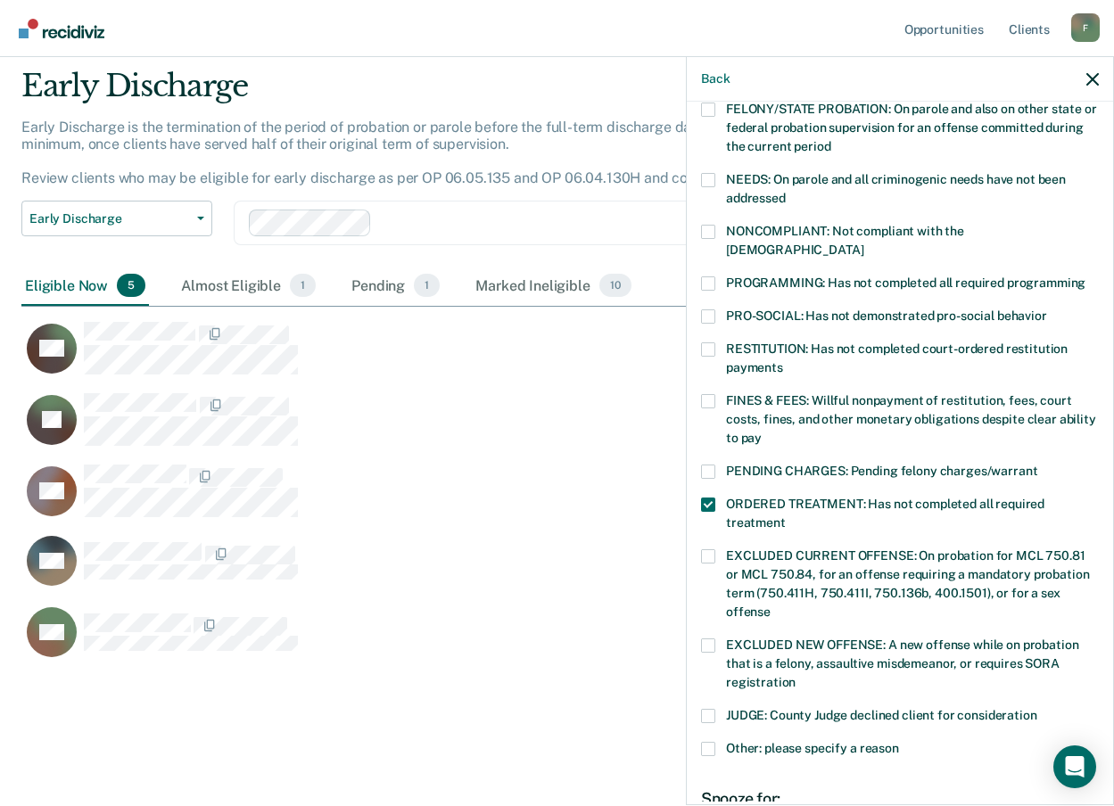
scroll to position [441, 0]
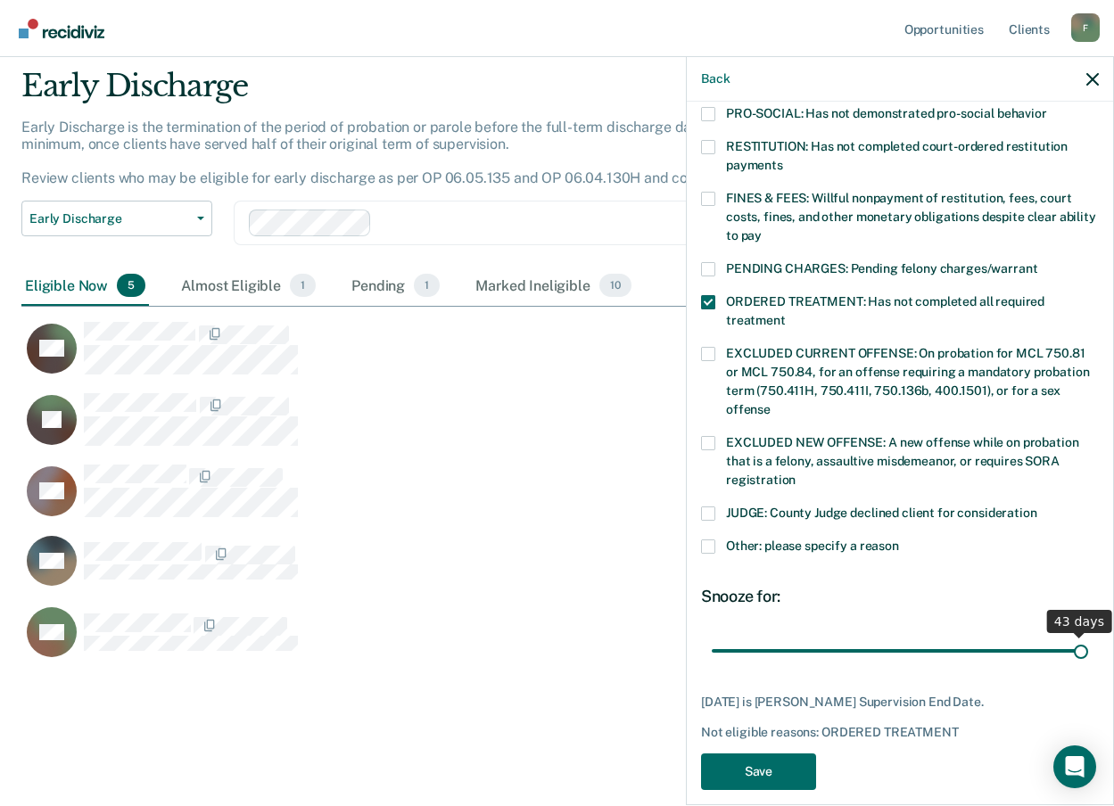
drag, startPoint x: 958, startPoint y: 627, endPoint x: 1070, endPoint y: 596, distance: 116.6
type input "43"
click at [1070, 635] on input "range" at bounding box center [900, 650] width 376 height 31
click at [743, 754] on button "Save" at bounding box center [758, 772] width 115 height 37
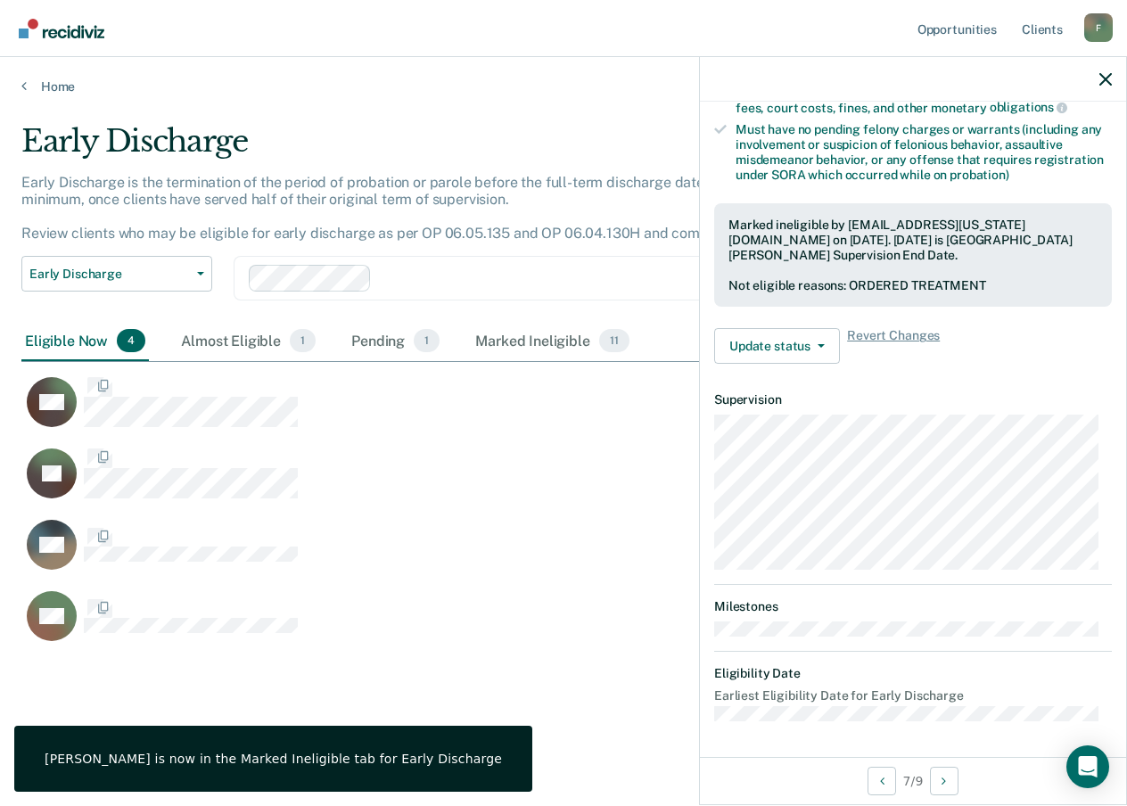
scroll to position [371, 0]
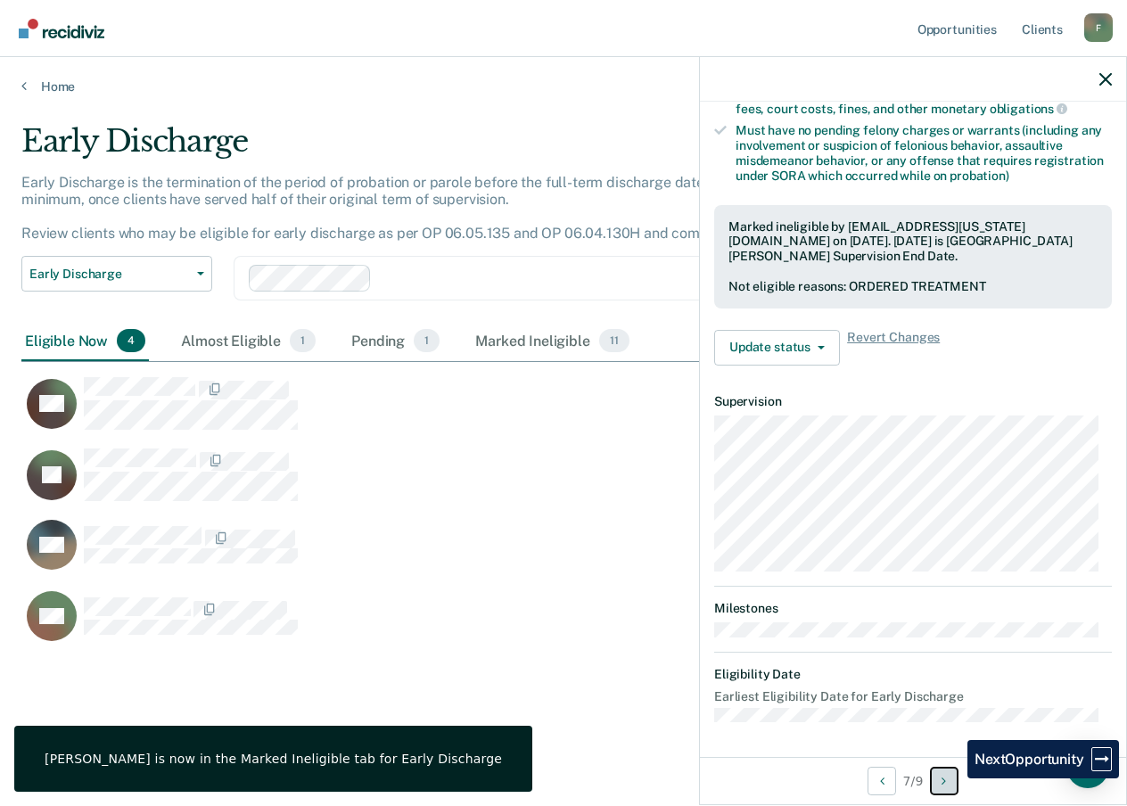
click at [954, 779] on button "Next Opportunity" at bounding box center [944, 781] width 29 height 29
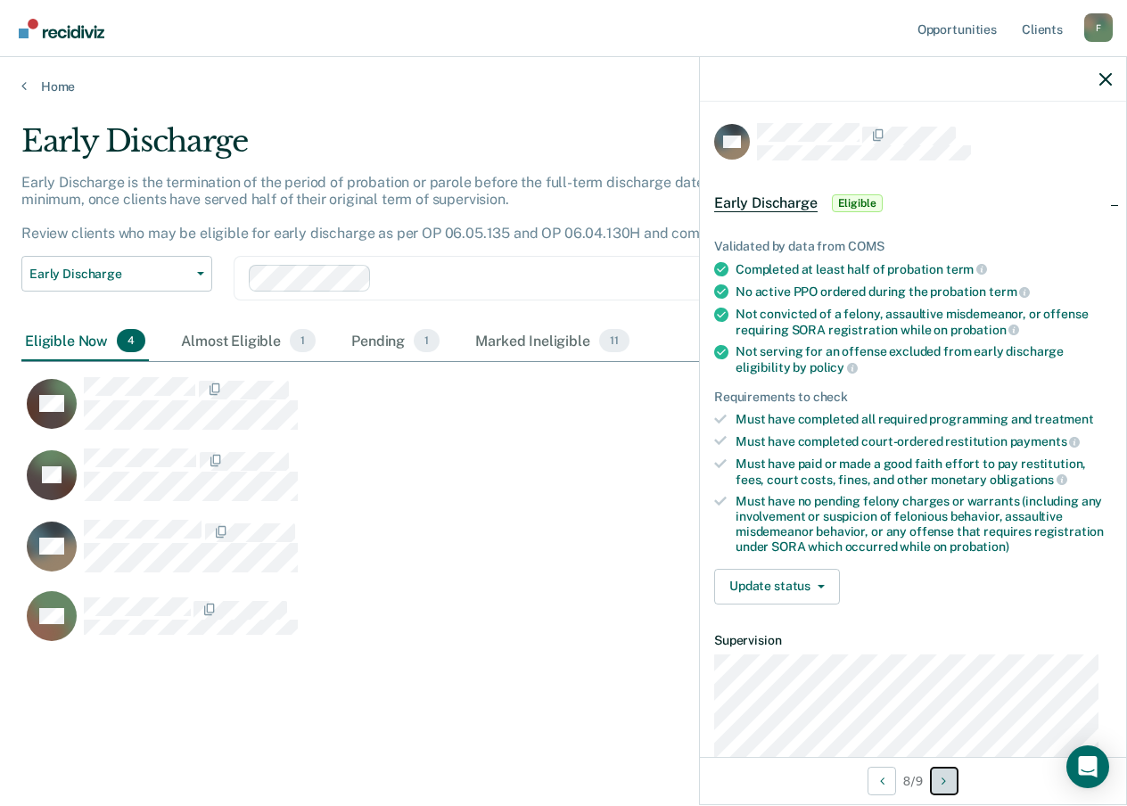
scroll to position [257, 0]
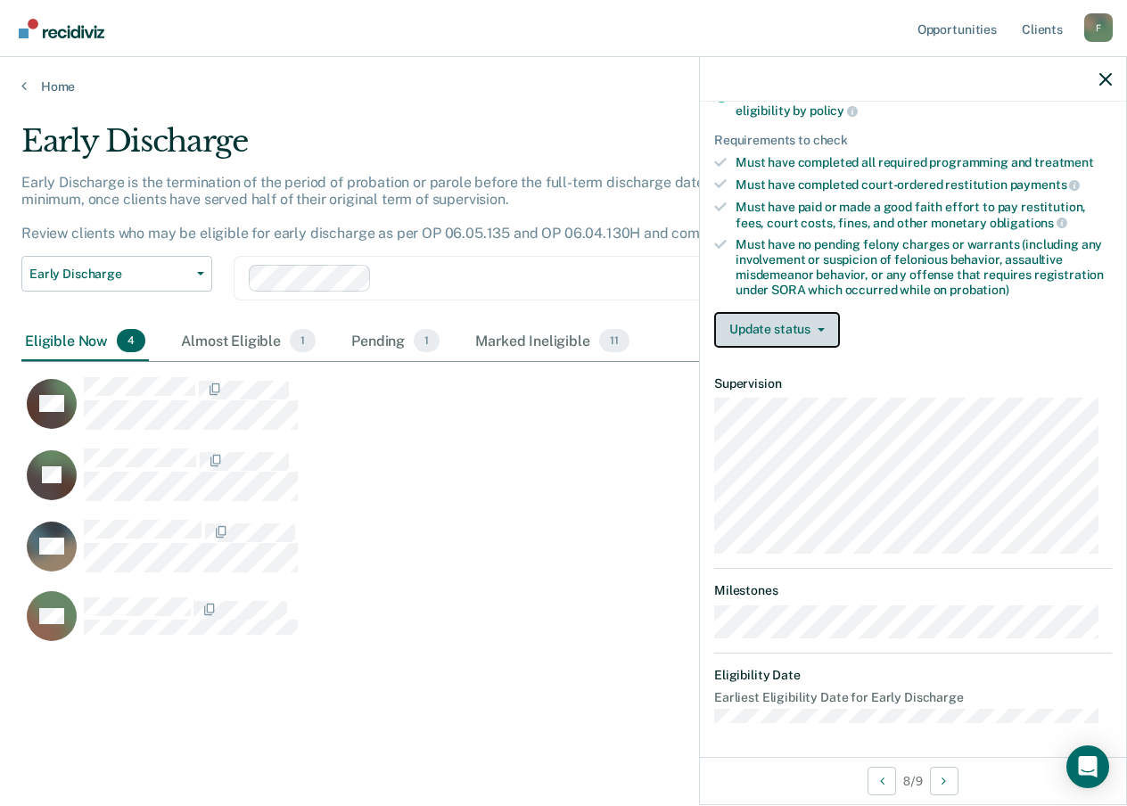
click at [784, 325] on button "Update status" at bounding box center [777, 330] width 126 height 36
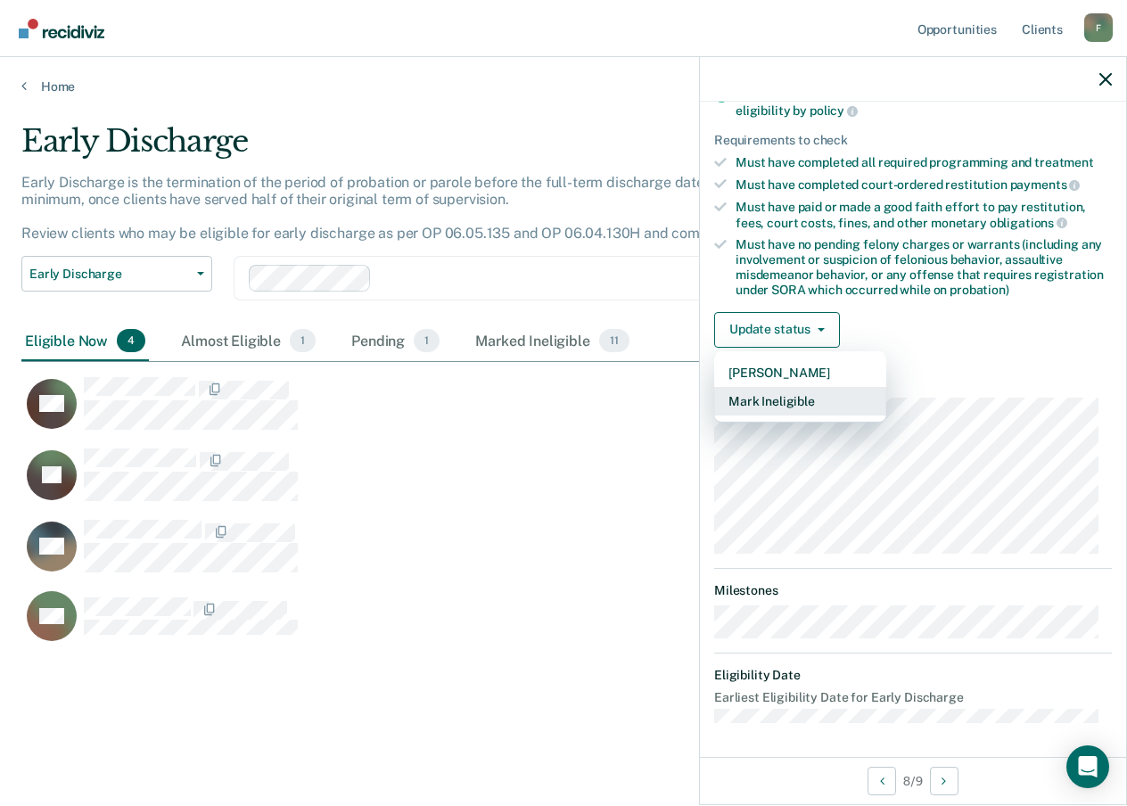
click at [776, 407] on button "Mark Ineligible" at bounding box center [800, 401] width 172 height 29
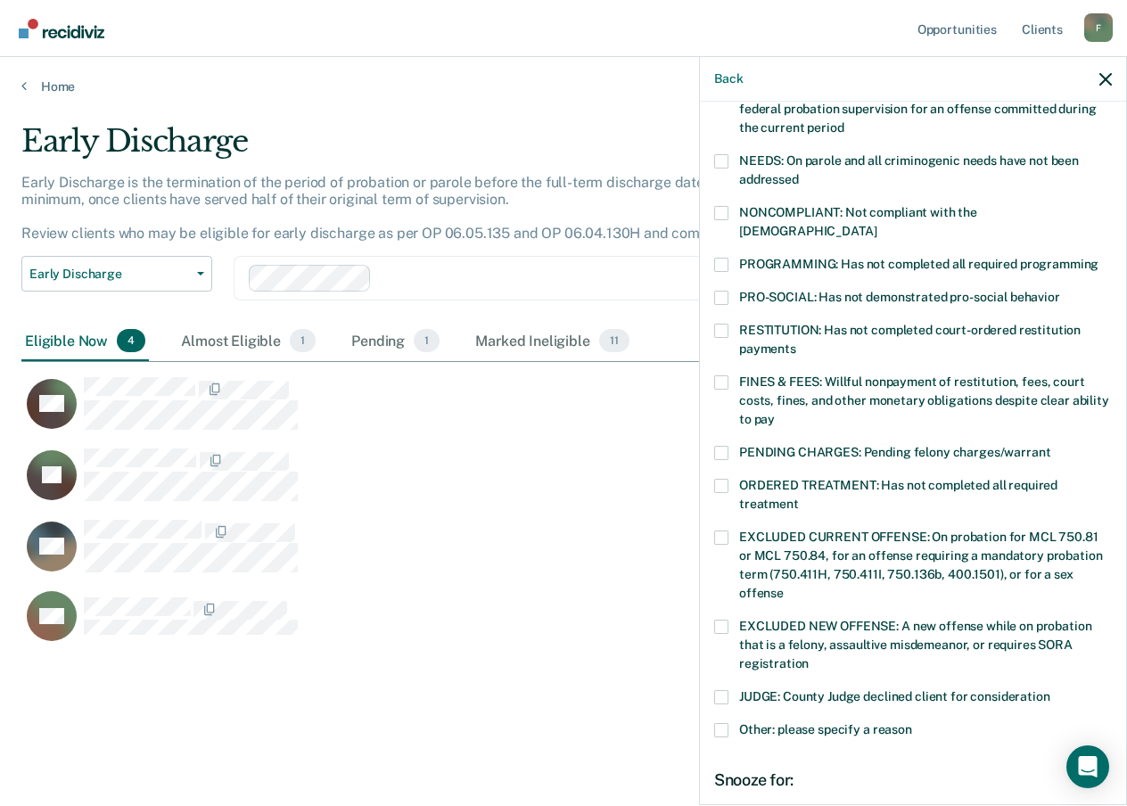
click at [713, 357] on div "MP Which of the following requirements has [PERSON_NAME] not met? [MEDICAL_DATA…" at bounding box center [913, 452] width 426 height 700
click at [718, 375] on span at bounding box center [721, 382] width 14 height 14
click at [775, 413] on input "FINES & FEES: Willful nonpayment of restitution, fees, court costs, fines, and …" at bounding box center [775, 413] width 0 height 0
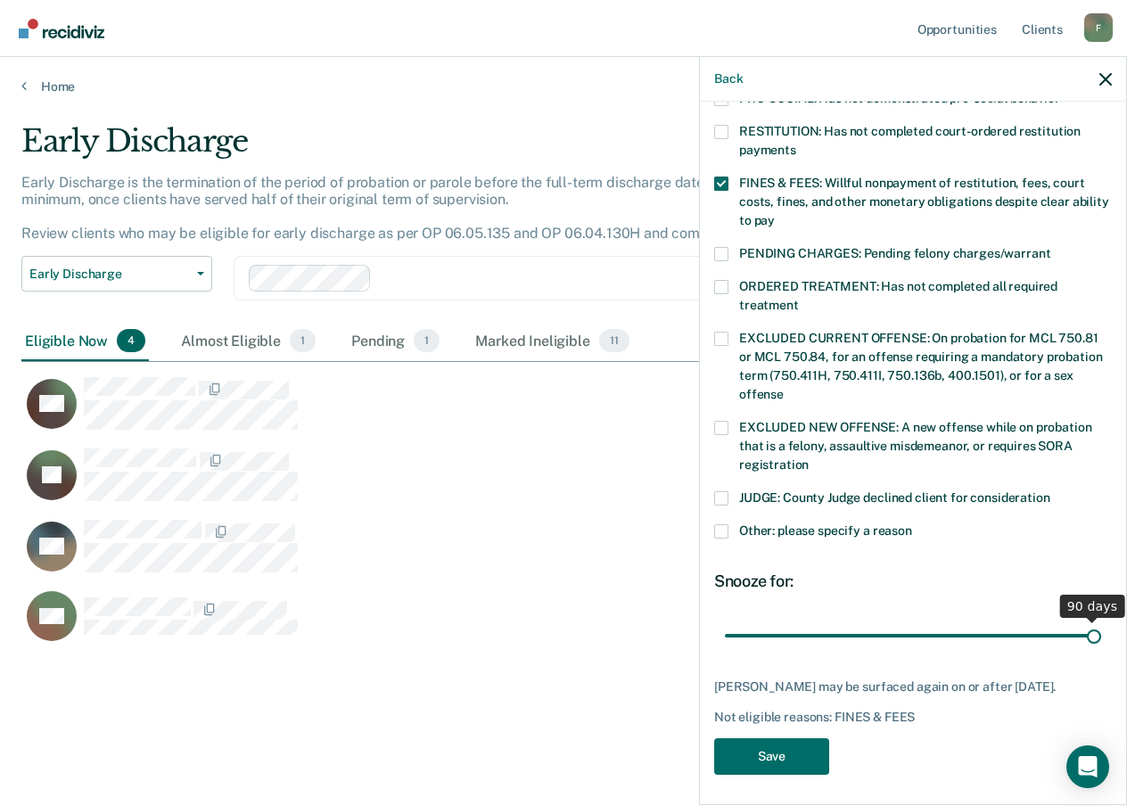
drag, startPoint x: 844, startPoint y: 614, endPoint x: 1092, endPoint y: 608, distance: 248.0
type input "90"
click at [1092, 620] on input "range" at bounding box center [913, 635] width 376 height 31
click at [788, 746] on button "Save" at bounding box center [771, 756] width 115 height 37
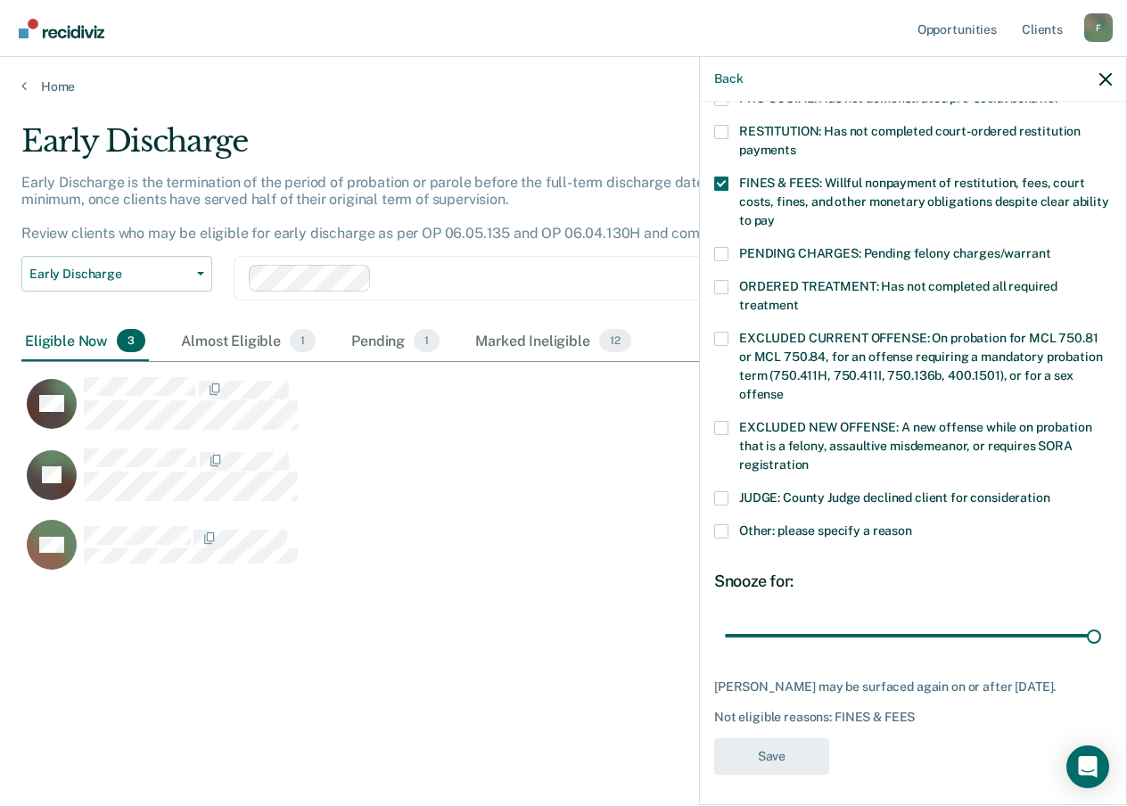
scroll to position [389, 0]
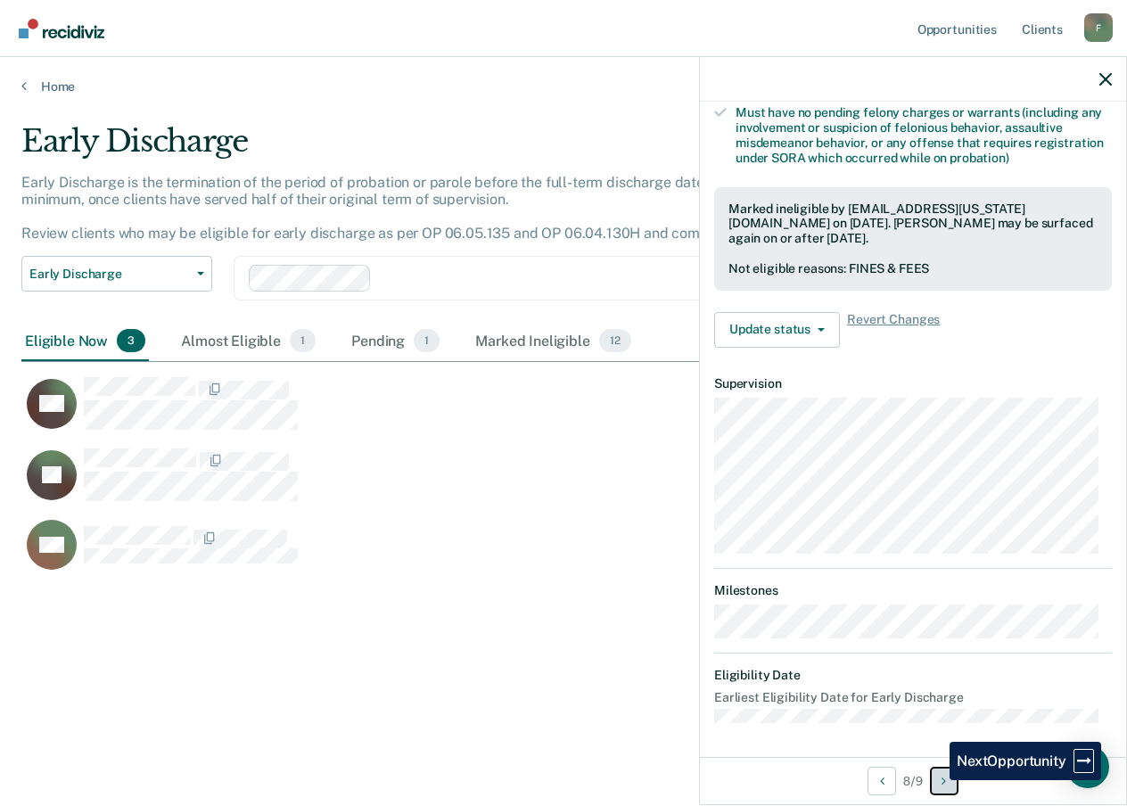
click at [936, 780] on button "Next Opportunity" at bounding box center [944, 781] width 29 height 29
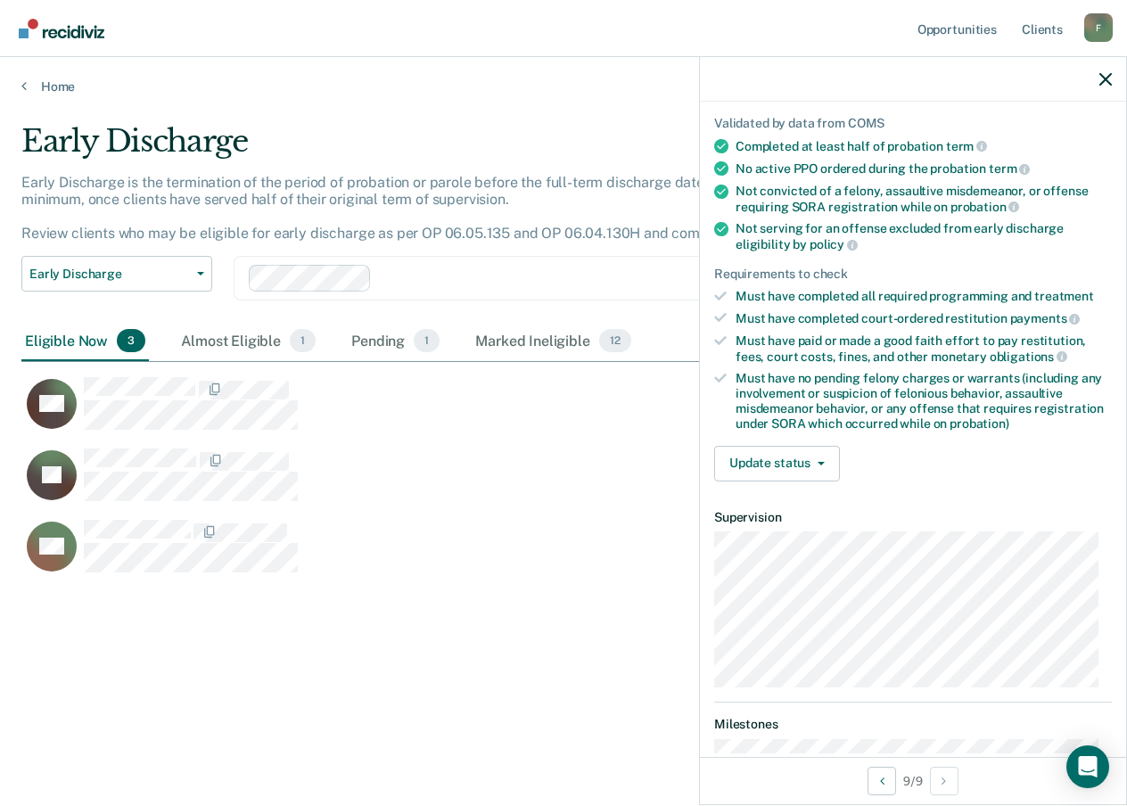
scroll to position [0, 0]
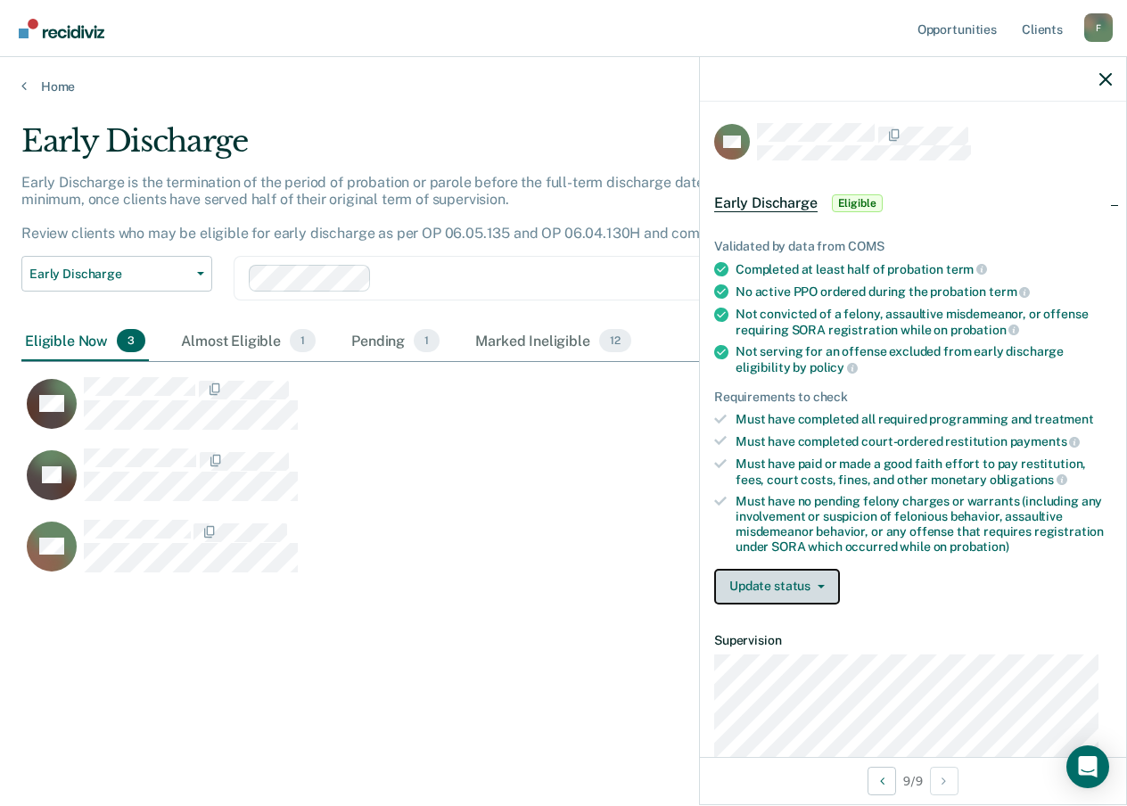
click at [744, 576] on button "Update status" at bounding box center [777, 587] width 126 height 36
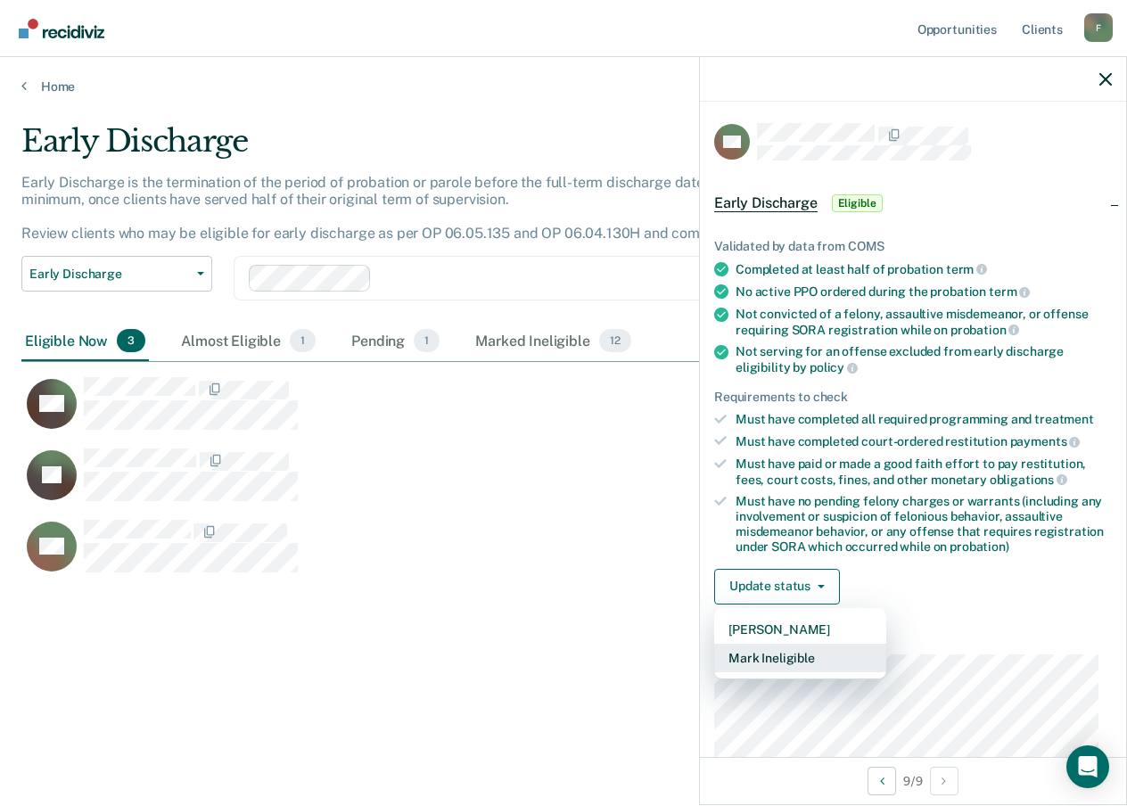
click at [762, 655] on button "Mark Ineligible" at bounding box center [800, 658] width 172 height 29
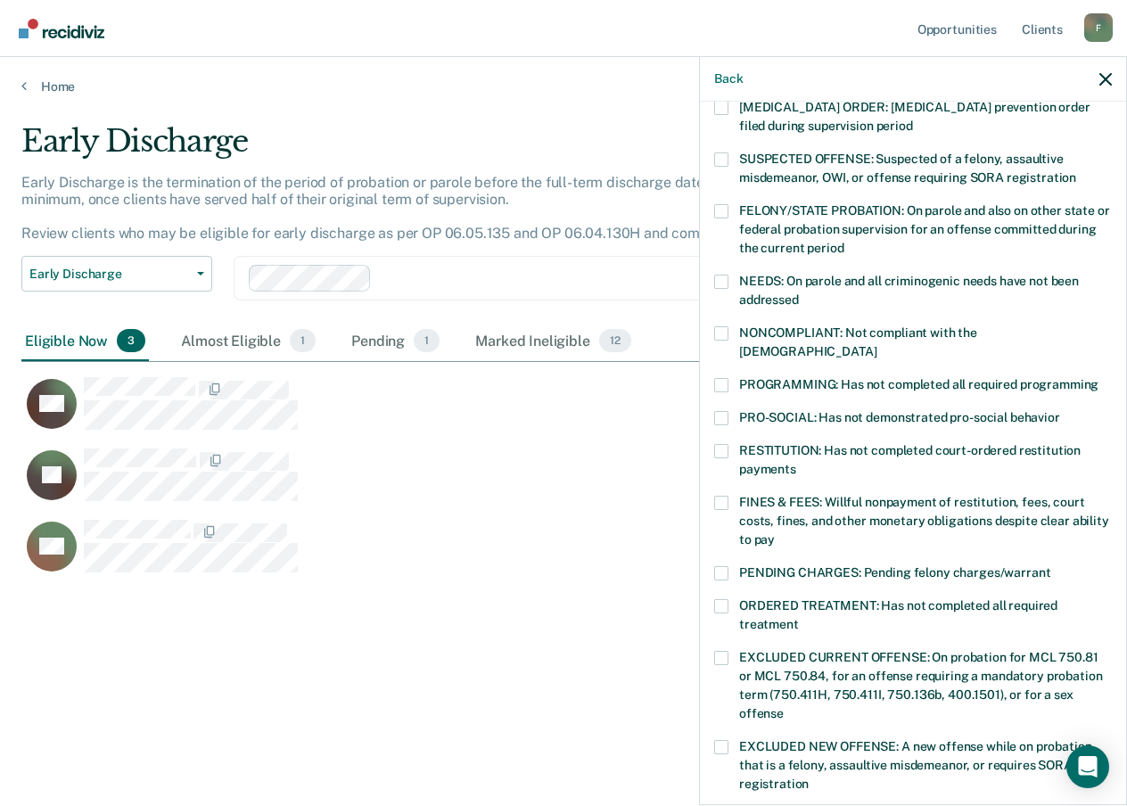
scroll to position [178, 0]
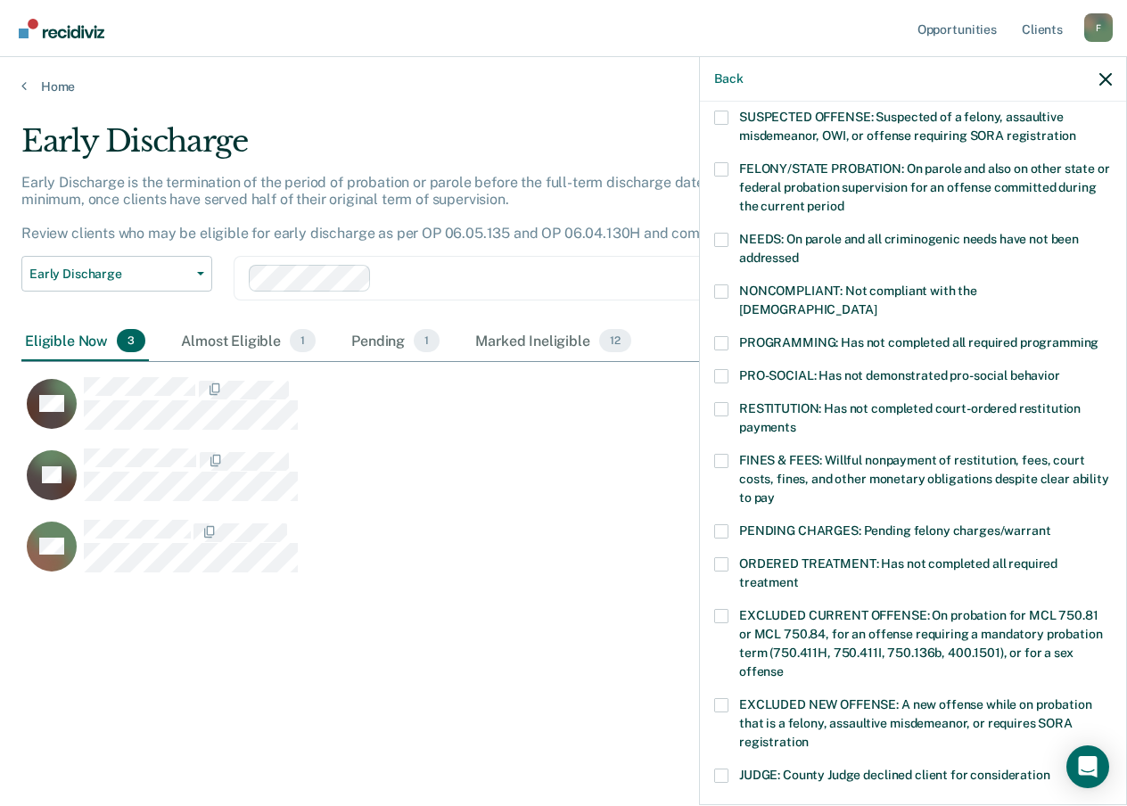
click at [721, 557] on span at bounding box center [721, 564] width 14 height 14
click at [799, 576] on input "ORDERED TREATMENT: Has not completed all required treatment" at bounding box center [799, 576] width 0 height 0
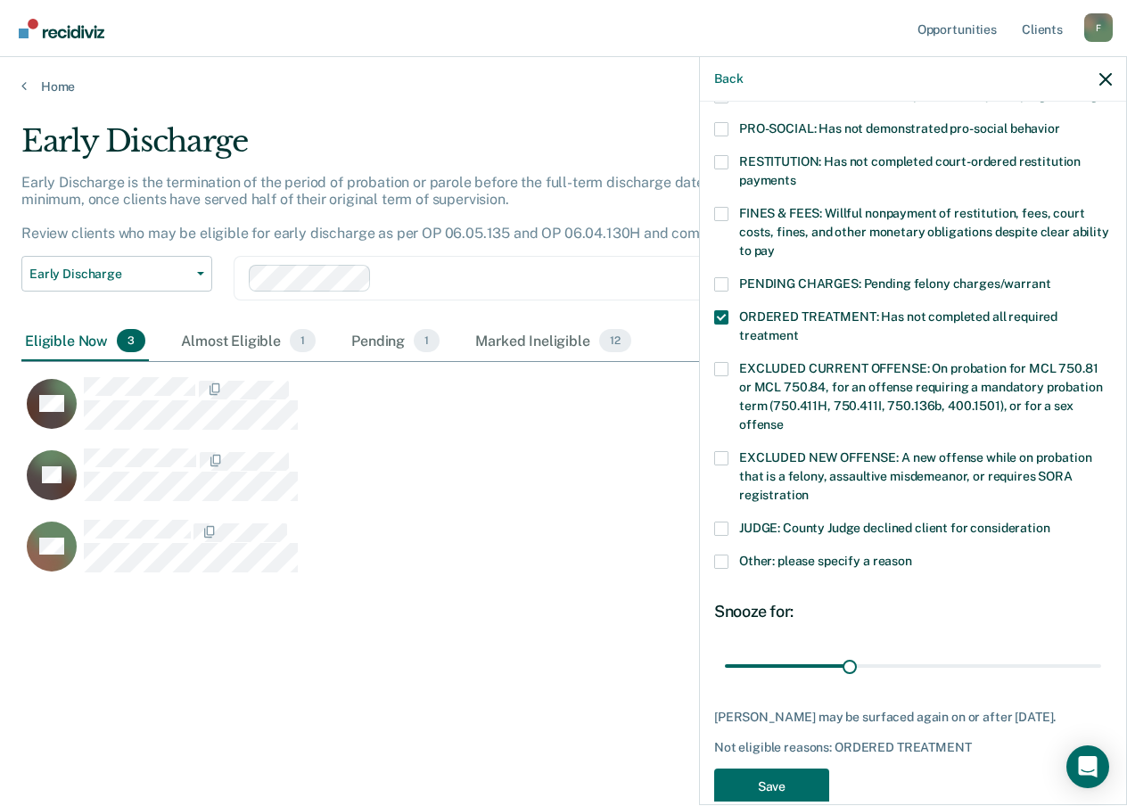
scroll to position [456, 0]
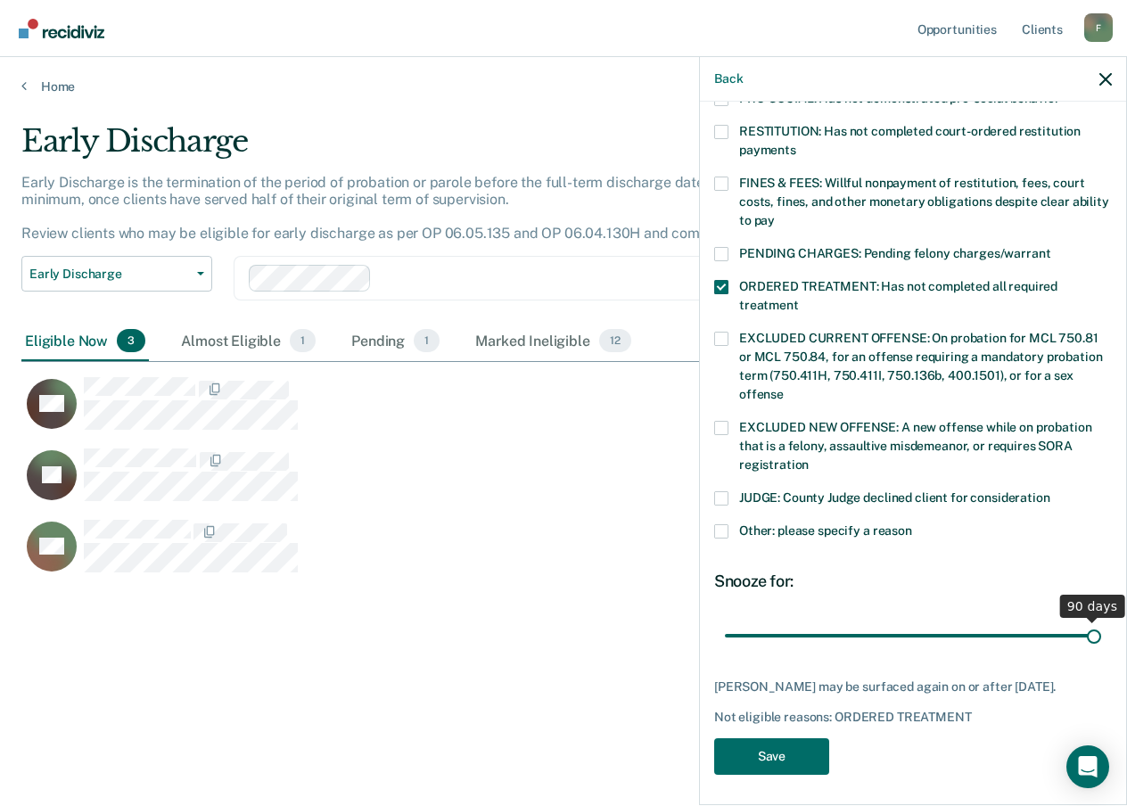
drag, startPoint x: 849, startPoint y: 615, endPoint x: 1098, endPoint y: 608, distance: 248.9
type input "90"
click at [1098, 620] on input "range" at bounding box center [913, 635] width 376 height 31
click at [754, 746] on button "Save" at bounding box center [771, 756] width 115 height 37
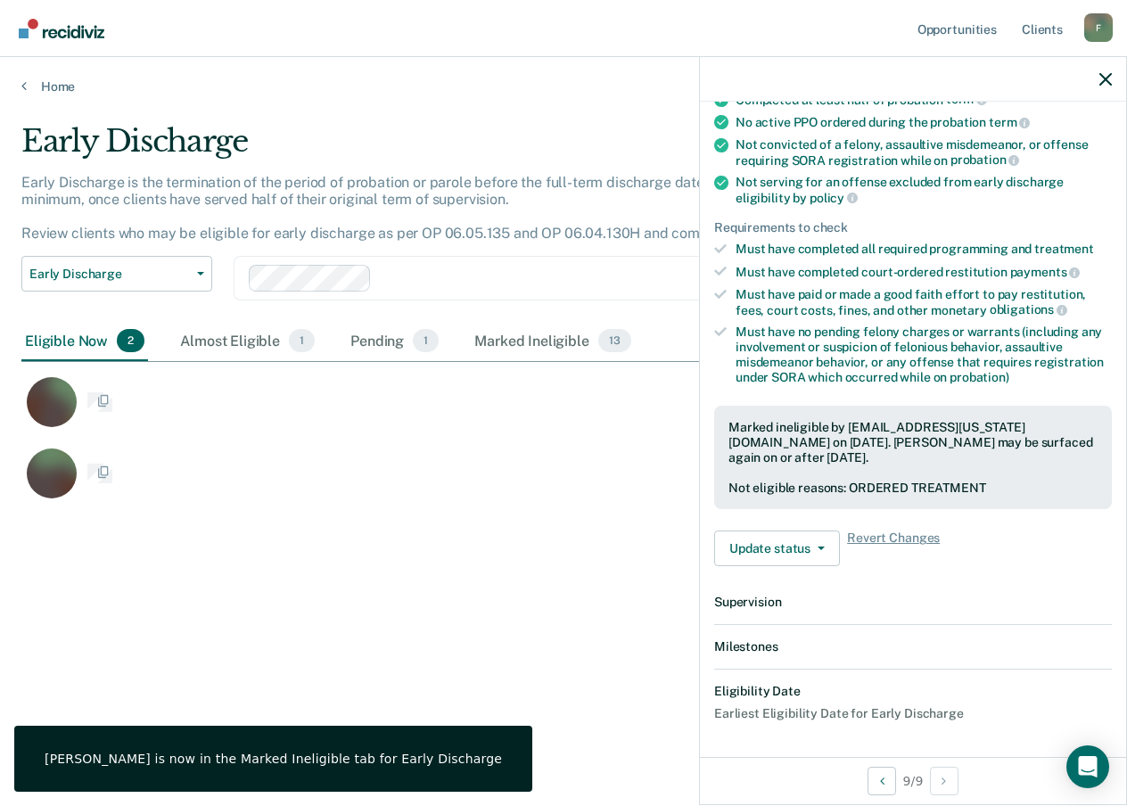
scroll to position [371, 0]
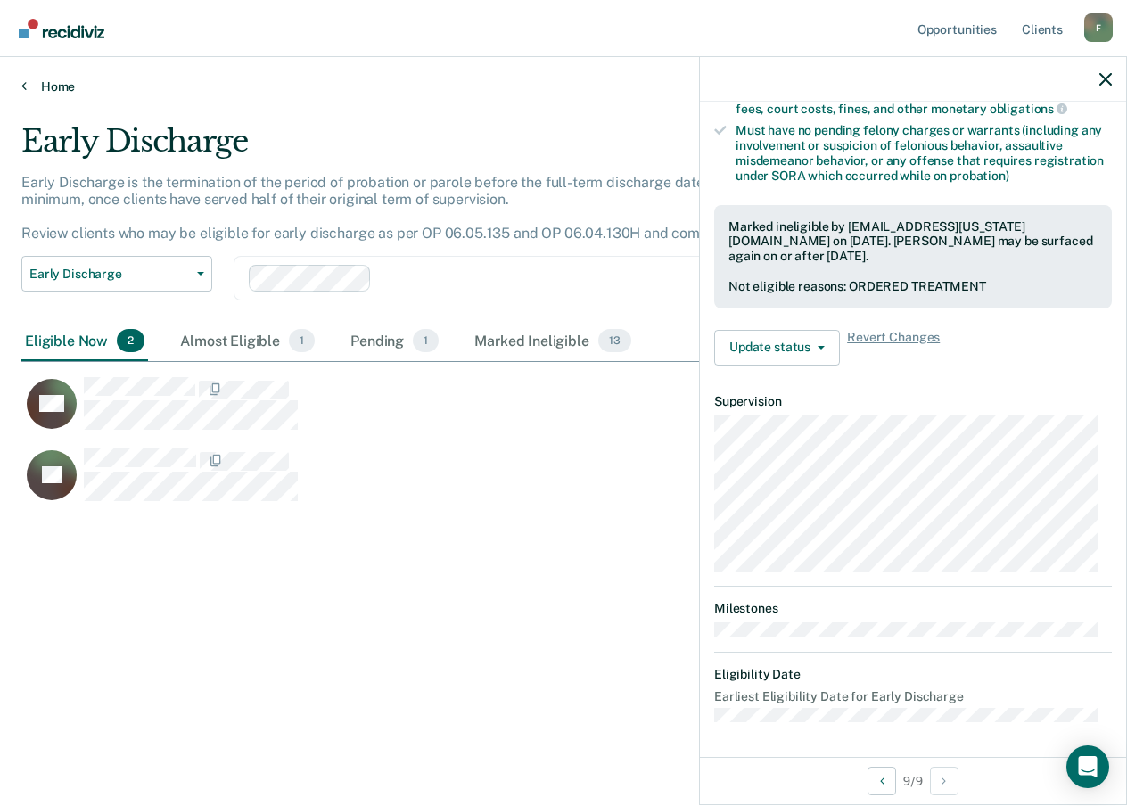
click at [54, 91] on link "Home" at bounding box center [563, 86] width 1084 height 16
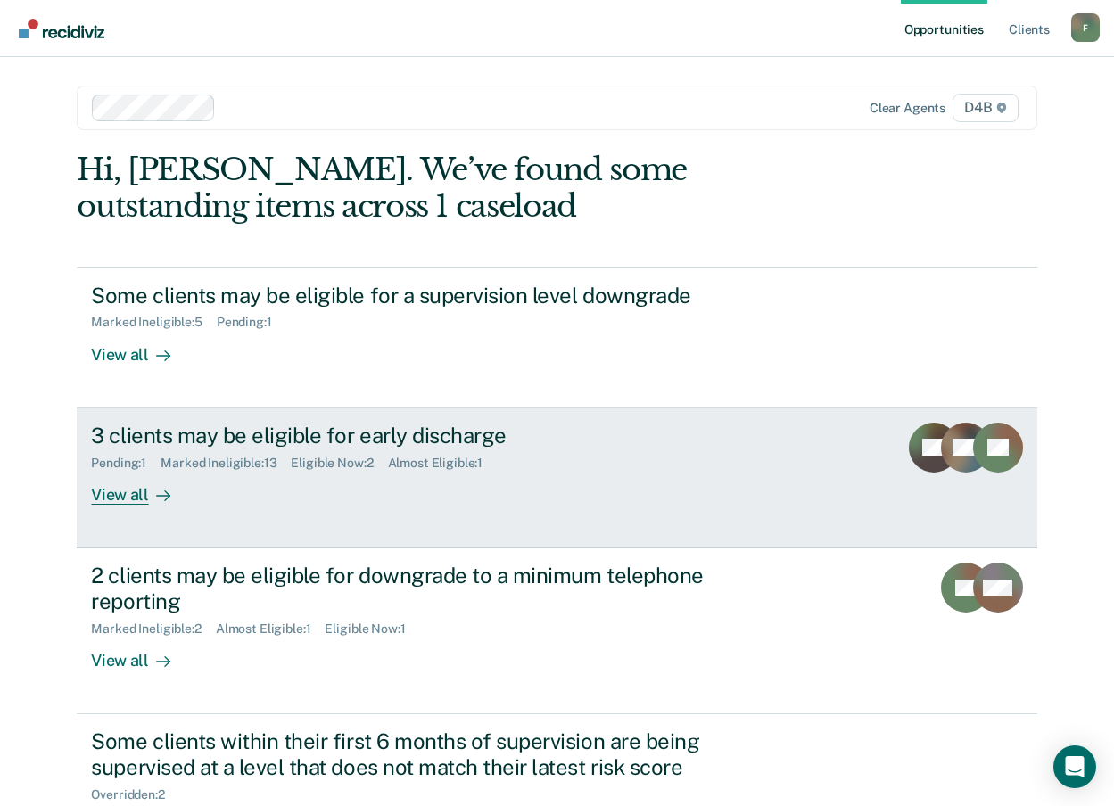
click at [119, 486] on div "View all" at bounding box center [141, 487] width 100 height 35
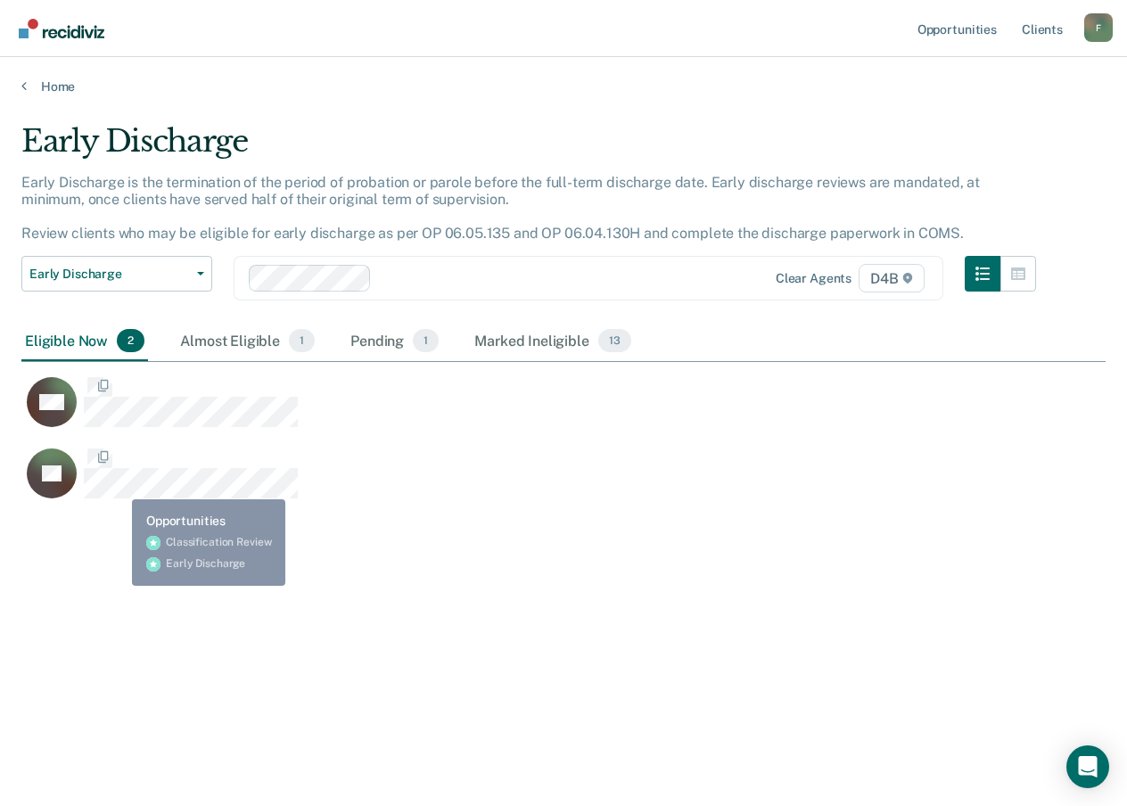
scroll to position [536, 1071]
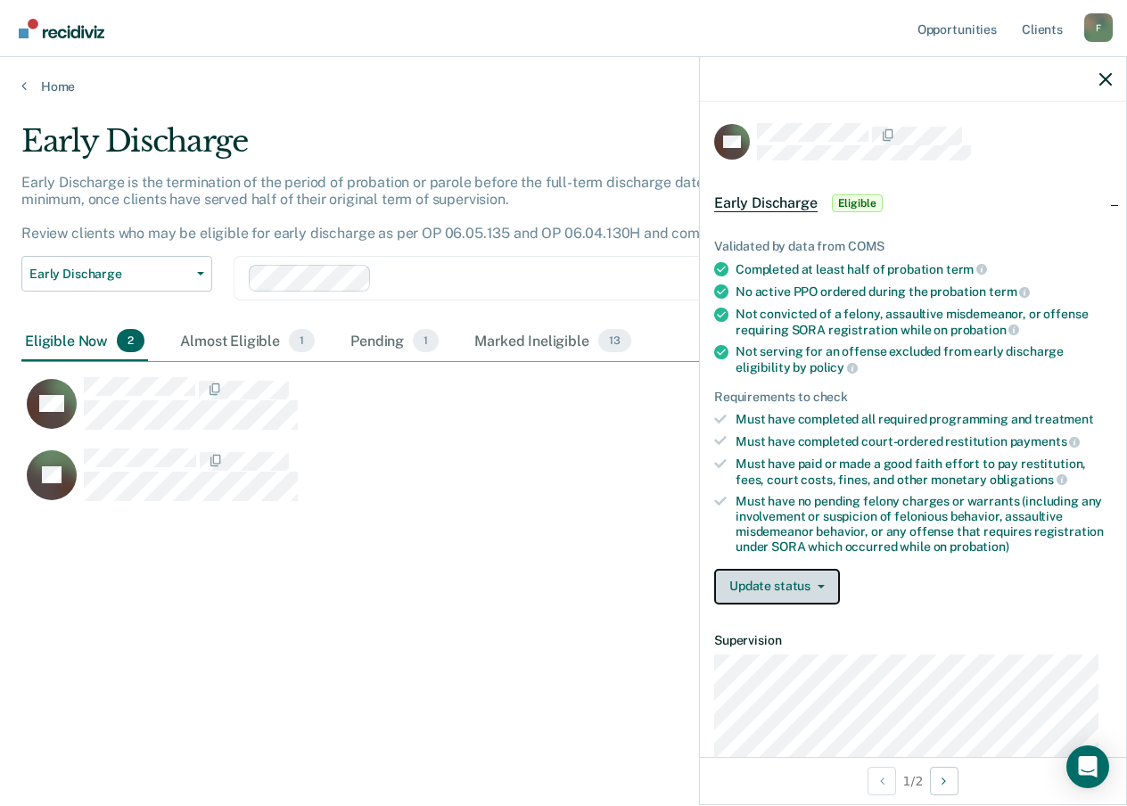
click at [762, 589] on button "Update status" at bounding box center [777, 587] width 126 height 36
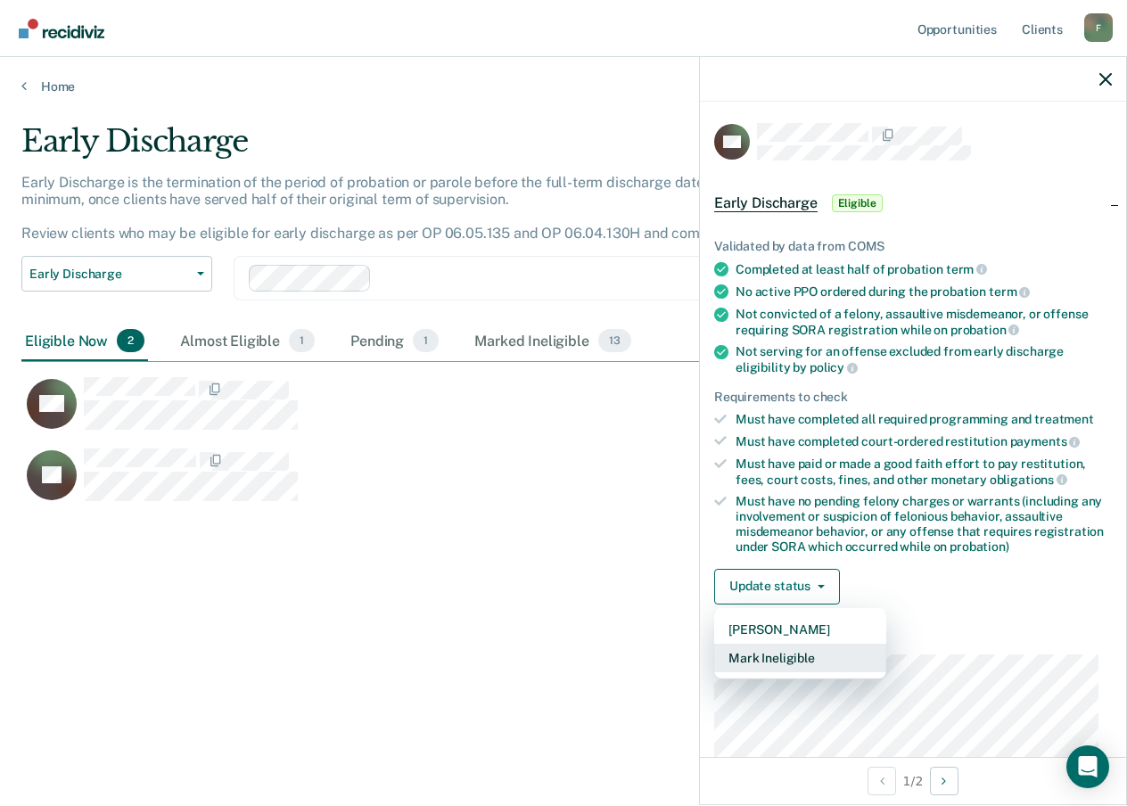
click at [740, 652] on button "Mark Ineligible" at bounding box center [800, 658] width 172 height 29
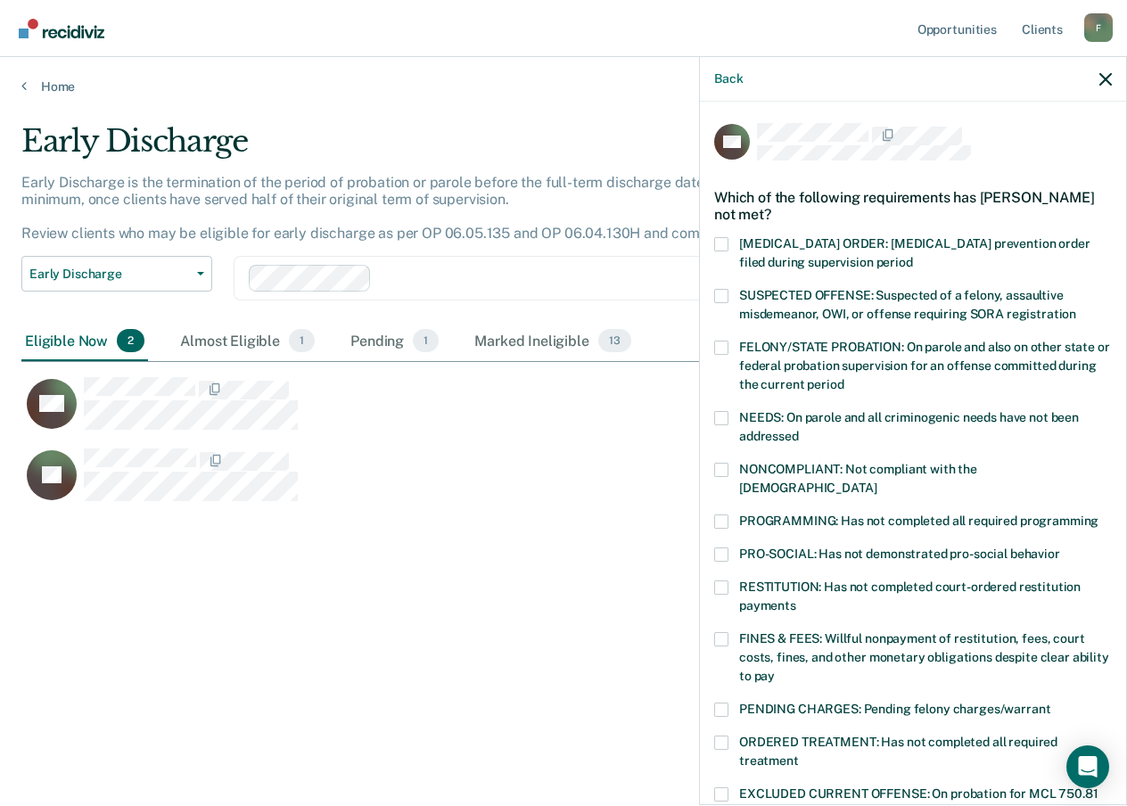
click at [718, 632] on span at bounding box center [721, 639] width 14 height 14
click at [775, 670] on input "FINES & FEES: Willful nonpayment of restitution, fees, court costs, fines, and …" at bounding box center [775, 670] width 0 height 0
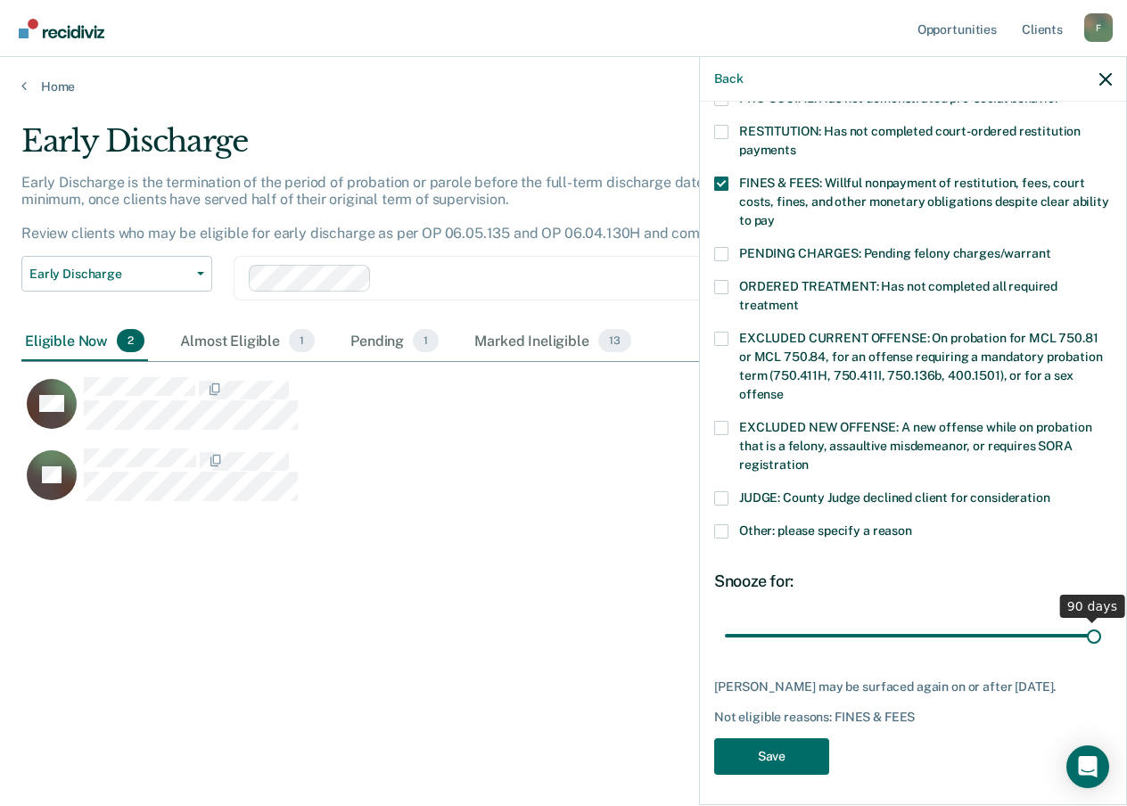
drag, startPoint x: 846, startPoint y: 613, endPoint x: 1087, endPoint y: 618, distance: 240.9
type input "90"
click at [1087, 620] on input "range" at bounding box center [913, 635] width 376 height 31
click at [804, 750] on button "Save" at bounding box center [771, 756] width 115 height 37
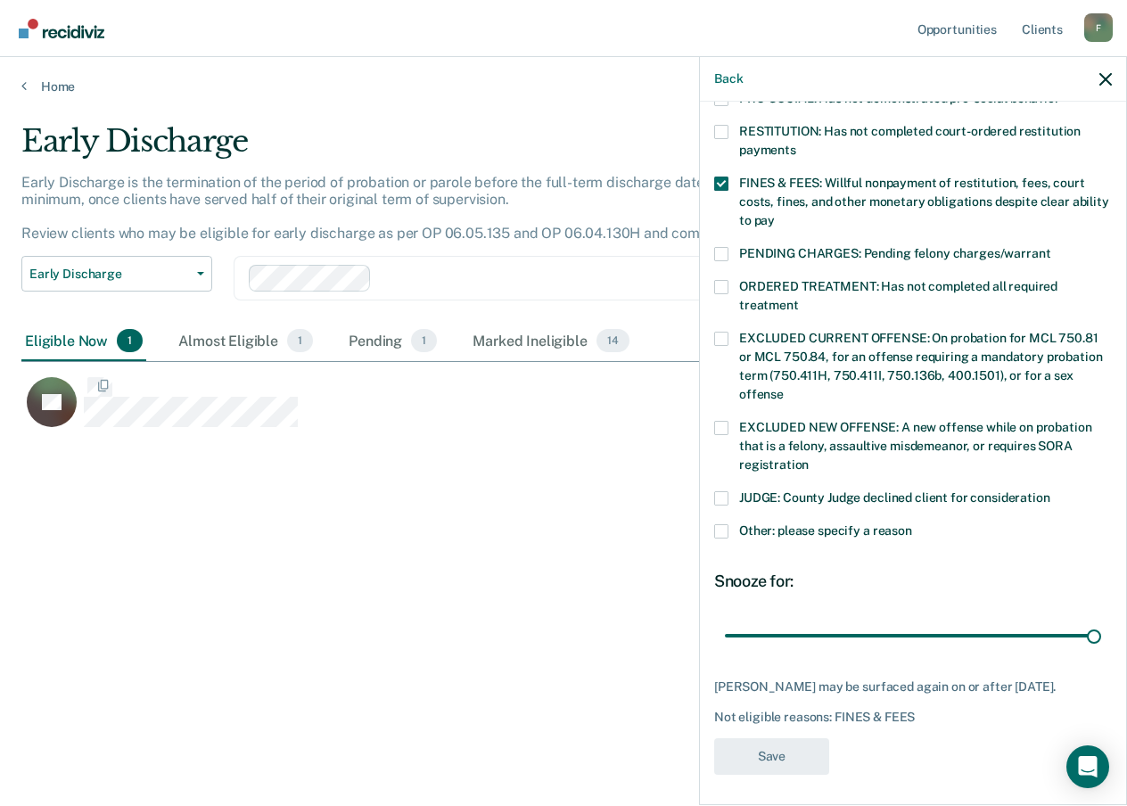
scroll to position [389, 0]
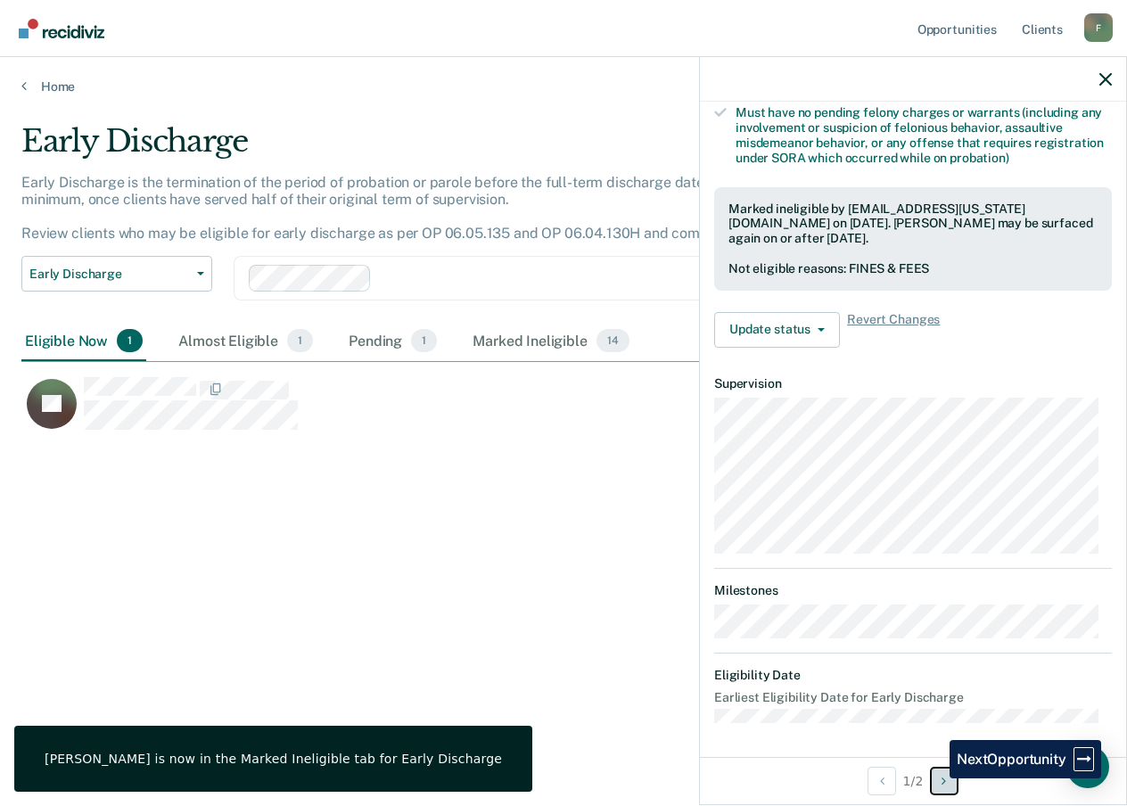
click at [936, 779] on button "Next Opportunity" at bounding box center [944, 781] width 29 height 29
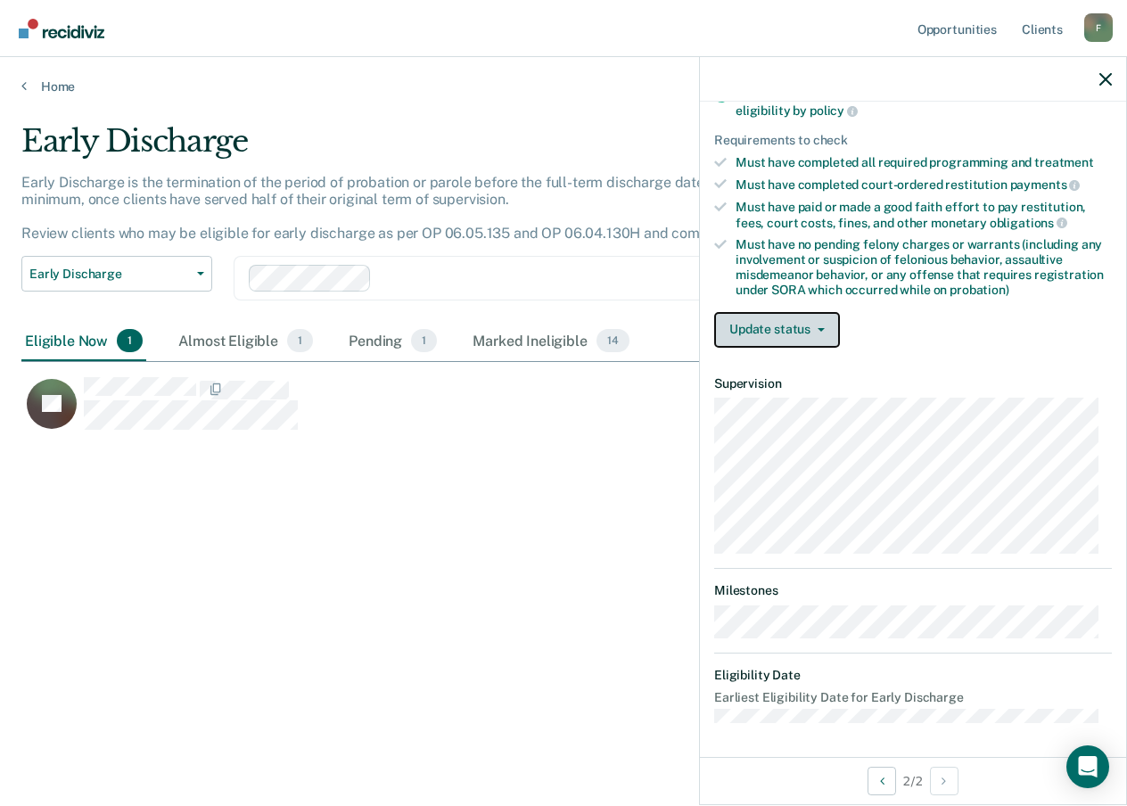
click at [796, 340] on button "Update status" at bounding box center [777, 330] width 126 height 36
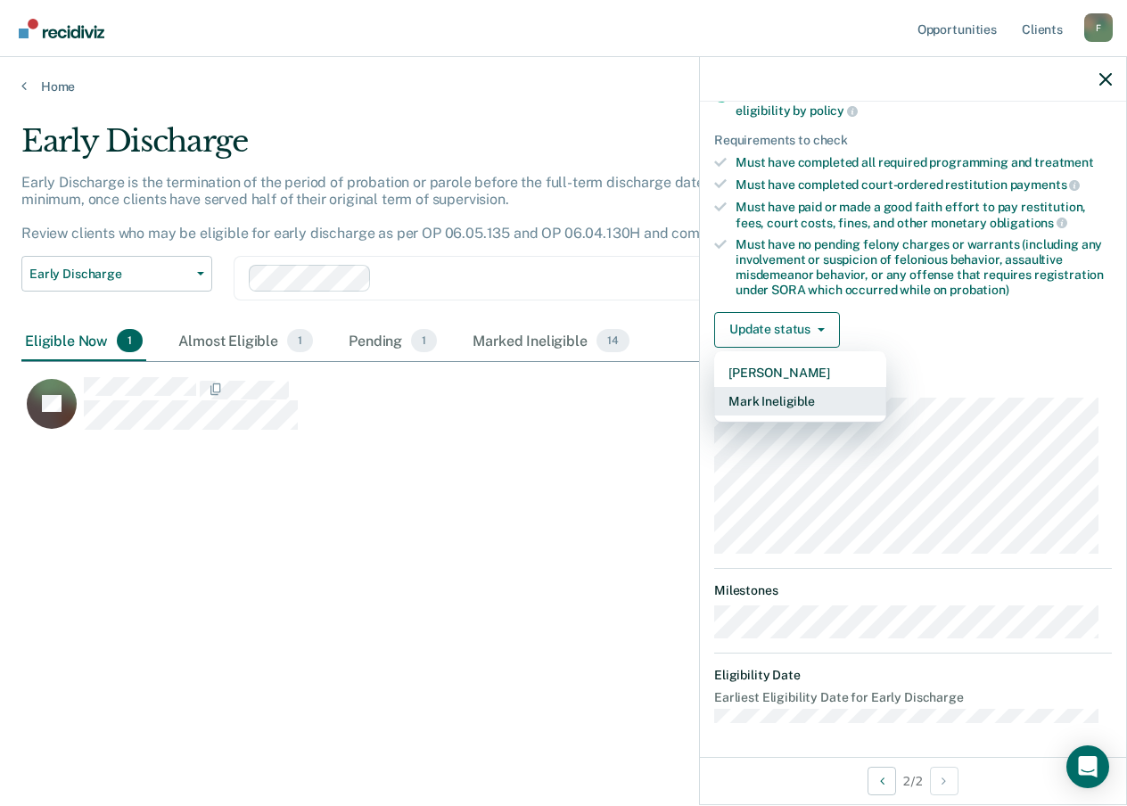
click at [766, 391] on button "Mark Ineligible" at bounding box center [800, 401] width 172 height 29
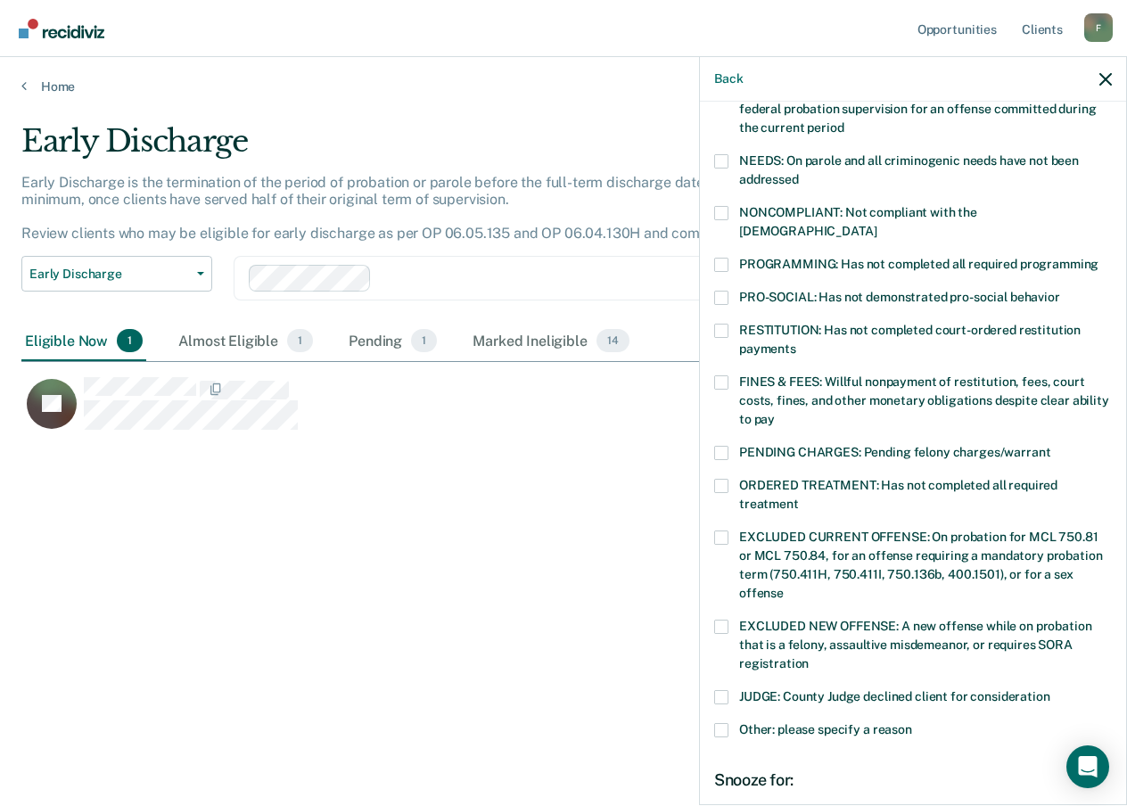
click at [720, 479] on span at bounding box center [721, 486] width 14 height 14
click at [799, 498] on input "ORDERED TREATMENT: Has not completed all required treatment" at bounding box center [799, 498] width 0 height 0
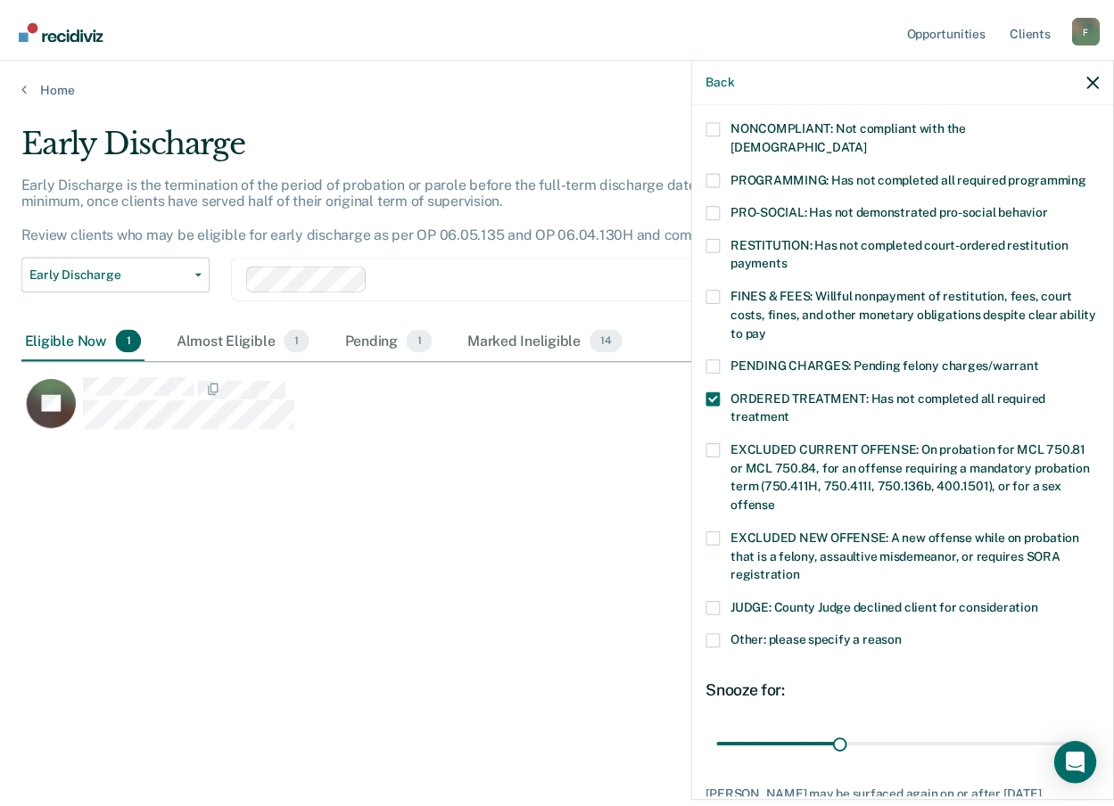
scroll to position [456, 0]
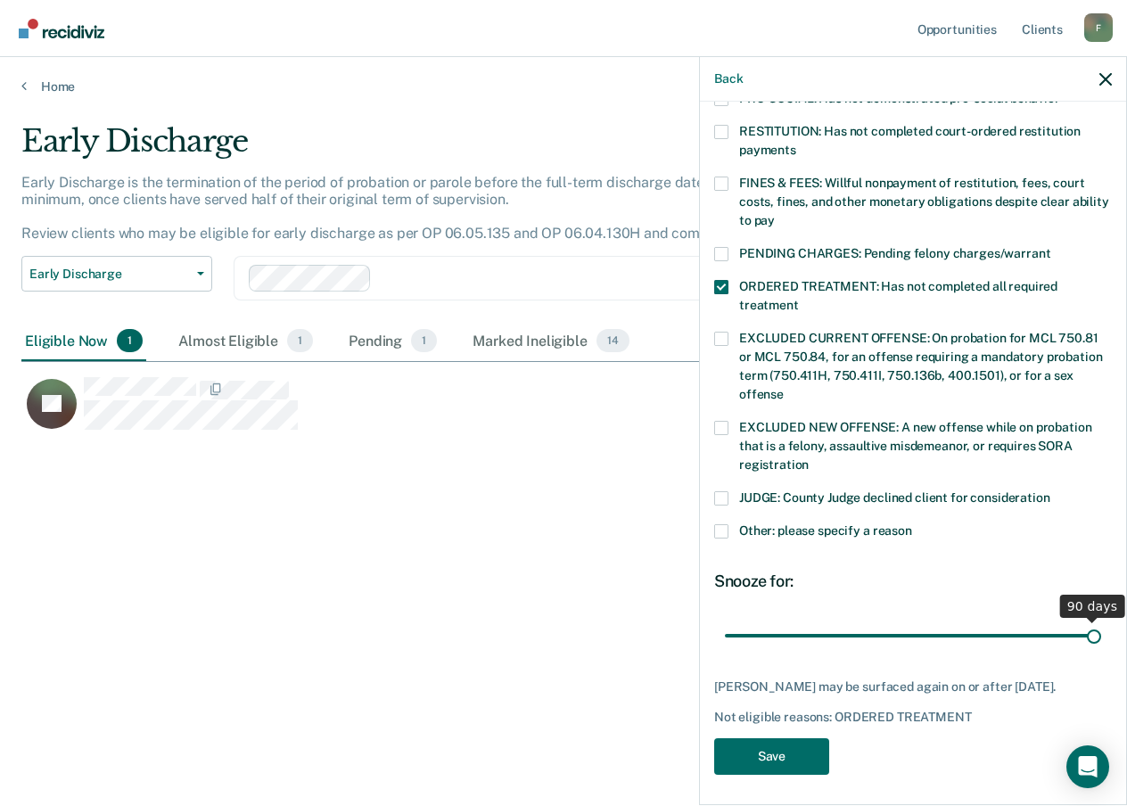
drag, startPoint x: 845, startPoint y: 611, endPoint x: 1091, endPoint y: 602, distance: 245.4
type input "90"
click at [1091, 620] on input "range" at bounding box center [913, 635] width 376 height 31
click at [779, 745] on button "Save" at bounding box center [771, 756] width 115 height 37
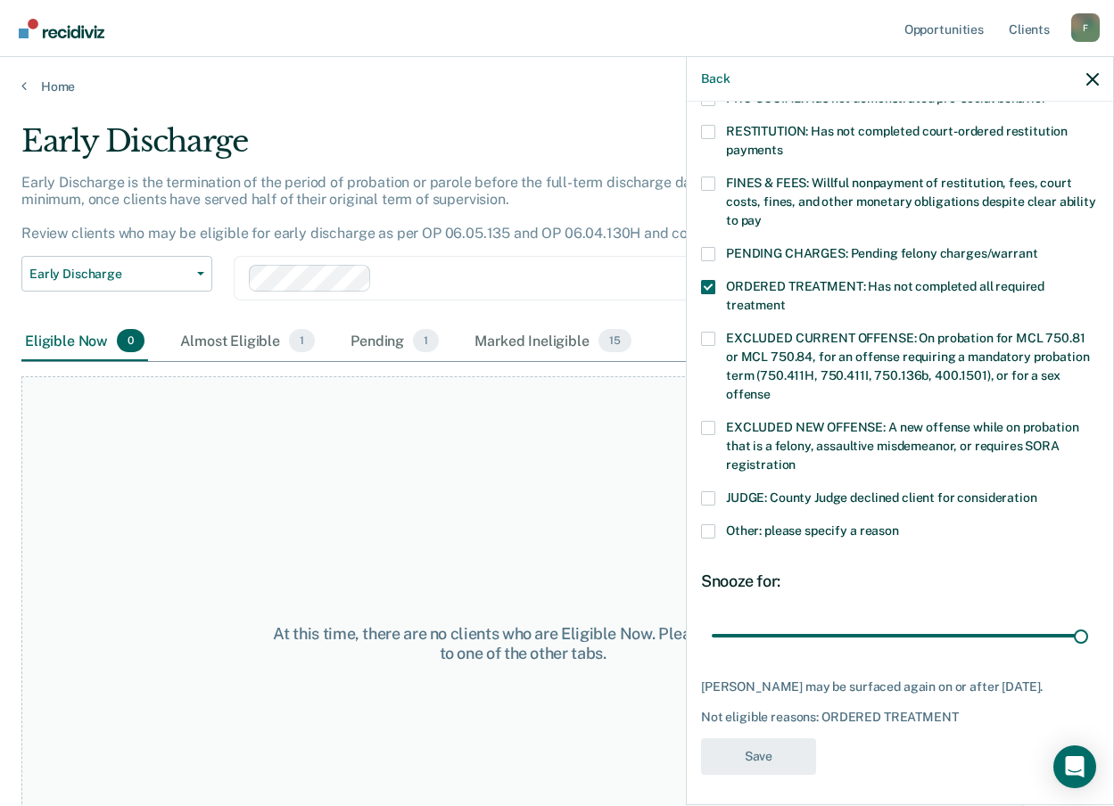
scroll to position [389, 0]
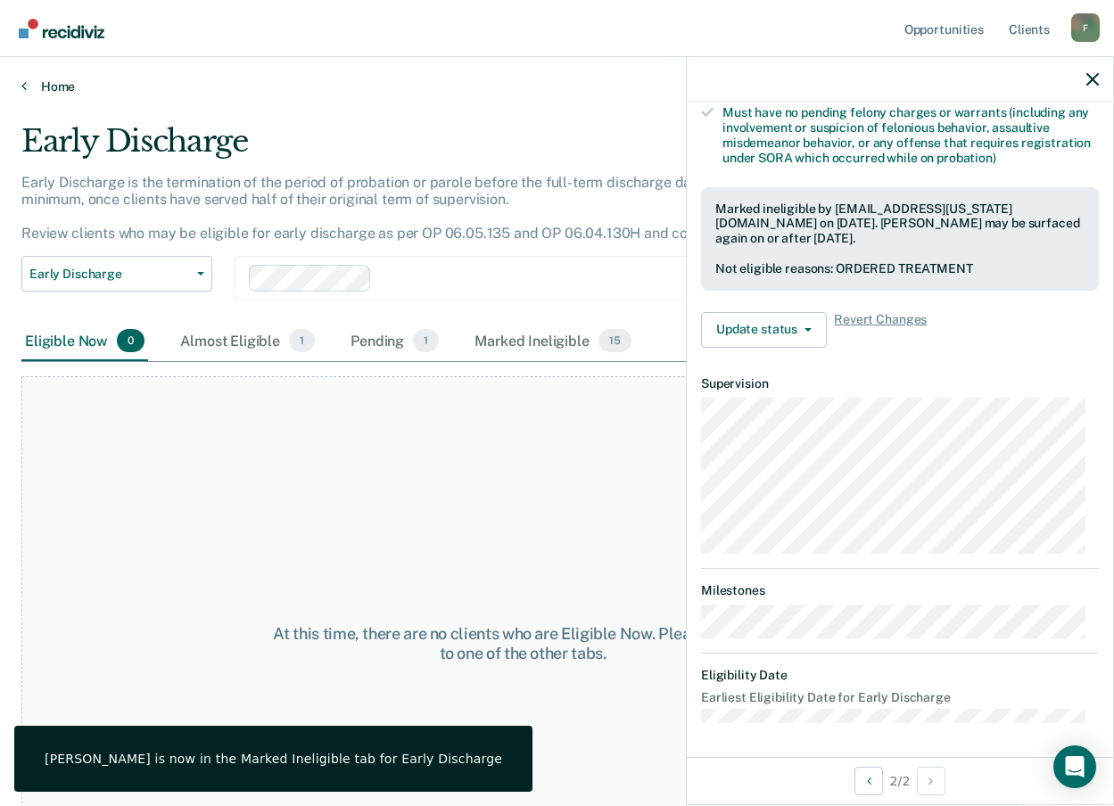
click at [49, 81] on link "Home" at bounding box center [556, 86] width 1071 height 16
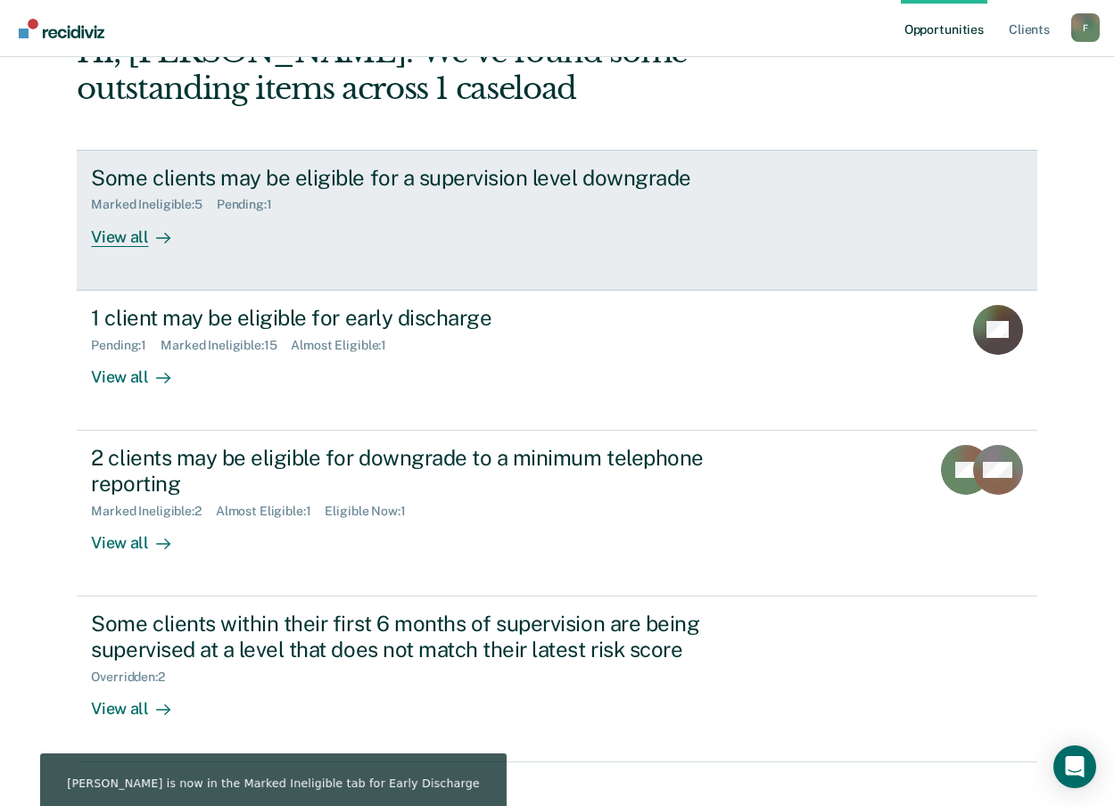
scroll to position [145, 0]
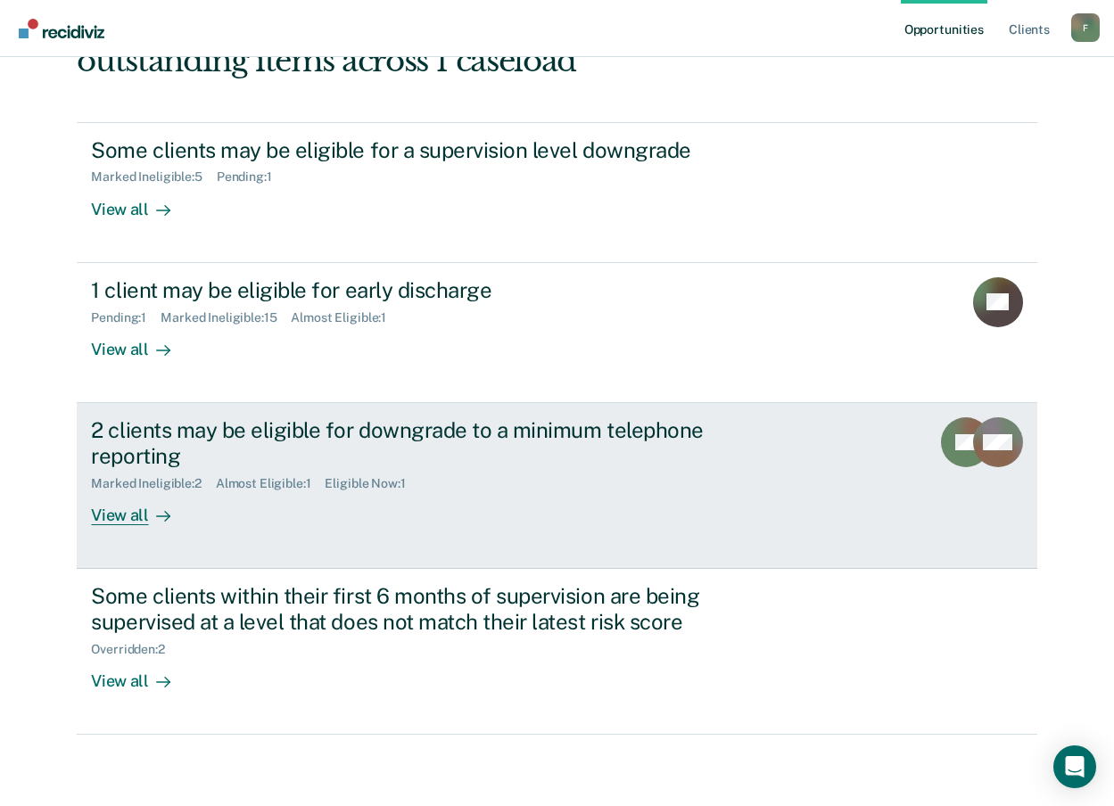
click at [121, 509] on div "View all" at bounding box center [141, 508] width 100 height 35
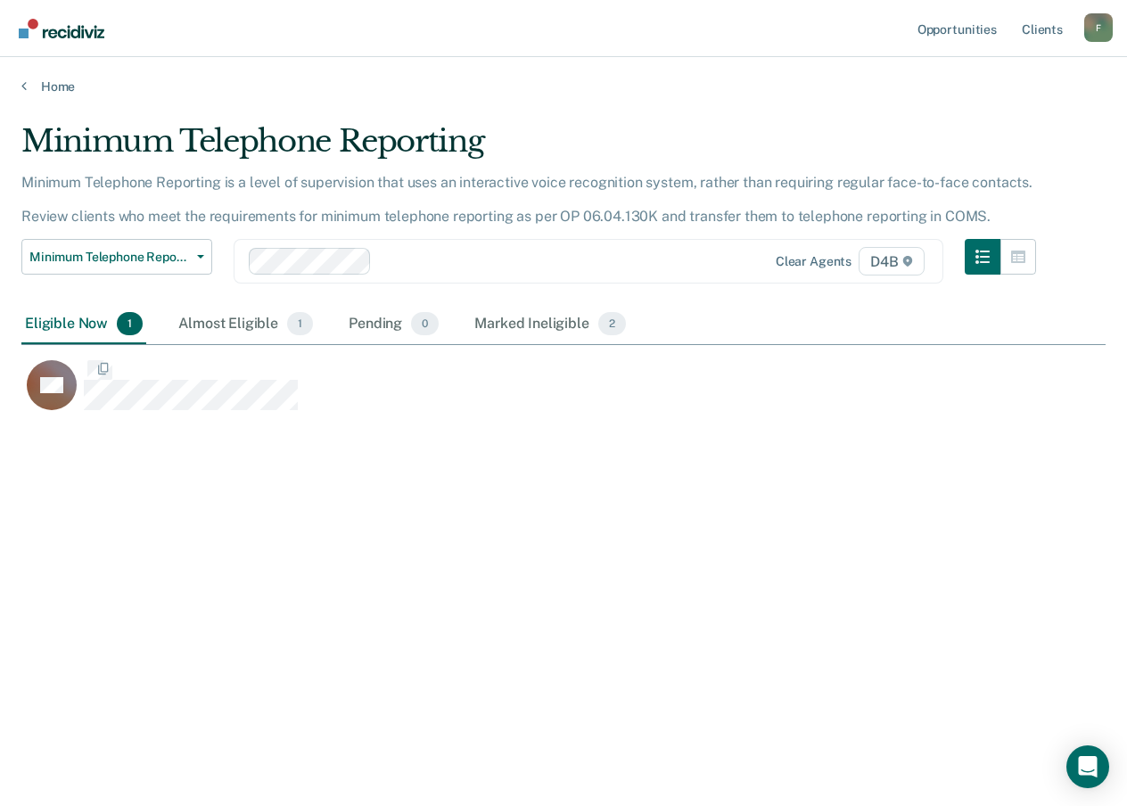
scroll to position [536, 1071]
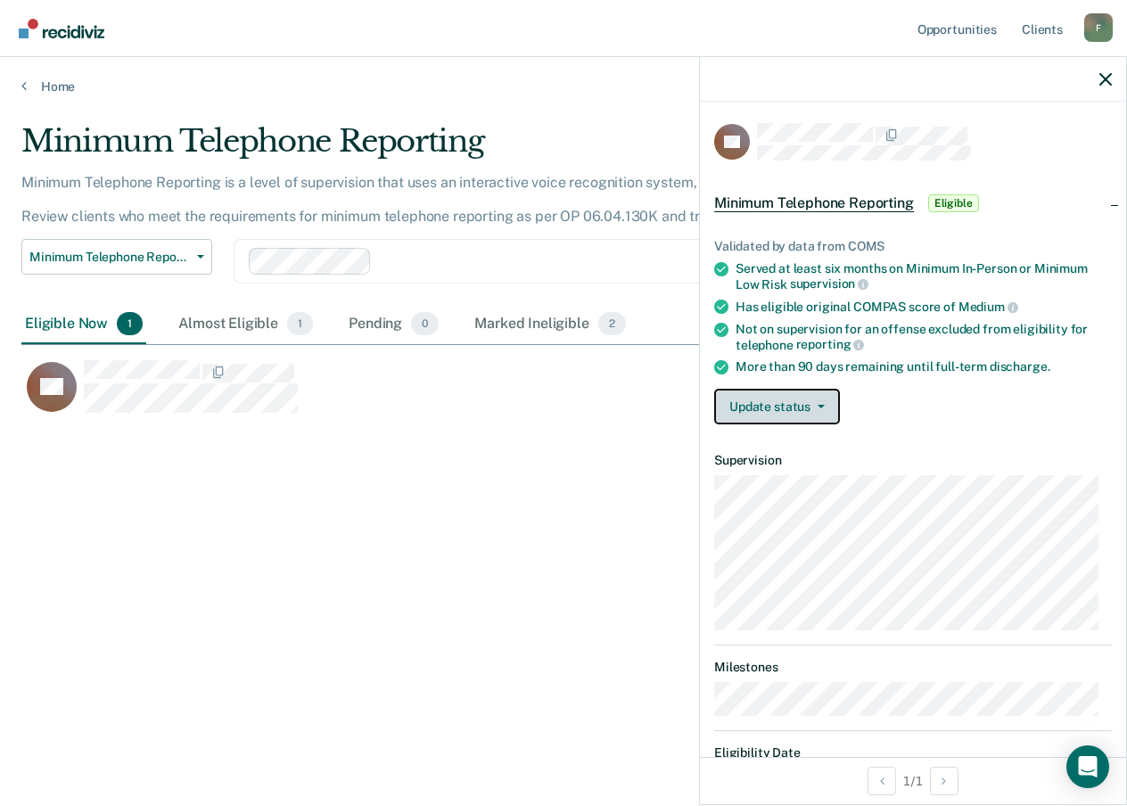
click at [740, 408] on button "Update status" at bounding box center [777, 407] width 126 height 36
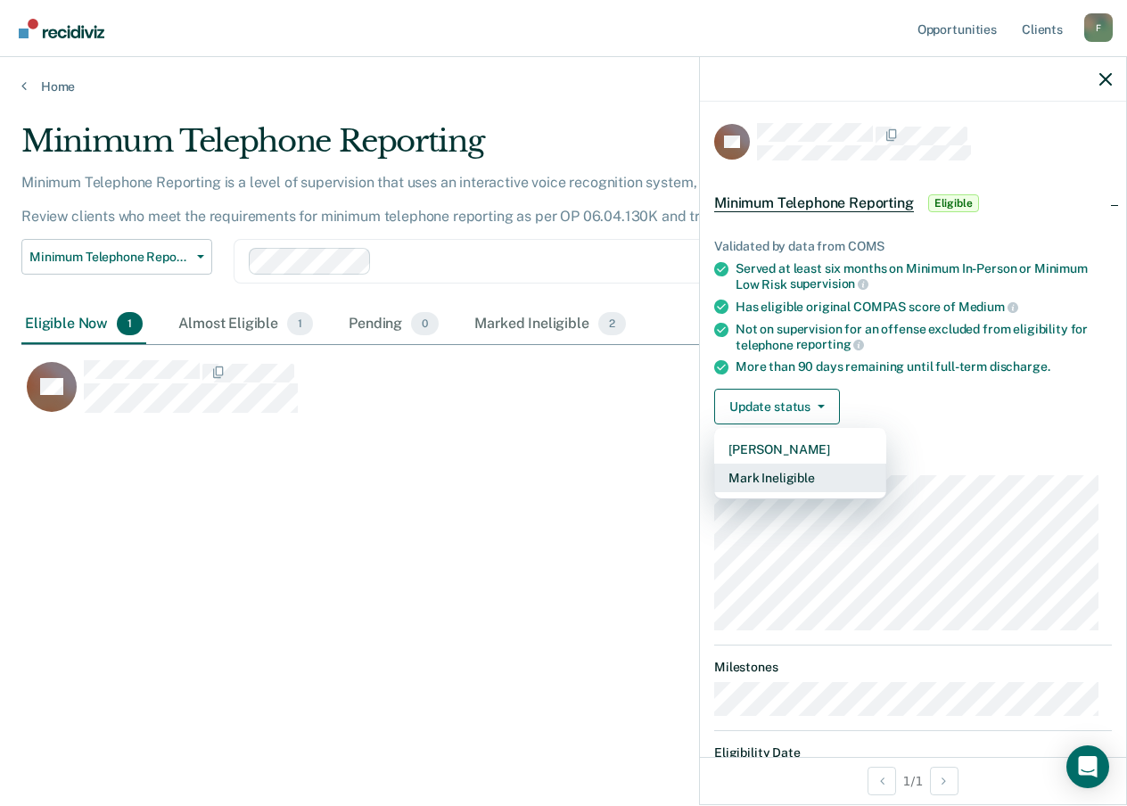
click at [758, 474] on button "Mark Ineligible" at bounding box center [800, 478] width 172 height 29
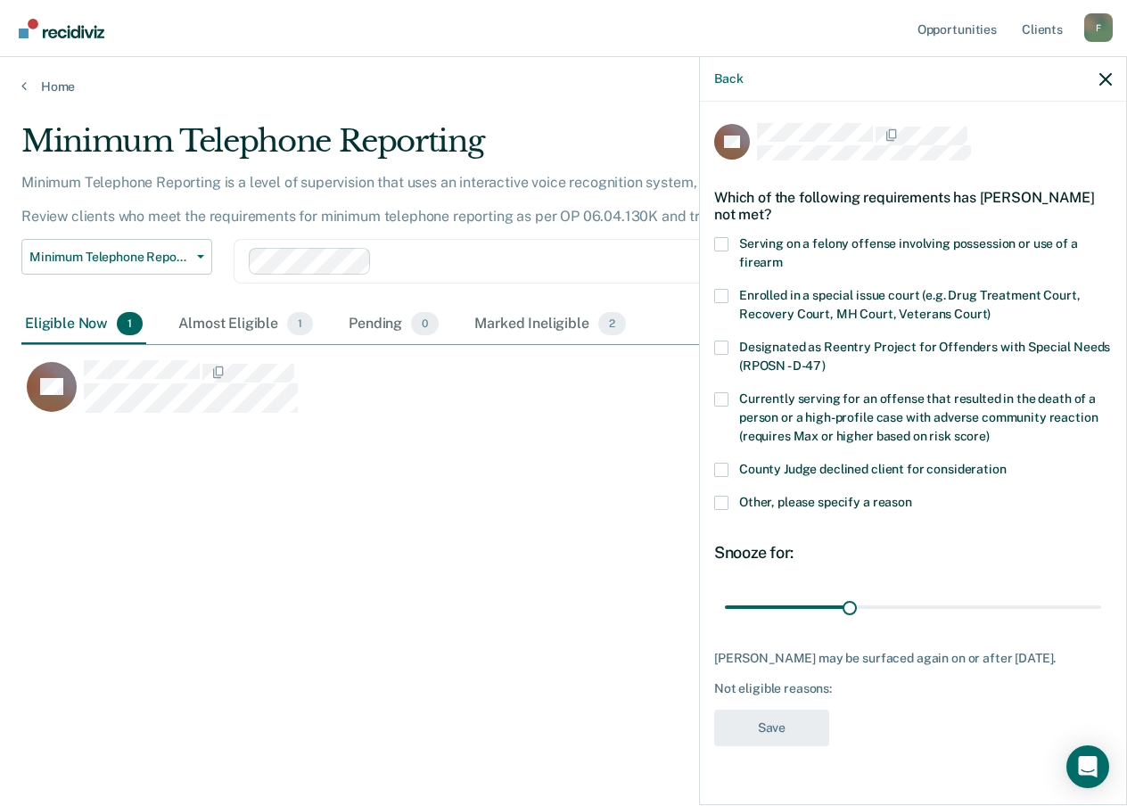
click at [719, 502] on span at bounding box center [721, 503] width 14 height 14
click at [912, 496] on input "Other, please specify a reason" at bounding box center [912, 496] width 0 height 0
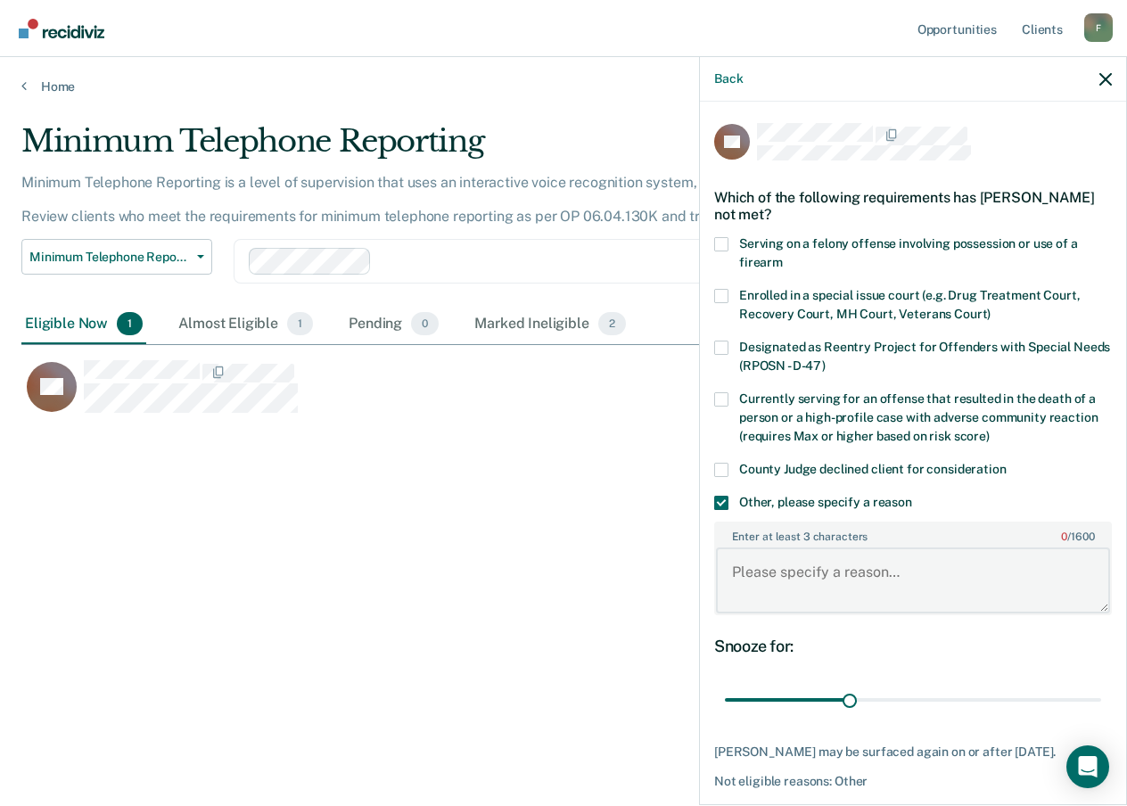
click at [787, 563] on textarea "Enter at least 3 characters 0 / 1600" at bounding box center [913, 581] width 394 height 66
type textarea "Probation was extended due to restitution balance."
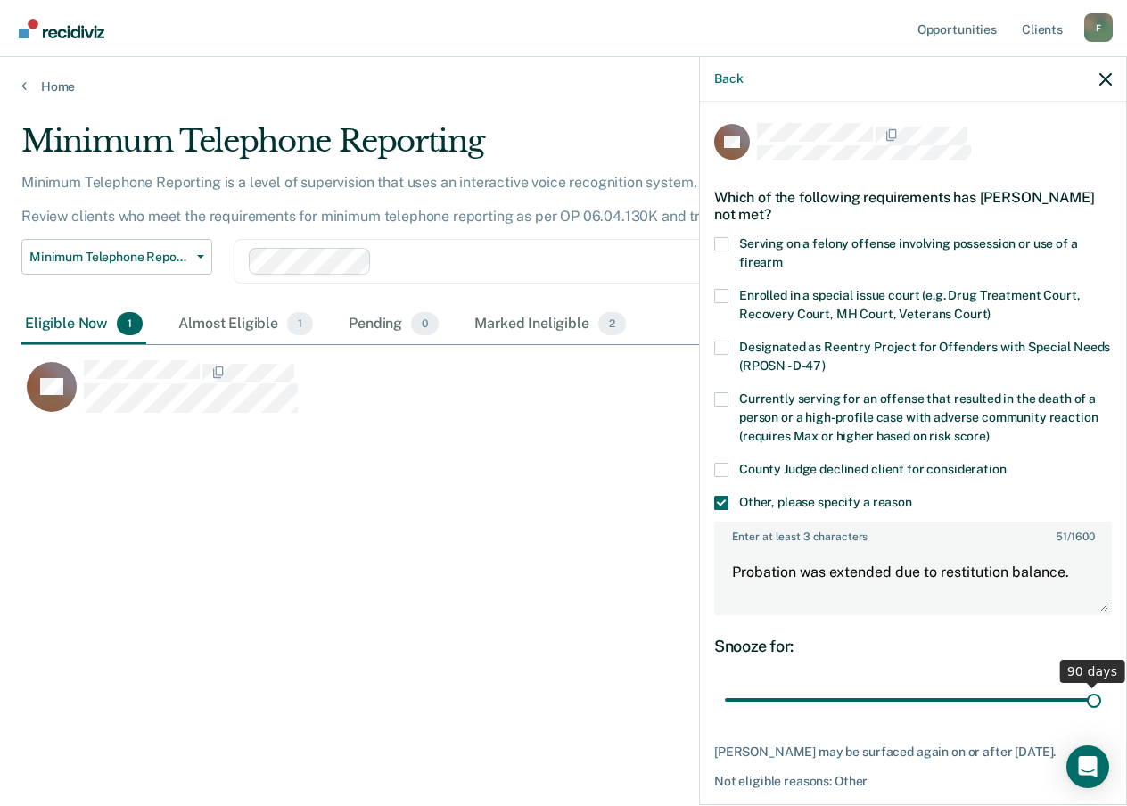
drag, startPoint x: 851, startPoint y: 699, endPoint x: 1107, endPoint y: 675, distance: 257.1
type input "90"
click at [1101, 685] on input "range" at bounding box center [913, 700] width 376 height 31
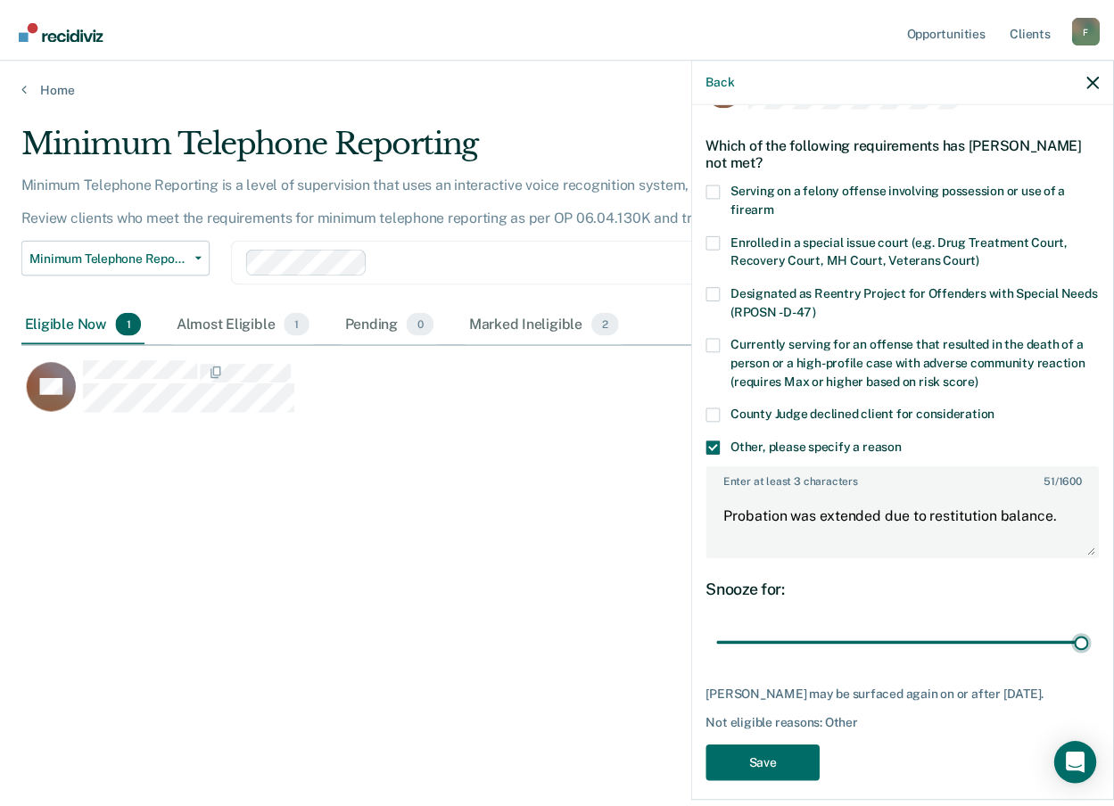
scroll to position [84, 0]
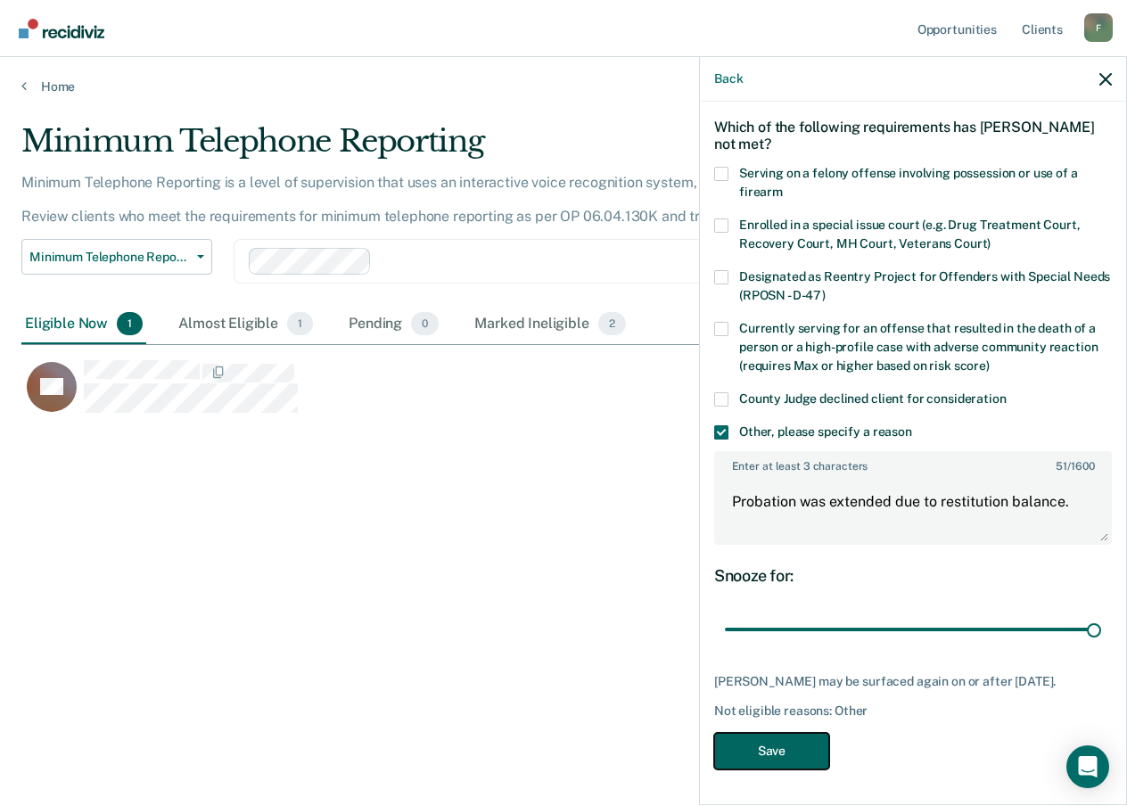
click at [739, 760] on button "Save" at bounding box center [771, 751] width 115 height 37
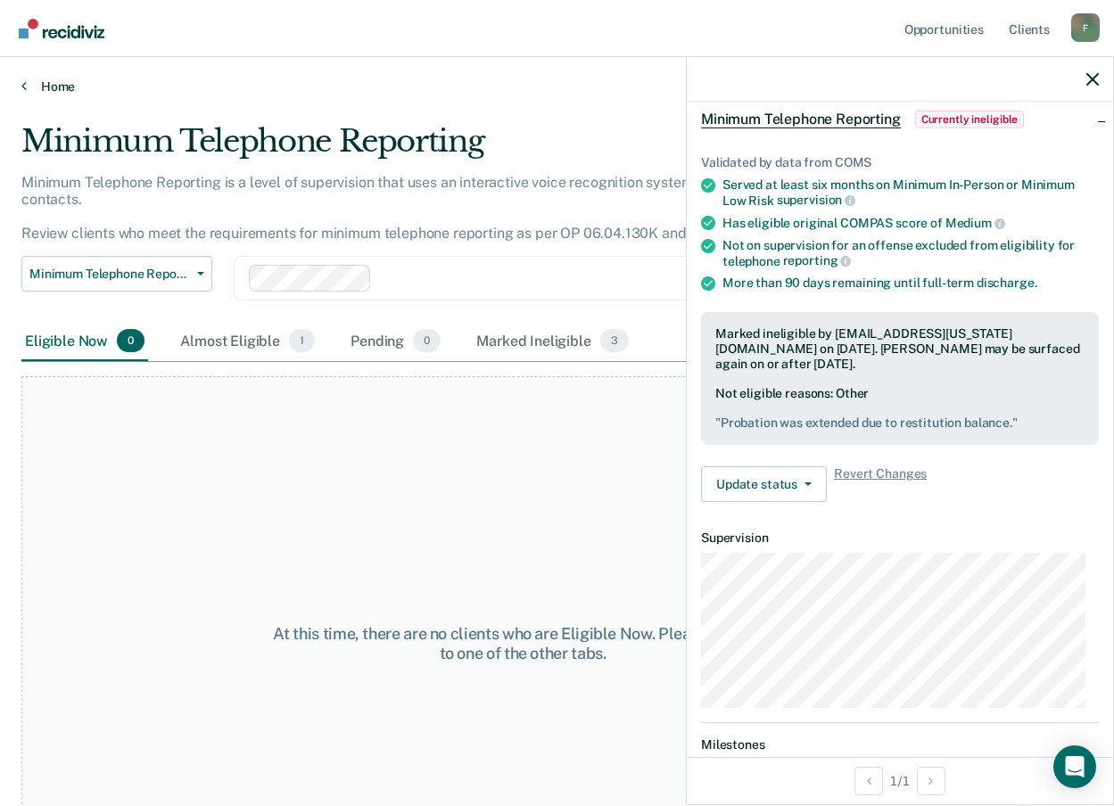
click at [51, 91] on link "Home" at bounding box center [556, 86] width 1071 height 16
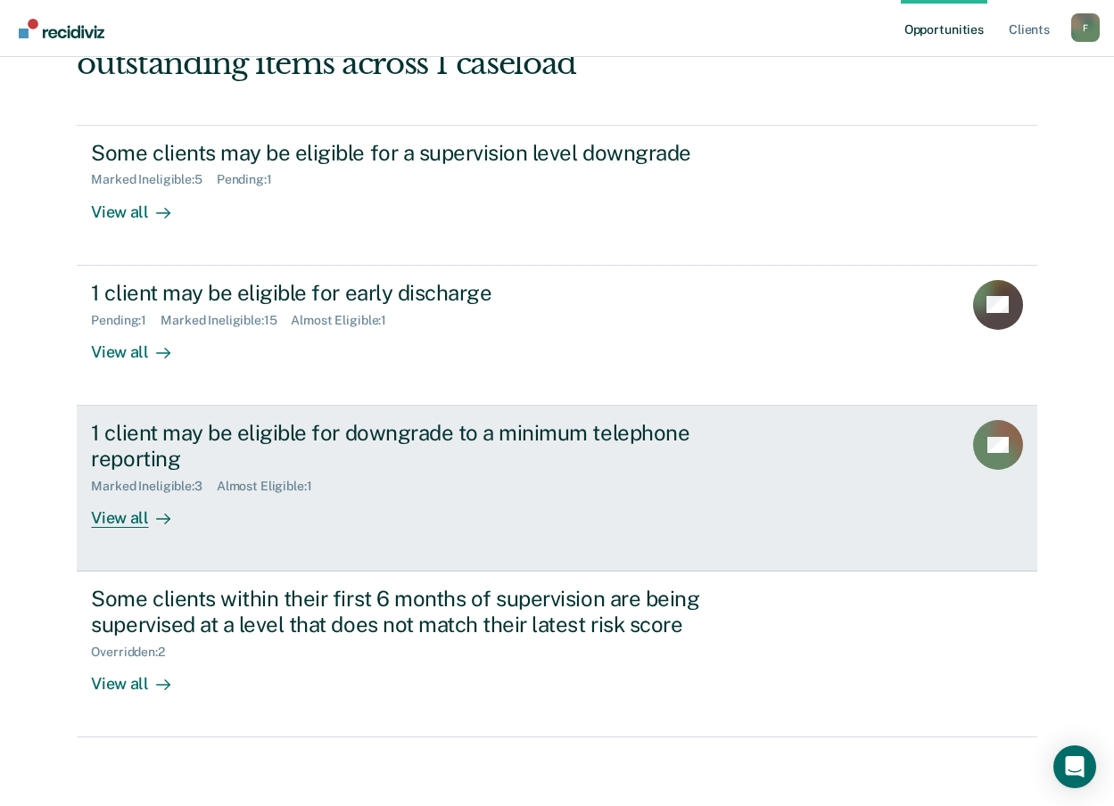
scroll to position [145, 0]
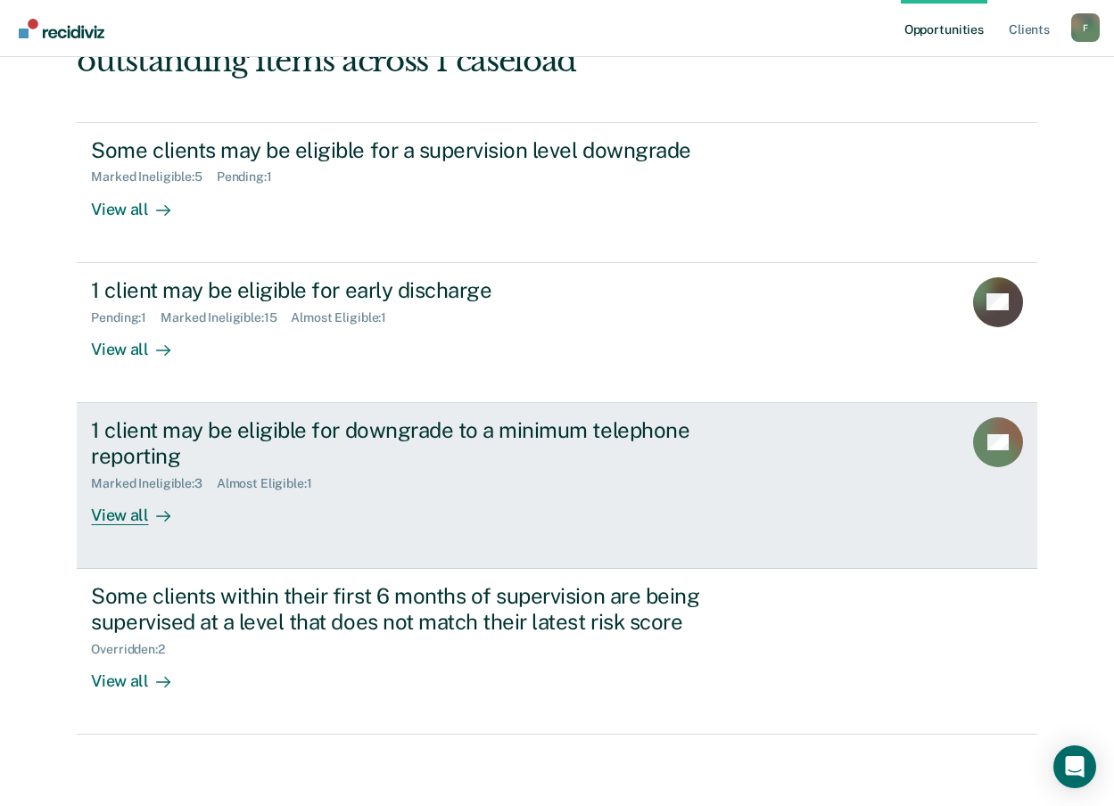
click at [137, 515] on div "View all" at bounding box center [141, 508] width 100 height 35
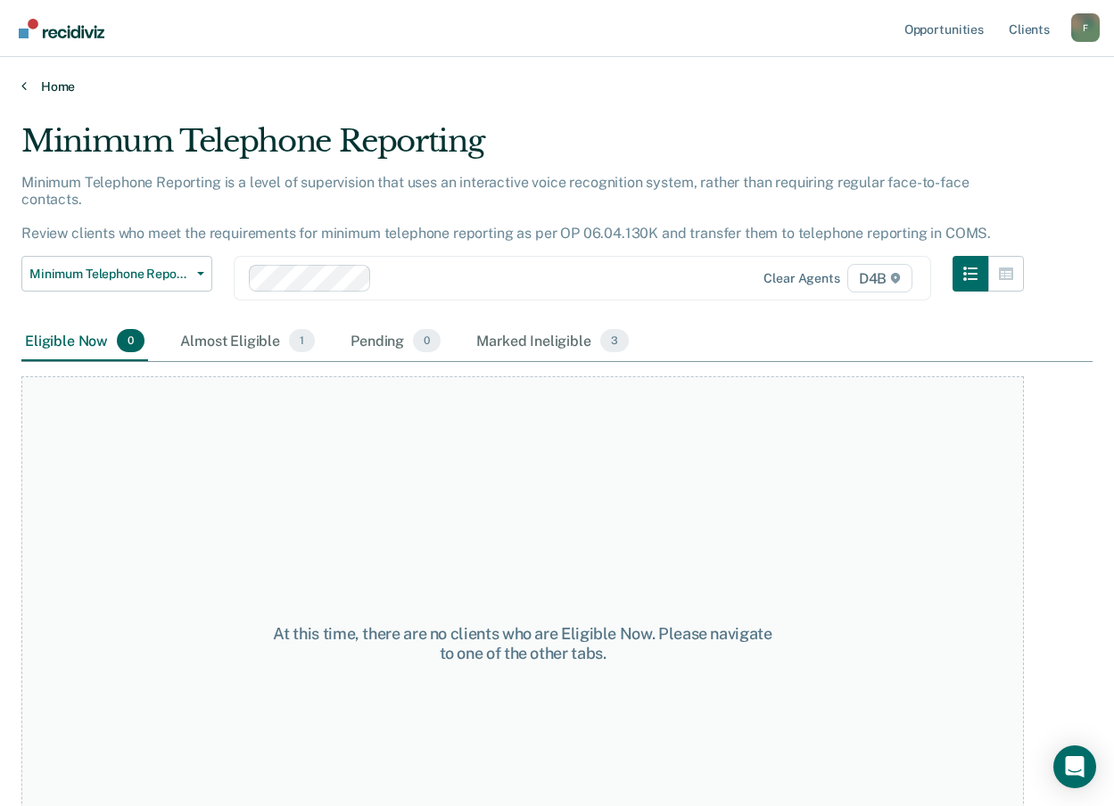
click at [53, 86] on link "Home" at bounding box center [556, 86] width 1071 height 16
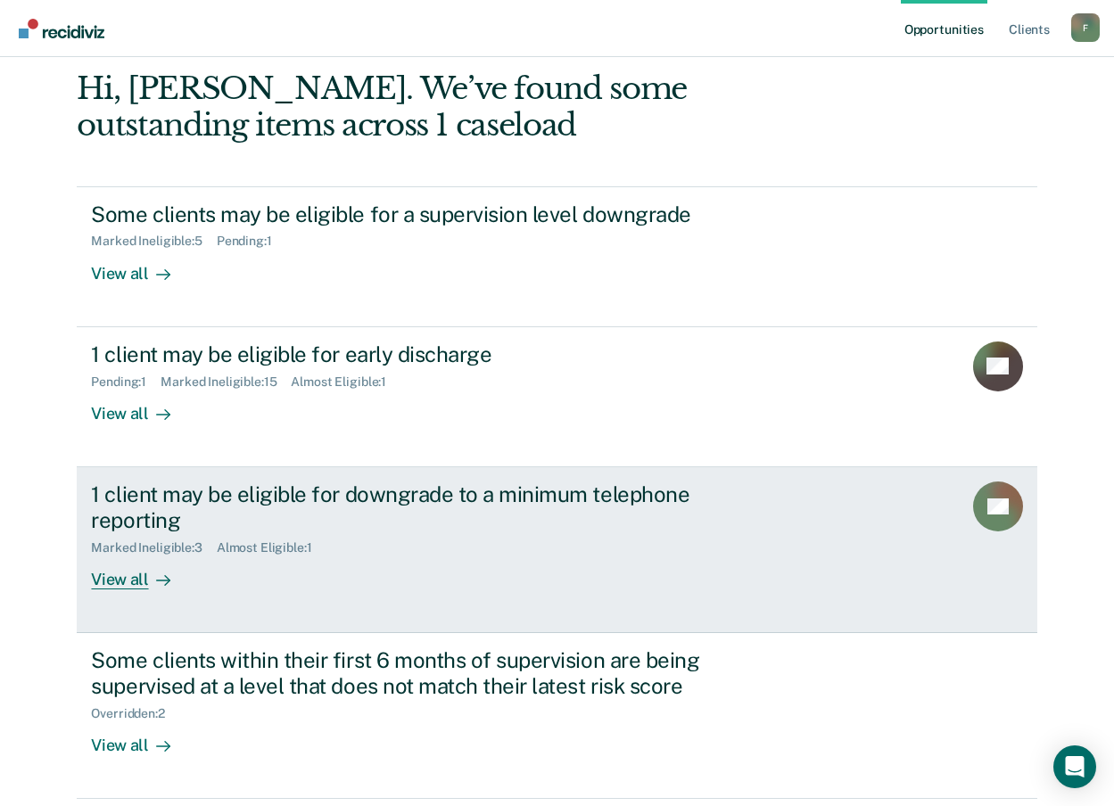
scroll to position [145, 0]
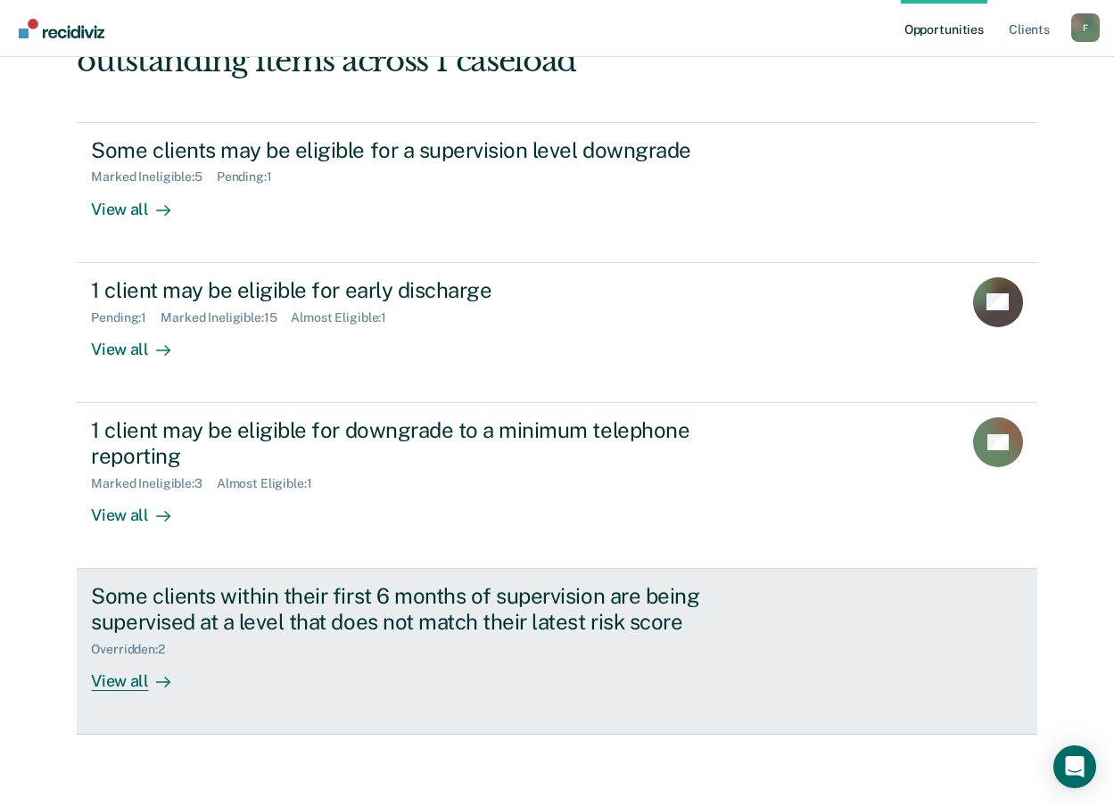
click at [130, 682] on div "View all" at bounding box center [141, 673] width 100 height 35
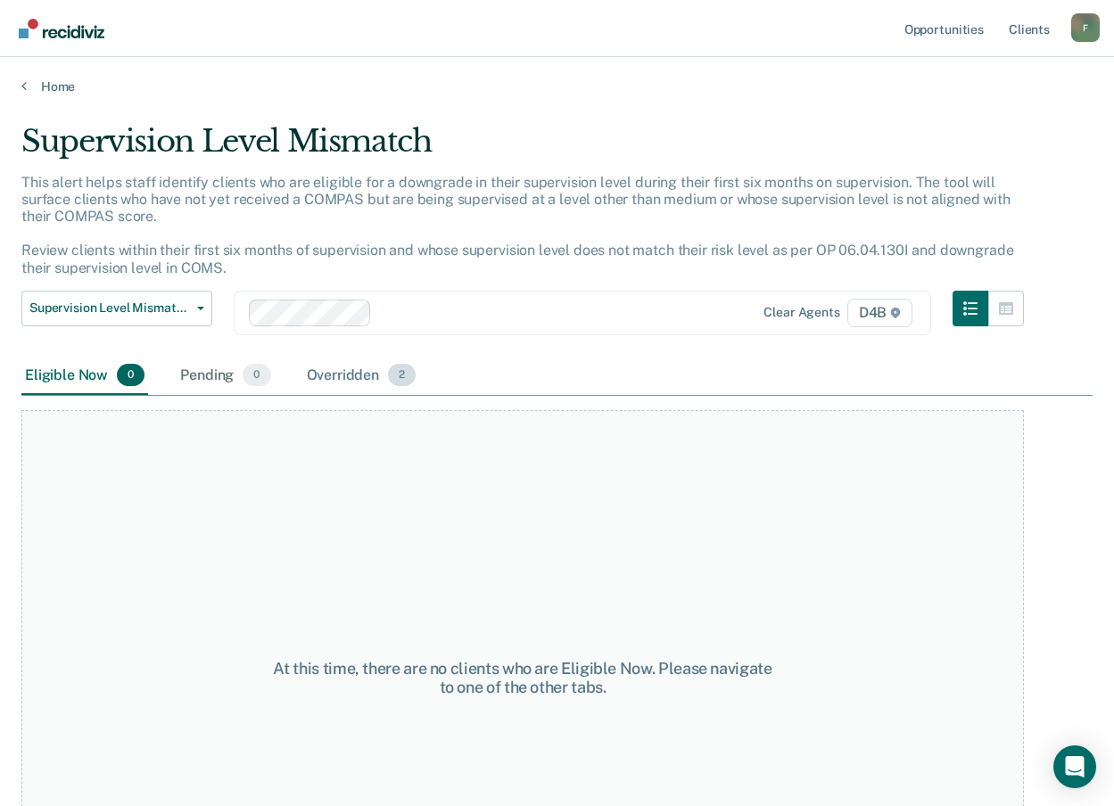
click at [326, 367] on div "Overridden 2" at bounding box center [361, 376] width 117 height 39
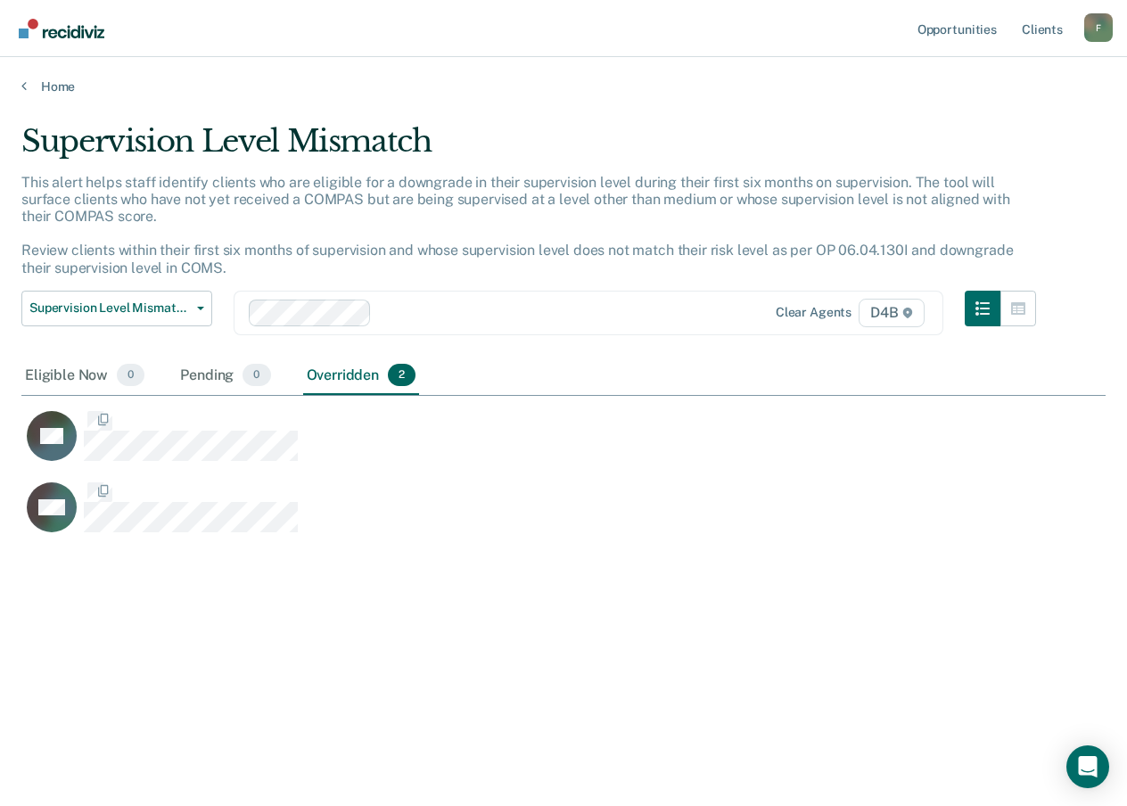
scroll to position [536, 1071]
